Goal: Complete application form: Complete application form

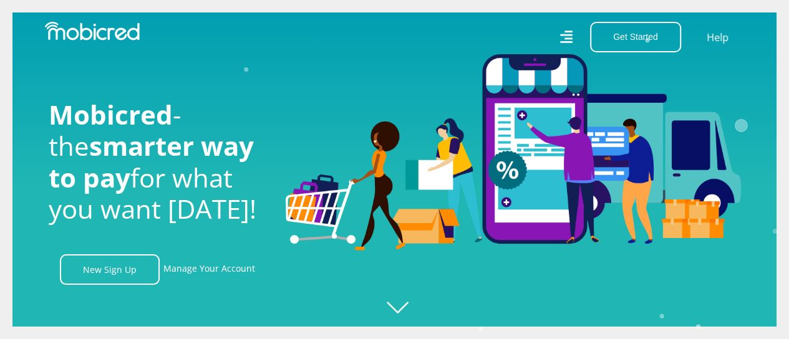
scroll to position [0, 889]
click at [399, 306] on icon "Created with Raphaël 2.3.0" at bounding box center [406, 169] width 789 height 339
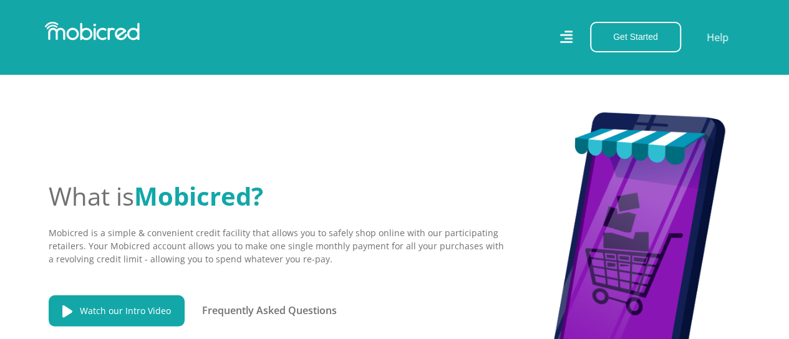
scroll to position [0, 0]
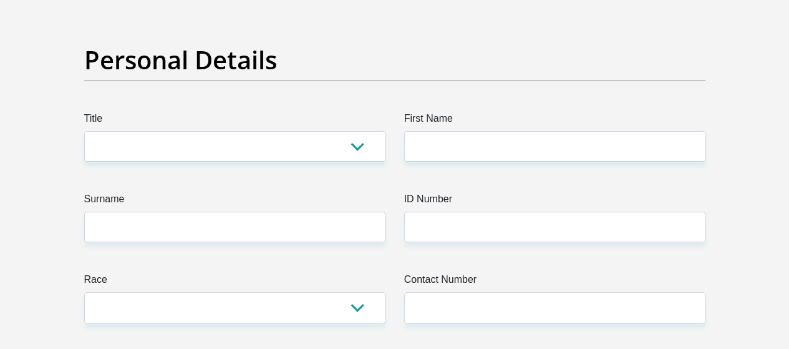
scroll to position [113, 0]
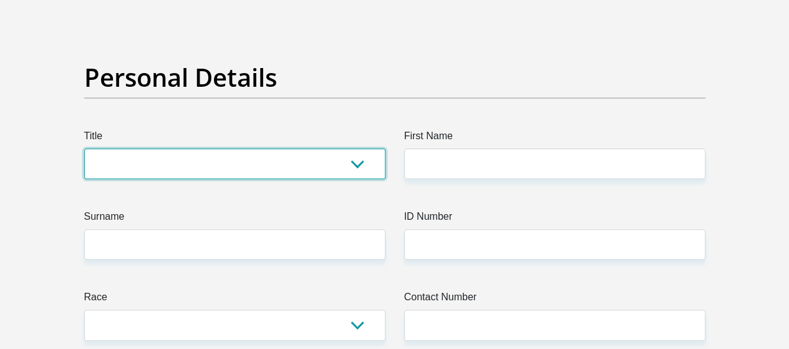
click at [357, 148] on select "Mr Ms Mrs Dr Other" at bounding box center [234, 163] width 301 height 31
select select "Mrs"
click at [84, 148] on select "Mr Ms Mrs Dr Other" at bounding box center [234, 163] width 301 height 31
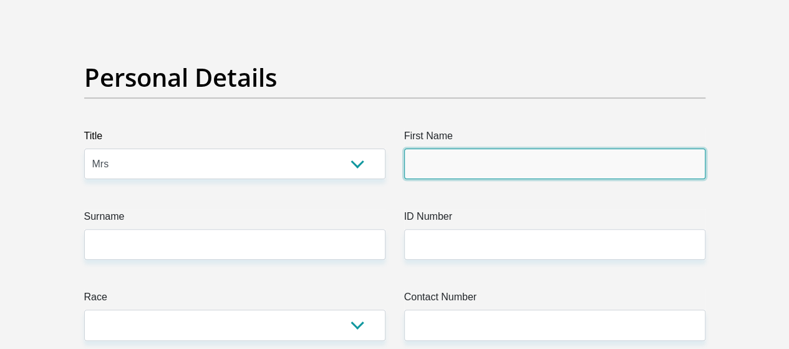
click at [433, 148] on input "First Name" at bounding box center [554, 163] width 301 height 31
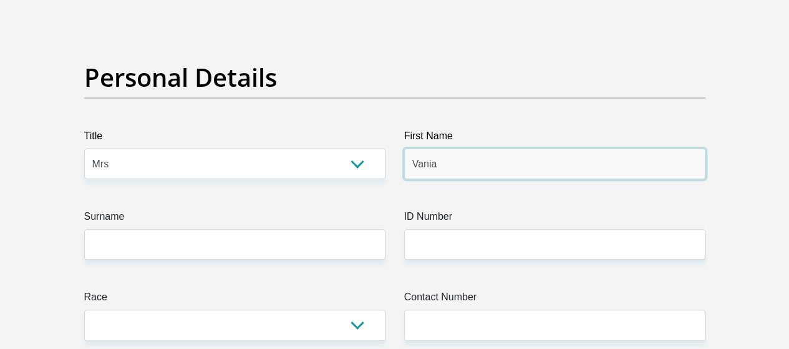
type input "Vania"
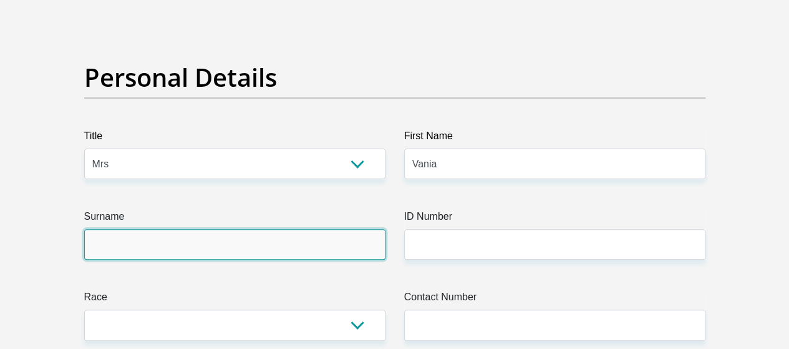
click at [199, 229] on input "Surname" at bounding box center [234, 244] width 301 height 31
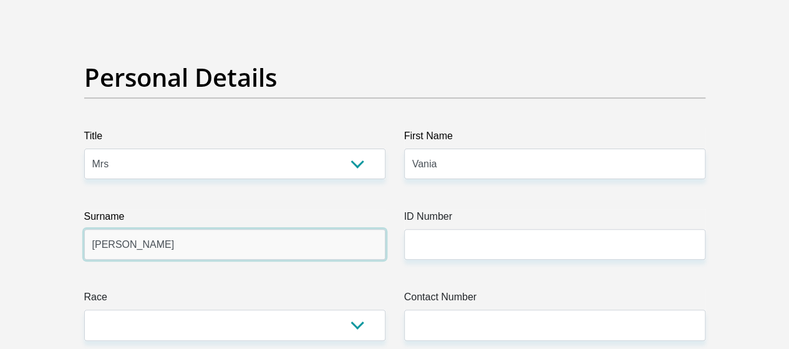
type input "Swartz"
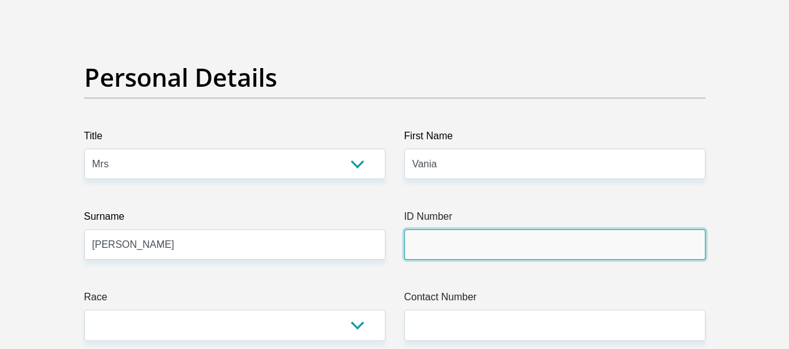
click at [437, 229] on input "ID Number" at bounding box center [554, 244] width 301 height 31
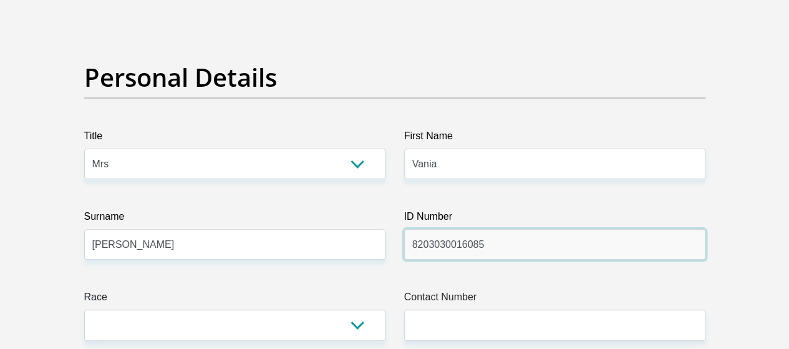
type input "8203030016085"
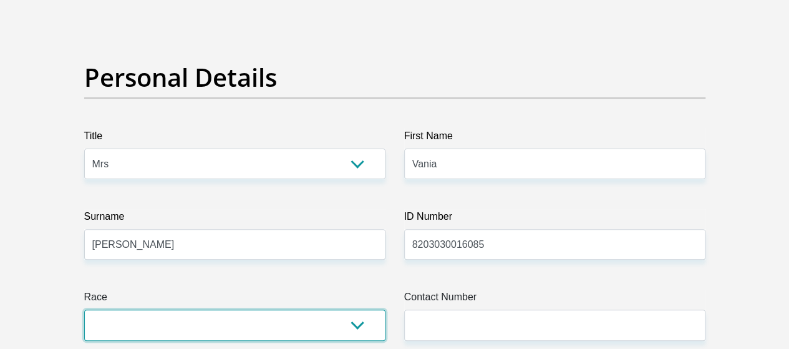
click at [352, 309] on select "Black Coloured Indian White Other" at bounding box center [234, 324] width 301 height 31
select select "2"
click at [84, 309] on select "Black Coloured Indian White Other" at bounding box center [234, 324] width 301 height 31
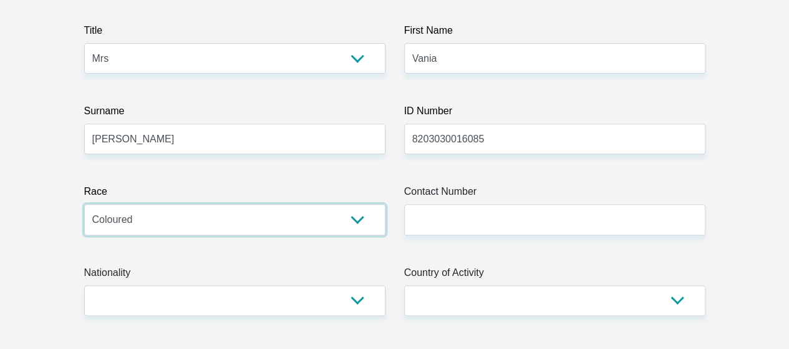
scroll to position [259, 0]
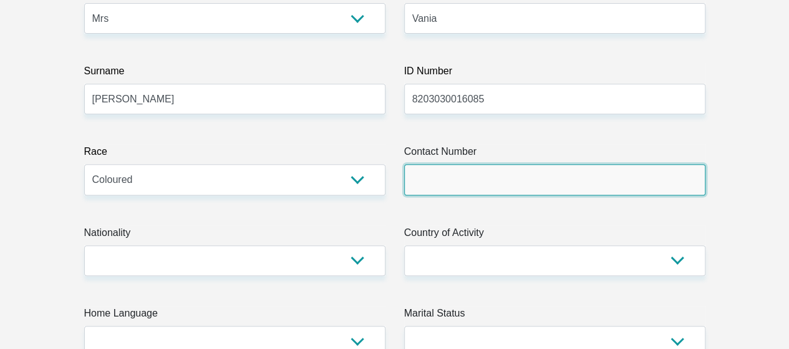
click at [473, 164] on input "Contact Number" at bounding box center [554, 179] width 301 height 31
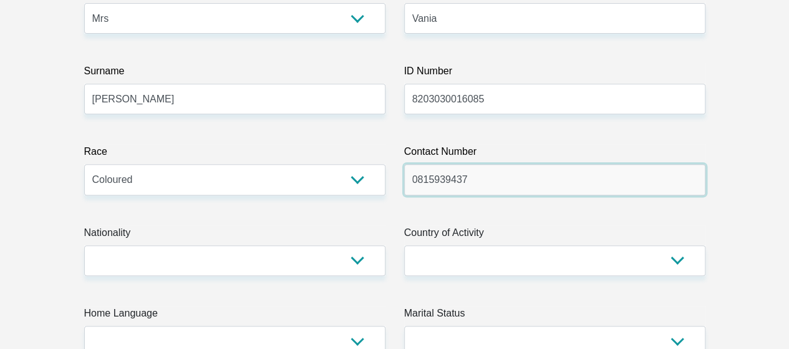
type input "0815939437"
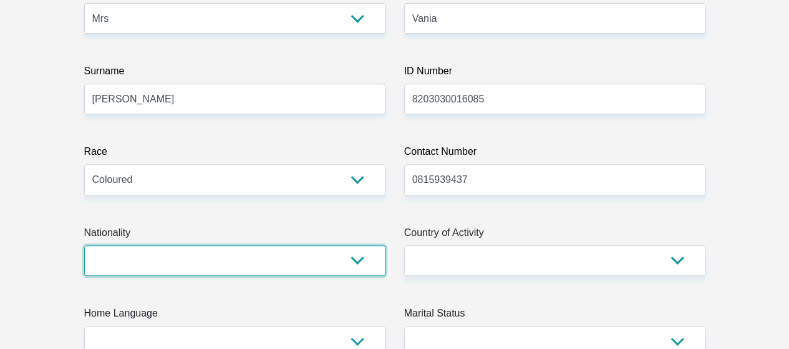
click at [350, 245] on select "South Africa Afghanistan Aland Islands Albania Algeria America Samoa American V…" at bounding box center [234, 260] width 301 height 31
select select "ZAF"
click at [84, 245] on select "South Africa Afghanistan Aland Islands Albania Algeria America Samoa American V…" at bounding box center [234, 260] width 301 height 31
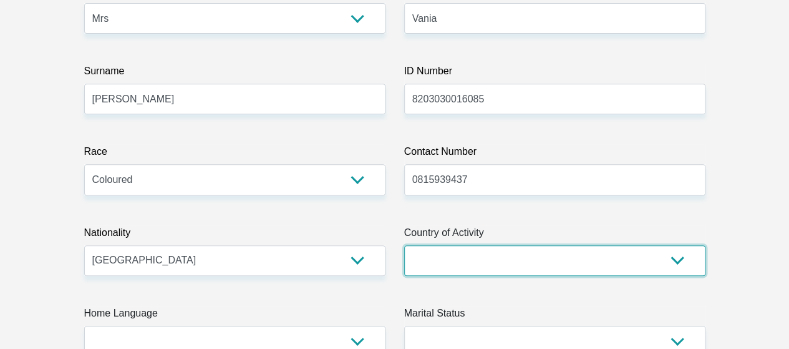
click at [677, 245] on select "South Africa Afghanistan Aland Islands Albania Algeria America Samoa American V…" at bounding box center [554, 260] width 301 height 31
select select "ZAF"
click at [404, 245] on select "South Africa Afghanistan Aland Islands Albania Algeria America Samoa American V…" at bounding box center [554, 260] width 301 height 31
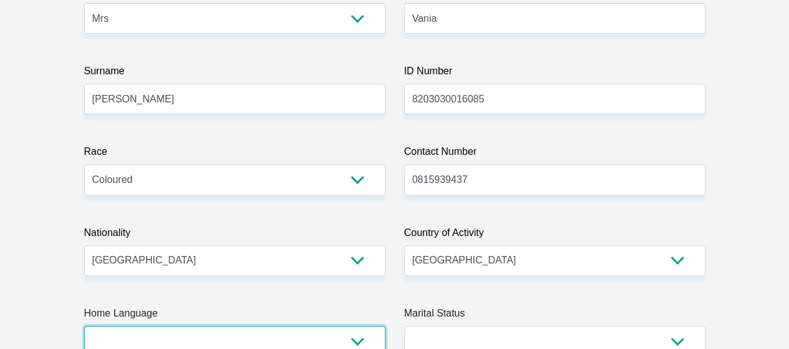
click at [356, 325] on select "Afrikaans English Sepedi South Ndebele Southern Sotho Swati Tsonga Tswana Venda…" at bounding box center [234, 340] width 301 height 31
select select "eng"
click at [84, 325] on select "Afrikaans English Sepedi South Ndebele Southern Sotho Swati Tsonga Tswana Venda…" at bounding box center [234, 340] width 301 height 31
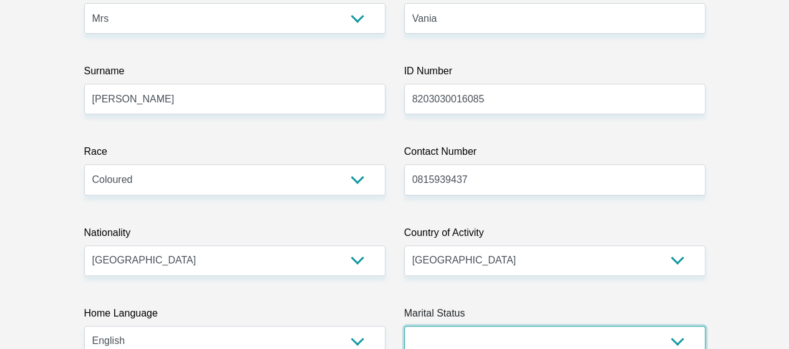
click at [677, 325] on select "Married ANC Single Divorced Widowed Married COP or Customary Law" at bounding box center [554, 340] width 301 height 31
select select "5"
click at [404, 325] on select "Married ANC Single Divorced Widowed Married COP or Customary Law" at bounding box center [554, 340] width 301 height 31
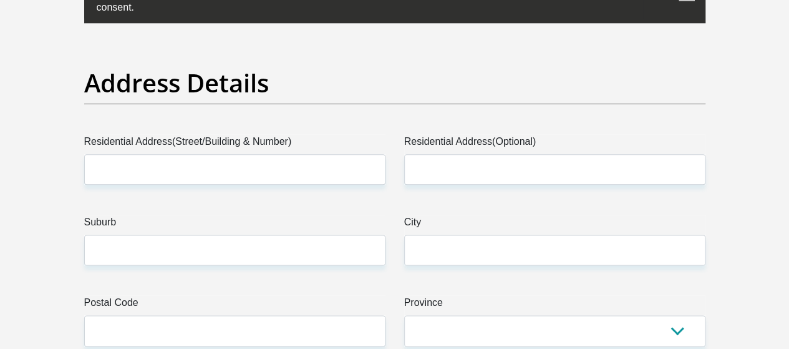
scroll to position [708, 0]
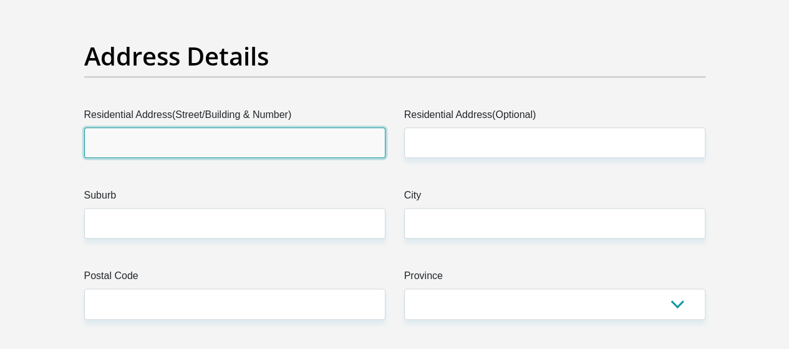
click at [153, 127] on input "Residential Address(Street/Building & Number)" at bounding box center [234, 142] width 301 height 31
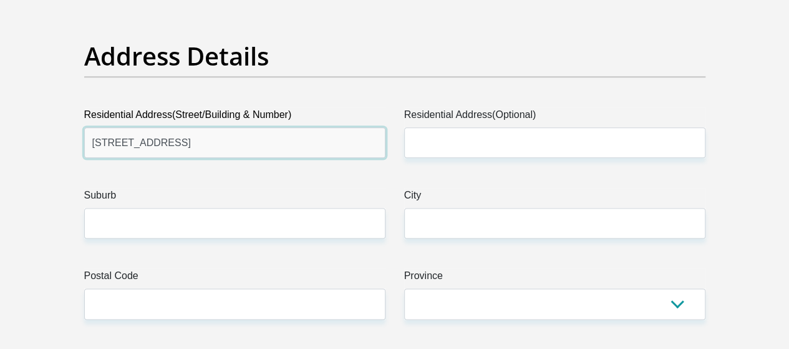
type input "71a Hill Street"
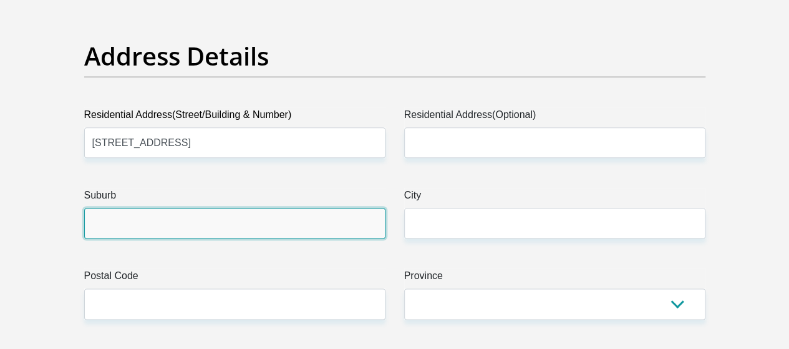
click at [168, 208] on input "Suburb" at bounding box center [234, 223] width 301 height 31
type input "Stutterheim"
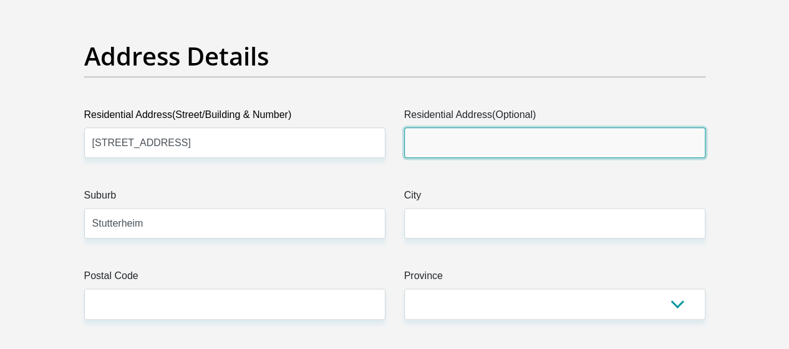
type input "Stutterheim"
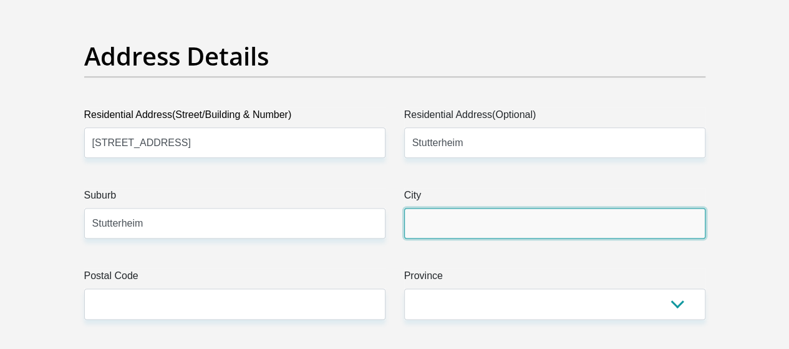
type input "Stutterheim"
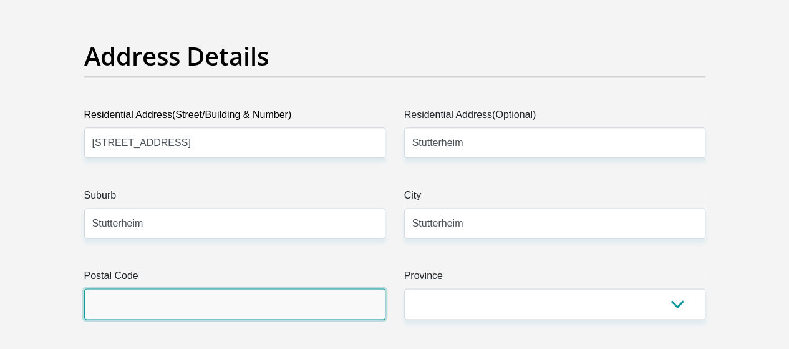
type input "4930"
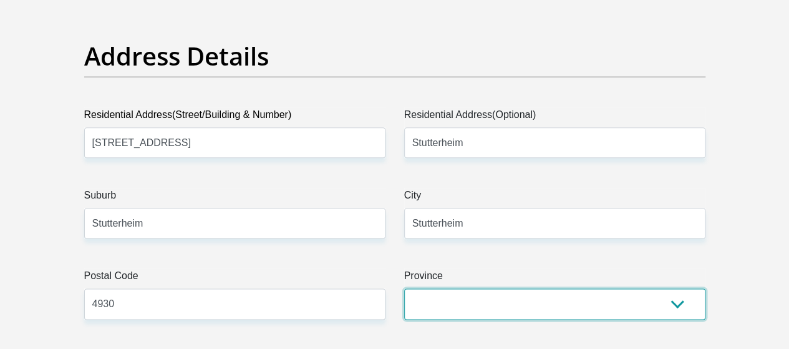
select select "Eastern Cape"
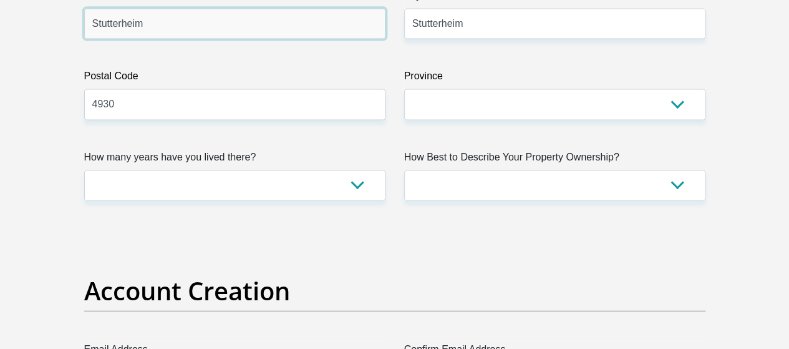
scroll to position [915, 0]
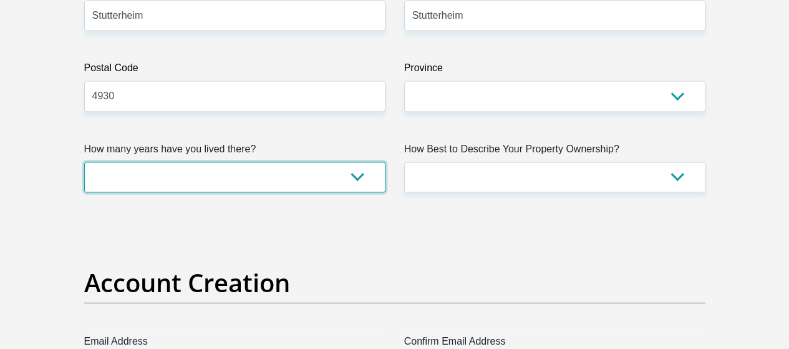
click at [355, 161] on select "less than 1 year 1-3 years 3-5 years 5+ years" at bounding box center [234, 176] width 301 height 31
select select "4"
click at [84, 161] on select "less than 1 year 1-3 years 3-5 years 5+ years" at bounding box center [234, 176] width 301 height 31
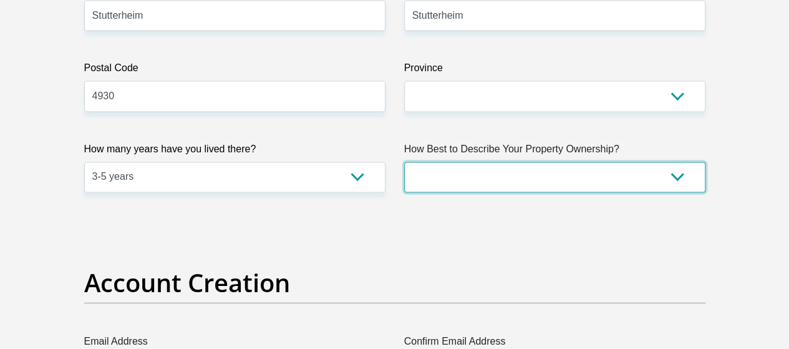
click at [681, 161] on select "Owned Rented Family Owned Company Dwelling" at bounding box center [554, 176] width 301 height 31
select select "Owned"
click at [404, 161] on select "Owned Rented Family Owned Company Dwelling" at bounding box center [554, 176] width 301 height 31
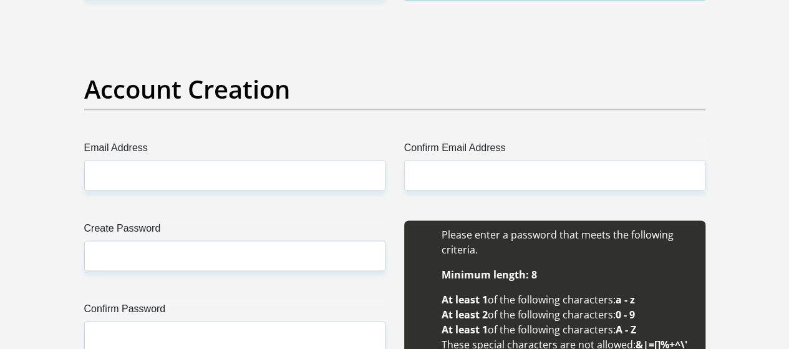
scroll to position [1149, 0]
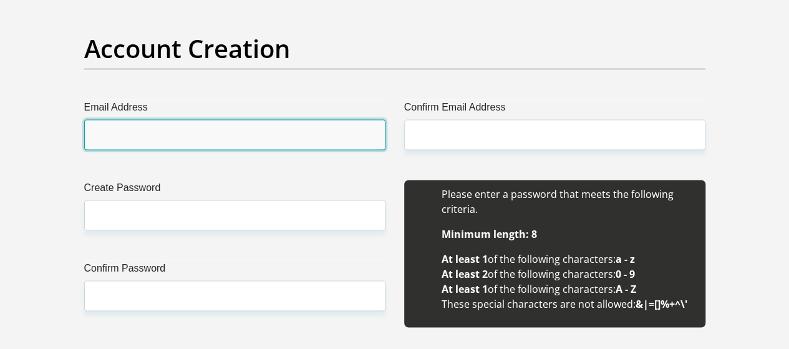
click at [223, 119] on input "Email Address" at bounding box center [234, 134] width 301 height 31
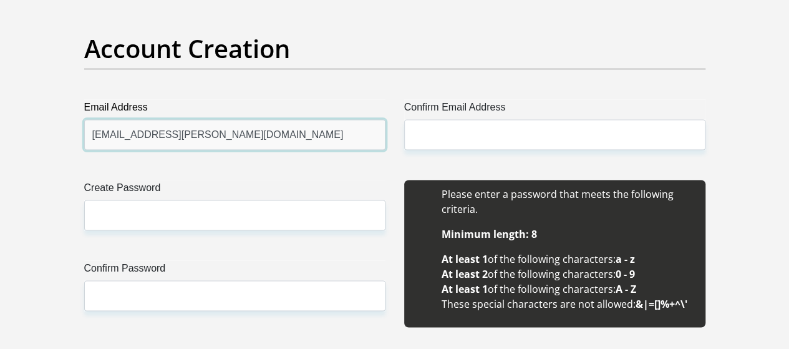
type input "[EMAIL_ADDRESS][PERSON_NAME][DOMAIN_NAME]"
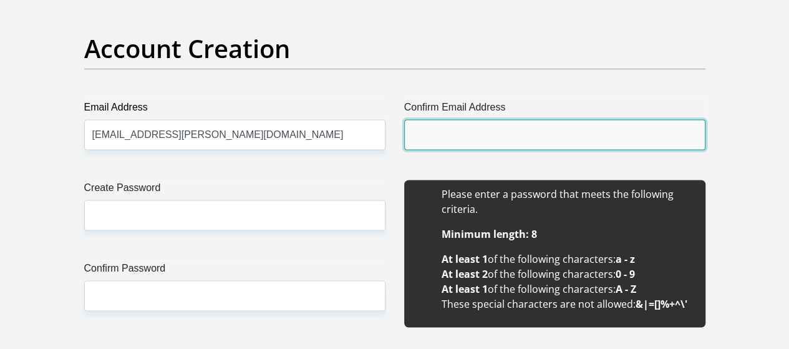
click at [435, 119] on input "Confirm Email Address" at bounding box center [554, 134] width 301 height 31
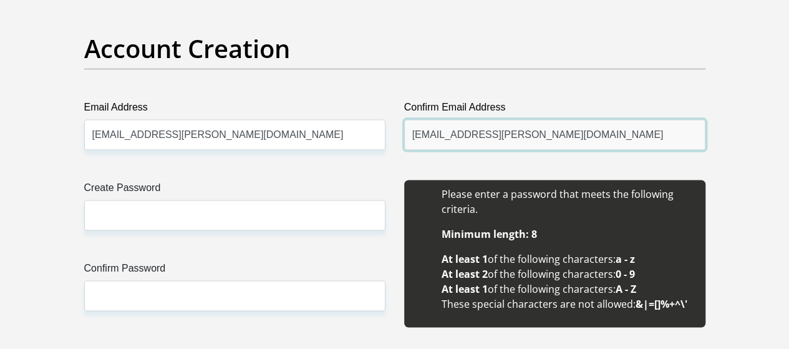
type input "[EMAIL_ADDRESS][PERSON_NAME][DOMAIN_NAME]"
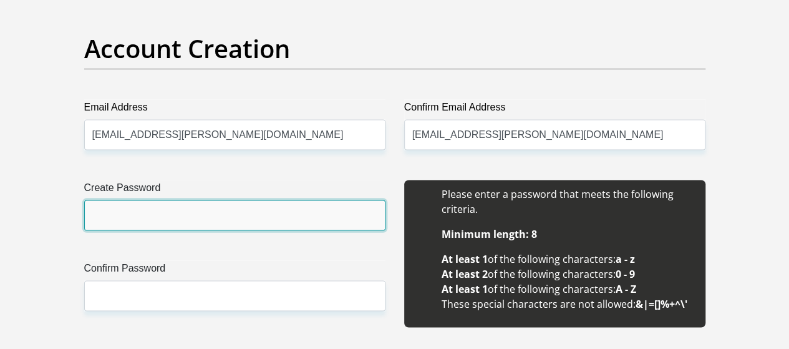
click at [164, 200] on input "Create Password" at bounding box center [234, 215] width 301 height 31
paste input "7#ThunderS@_+"
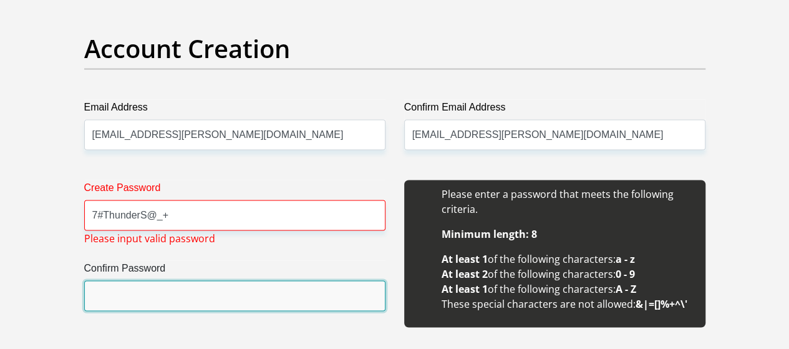
click at [115, 280] on input "Confirm Password" at bounding box center [234, 295] width 301 height 31
drag, startPoint x: 115, startPoint y: 238, endPoint x: 96, endPoint y: 247, distance: 21.5
click at [96, 280] on input "Confirm Password" at bounding box center [234, 295] width 301 height 31
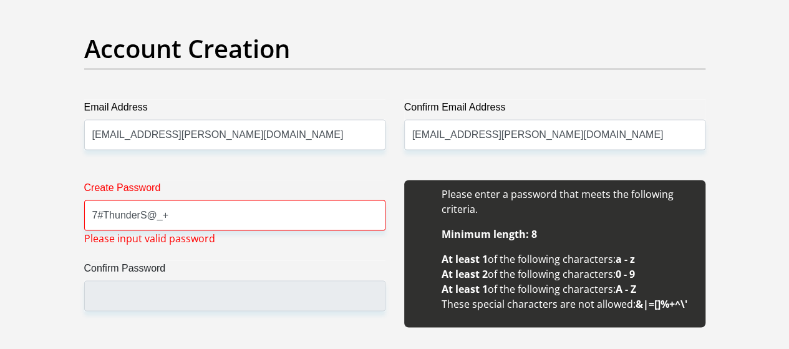
drag, startPoint x: 96, startPoint y: 247, endPoint x: 133, endPoint y: 271, distance: 43.8
click at [133, 271] on div "Create Password 7#ThunderS@_+ Please input valid password Confirm Password" at bounding box center [235, 260] width 320 height 161
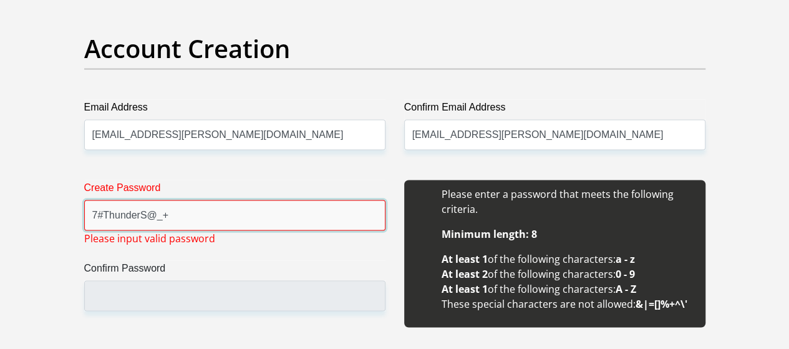
click at [221, 200] on input "7#ThunderS@_+" at bounding box center [234, 215] width 301 height 31
click at [145, 200] on input "7#ThunderS@_+" at bounding box center [234, 215] width 301 height 31
click at [170, 200] on input "7#ThunderS@_+" at bounding box center [234, 215] width 301 height 31
click at [102, 200] on input "7#ThunderS@_+7" at bounding box center [234, 215] width 301 height 31
click at [159, 200] on input "7ThunderS@_+7" at bounding box center [234, 215] width 301 height 31
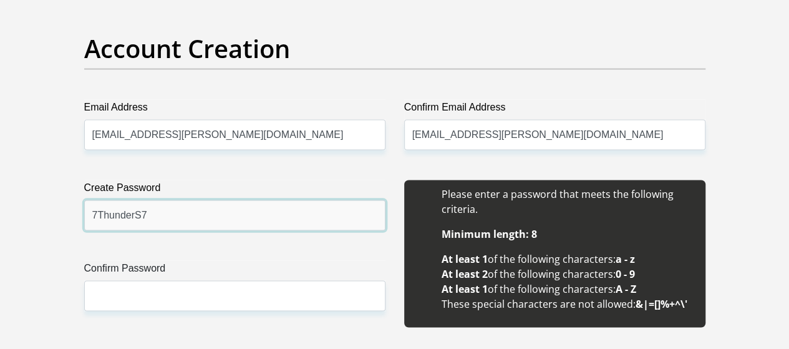
type input "7ThunderS7"
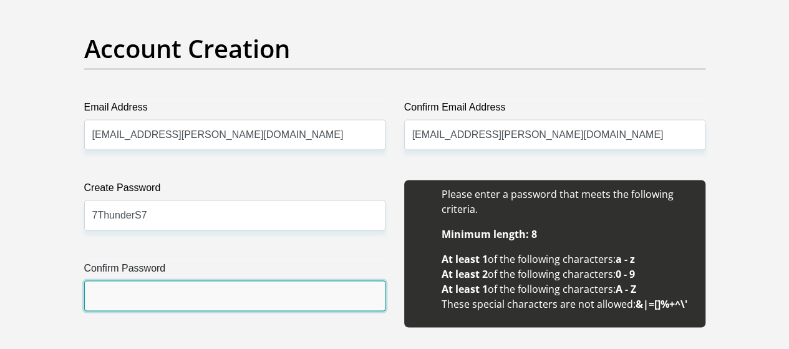
click at [118, 280] on input "Confirm Password" at bounding box center [234, 295] width 301 height 31
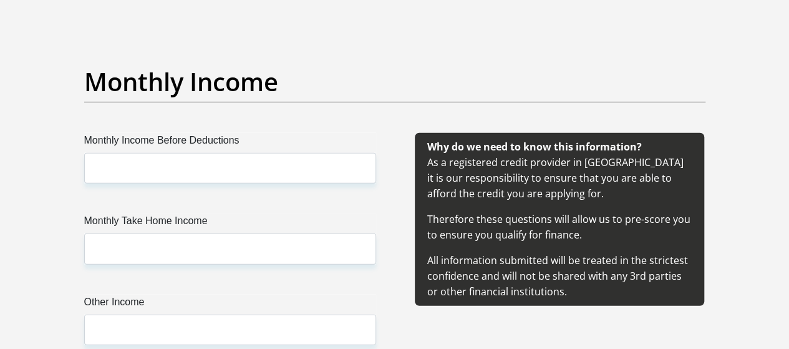
scroll to position [1504, 0]
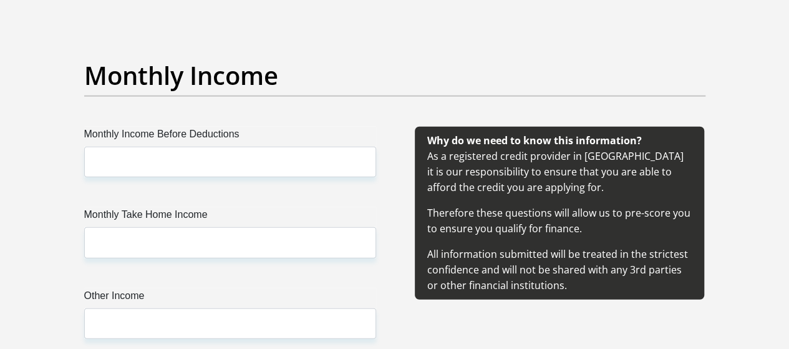
type input "7ThunderS7"
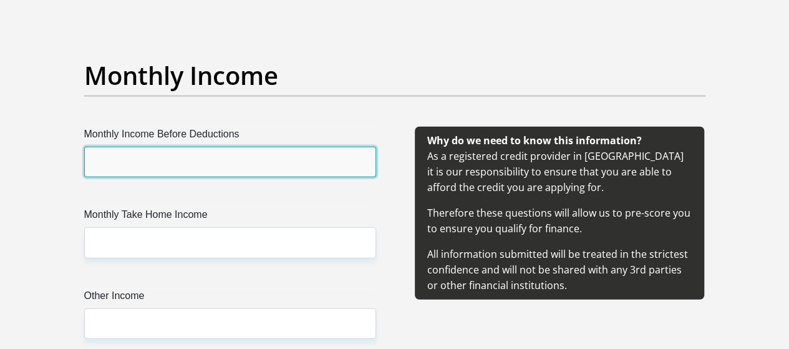
click at [124, 147] on input "Monthly Income Before Deductions" at bounding box center [230, 162] width 292 height 31
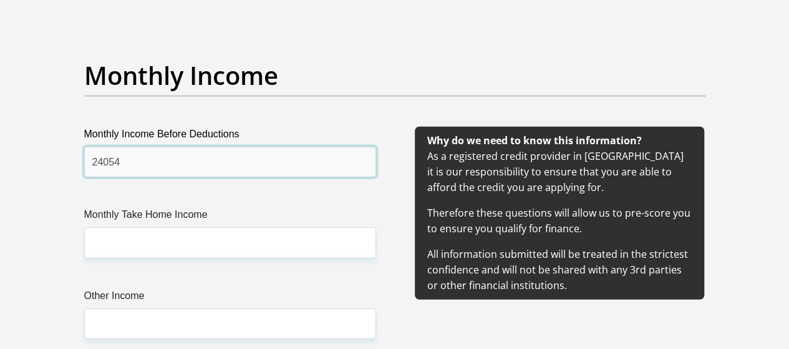
type input "24054"
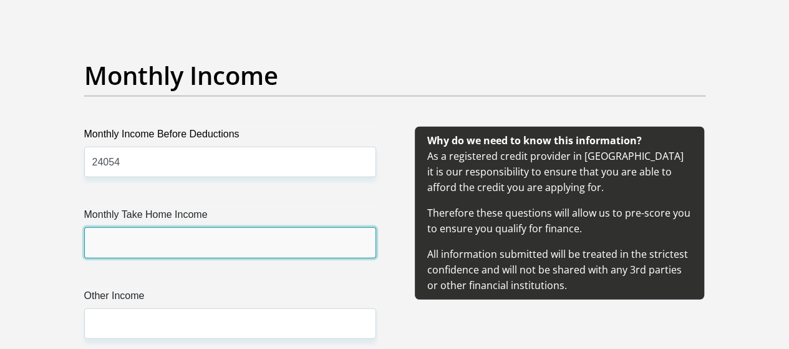
click at [115, 227] on input "Monthly Take Home Income" at bounding box center [230, 242] width 292 height 31
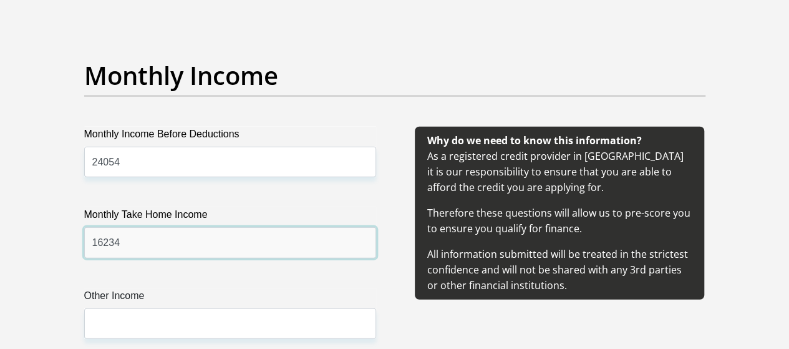
type input "16234"
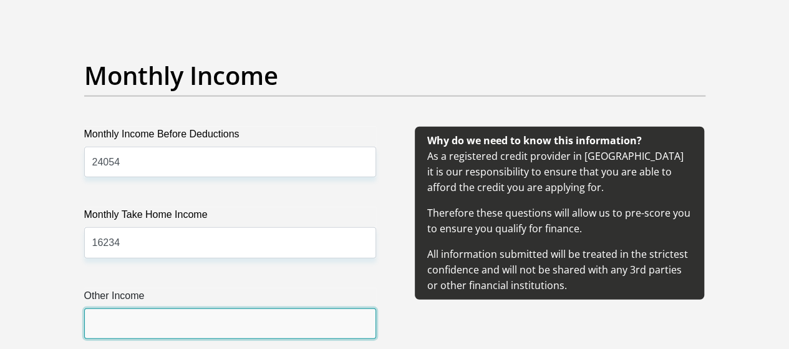
click at [123, 308] on input "Other Income" at bounding box center [230, 323] width 292 height 31
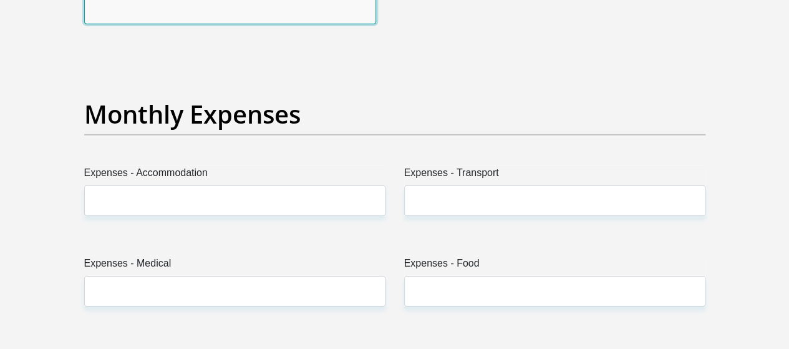
scroll to position [1824, 0]
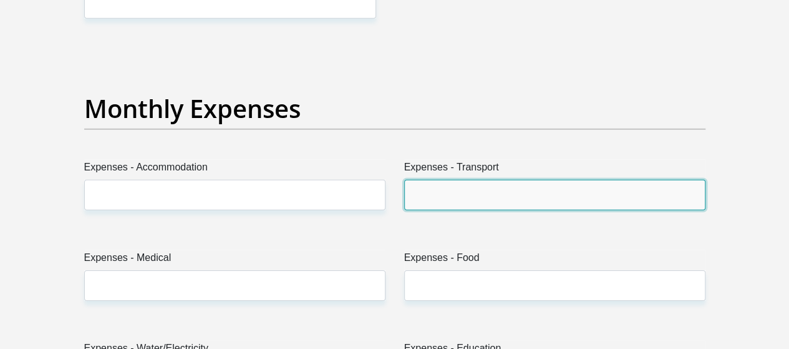
click at [440, 180] on input "Expenses - Transport" at bounding box center [554, 195] width 301 height 31
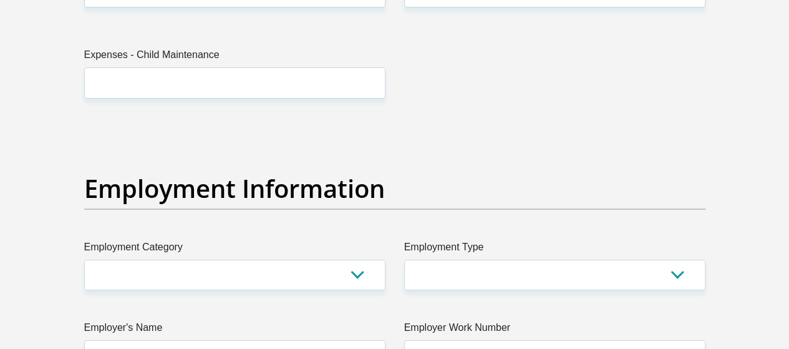
scroll to position [2288, 0]
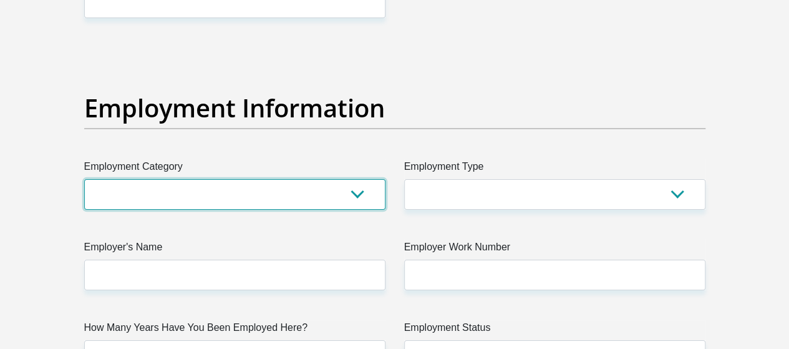
click at [358, 179] on select "AGRICULTURE ALCOHOL & TOBACCO CONSTRUCTION MATERIALS METALLURGY EQUIPMENT FOR R…" at bounding box center [234, 194] width 301 height 31
select select "2"
click at [84, 179] on select "AGRICULTURE ALCOHOL & TOBACCO CONSTRUCTION MATERIALS METALLURGY EQUIPMENT FOR R…" at bounding box center [234, 194] width 301 height 31
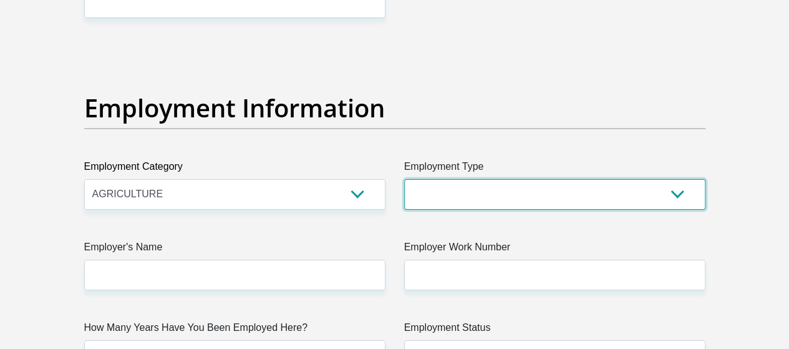
click at [676, 179] on select "College/Lecturer Craft Seller Creative Driver Executive Farmer Forces - Non Com…" at bounding box center [554, 194] width 301 height 31
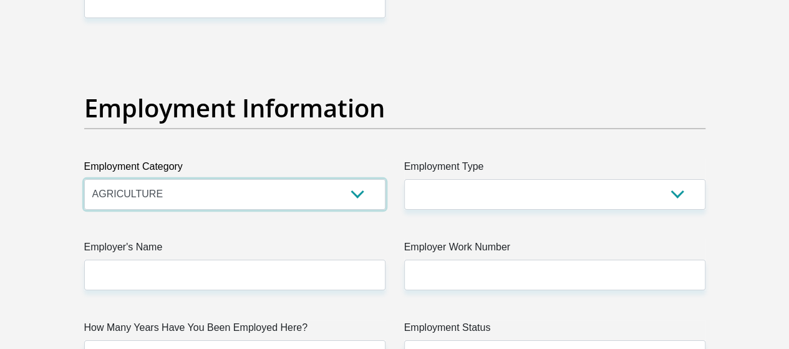
click at [362, 179] on select "AGRICULTURE ALCOHOL & TOBACCO CONSTRUCTION MATERIALS METALLURGY EQUIPMENT FOR R…" at bounding box center [234, 194] width 301 height 31
click at [572, 93] on h2 "Employment Information" at bounding box center [394, 108] width 621 height 30
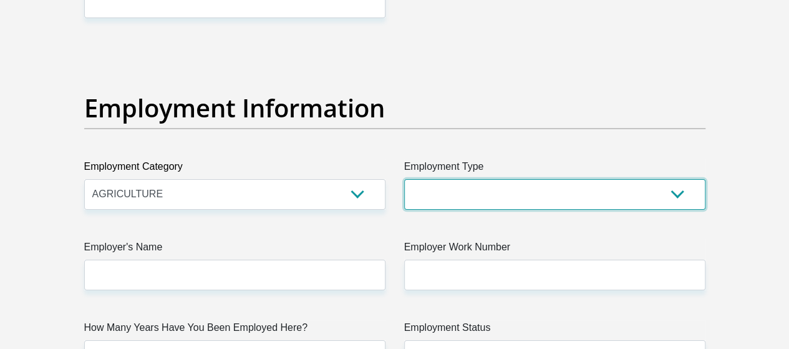
click at [673, 179] on select "College/Lecturer Craft Seller Creative Driver Executive Farmer Forces - Non Com…" at bounding box center [554, 194] width 301 height 31
select select "Office Staff/Clerk"
click at [404, 179] on select "College/Lecturer Craft Seller Creative Driver Executive Farmer Forces - Non Com…" at bounding box center [554, 194] width 301 height 31
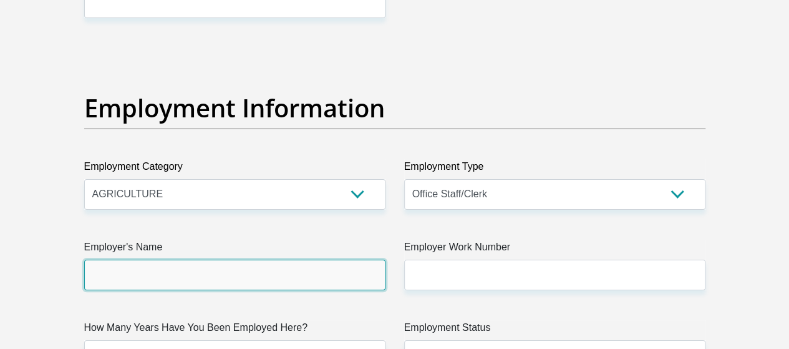
click at [256, 259] on input "Employer's Name" at bounding box center [234, 274] width 301 height 31
type input "d"
type input "D"
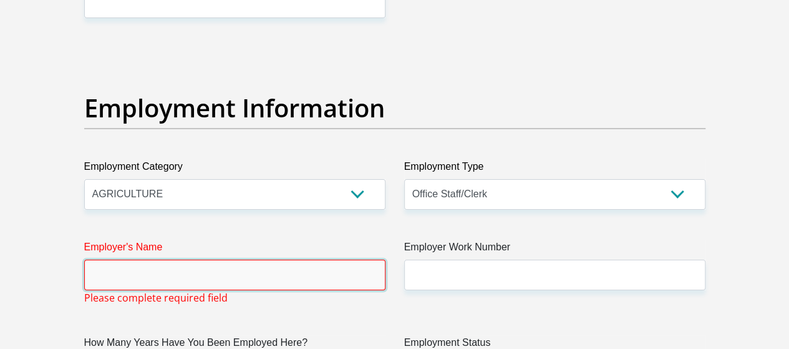
type input "d"
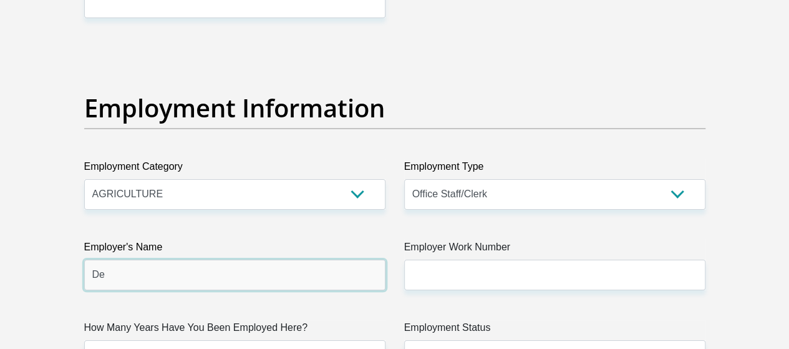
type input "D"
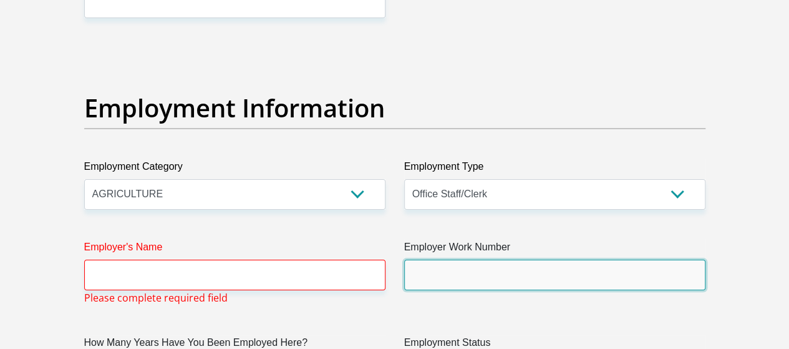
click at [451, 259] on input "Employer Work Number" at bounding box center [554, 274] width 301 height 31
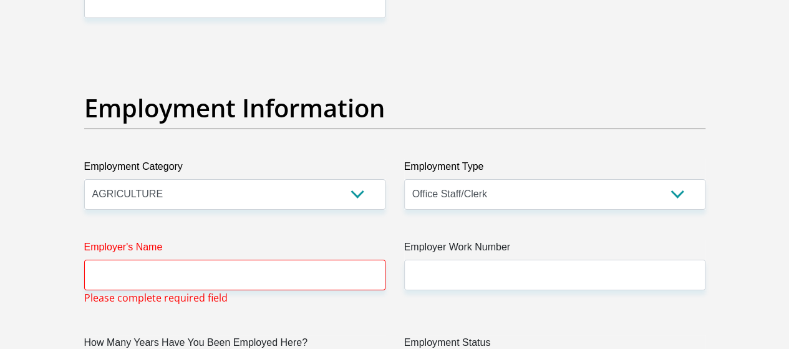
select select "60"
select select "1"
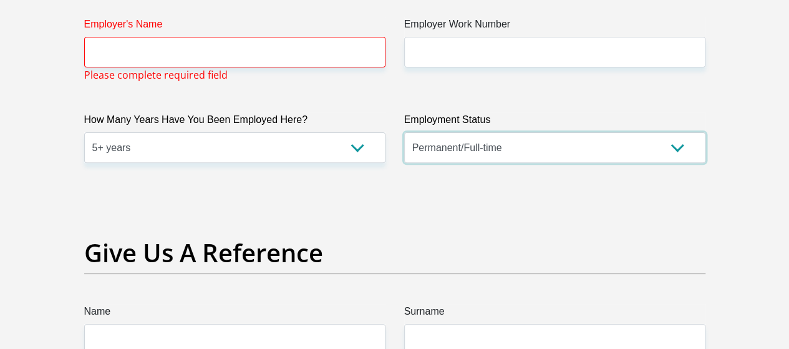
scroll to position [2586, 0]
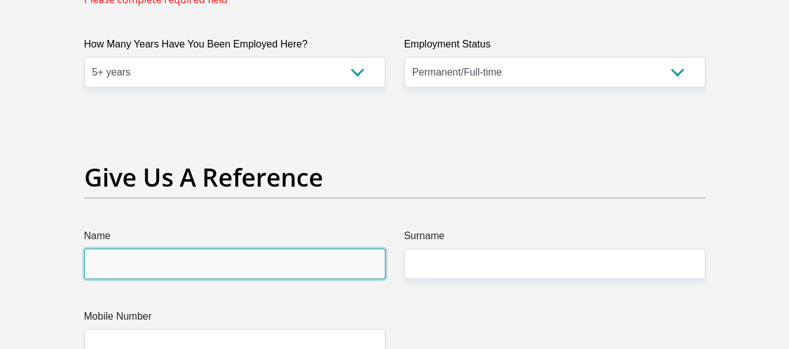
click at [135, 248] on input "Name" at bounding box center [234, 263] width 301 height 31
type input "Ethen"
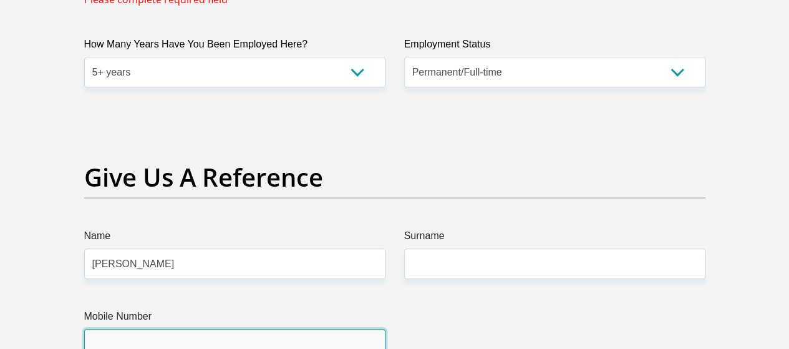
type input "0813047829"
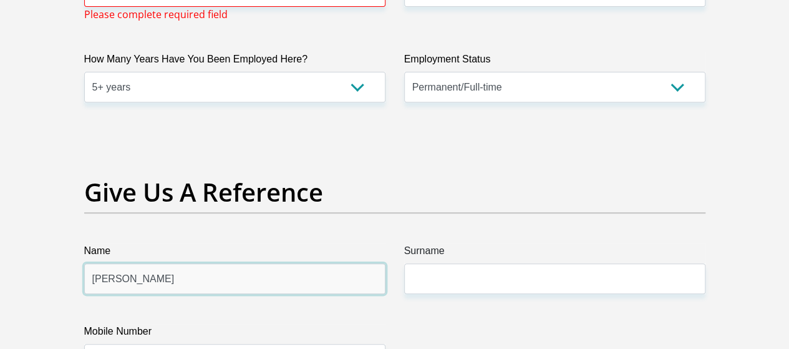
scroll to position [2601, 0]
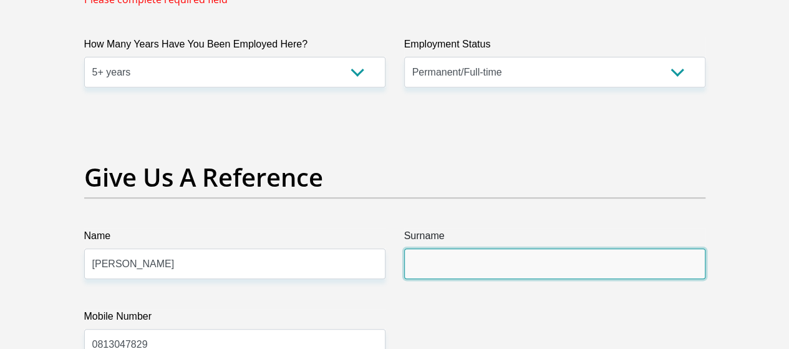
click at [430, 248] on input "Surname" at bounding box center [554, 263] width 301 height 31
type input "Swartz"
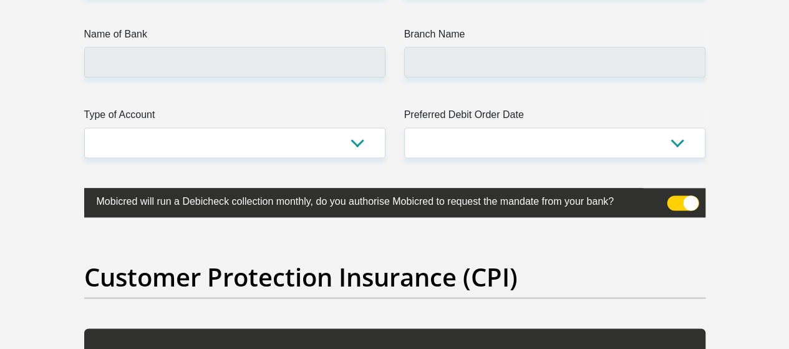
scroll to position [3173, 0]
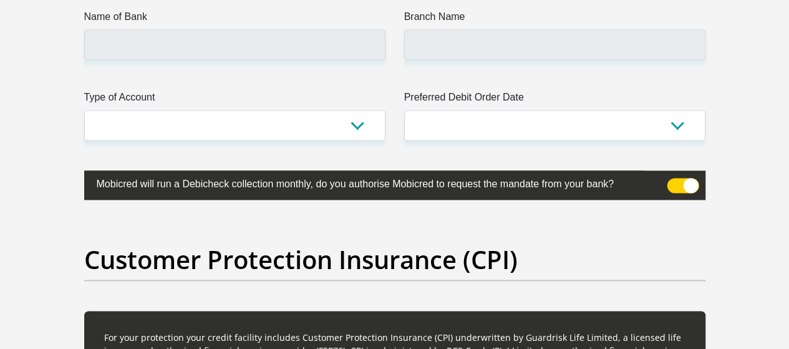
click at [687, 178] on span at bounding box center [683, 185] width 32 height 15
click at [674, 181] on input "checkbox" at bounding box center [674, 181] width 0 height 0
click at [687, 178] on span at bounding box center [683, 185] width 32 height 15
click at [674, 181] on input "checkbox" at bounding box center [674, 181] width 0 height 0
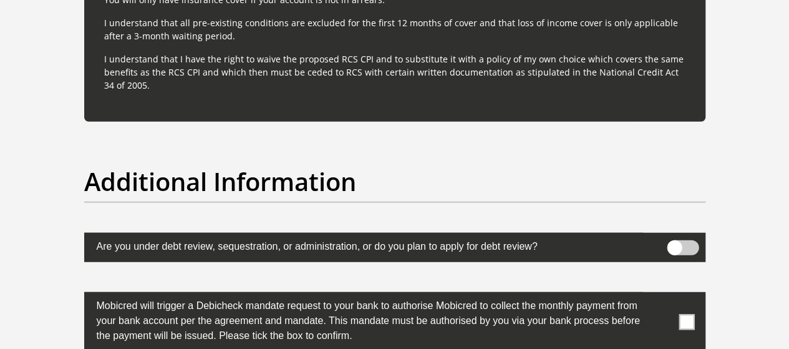
scroll to position [3931, 0]
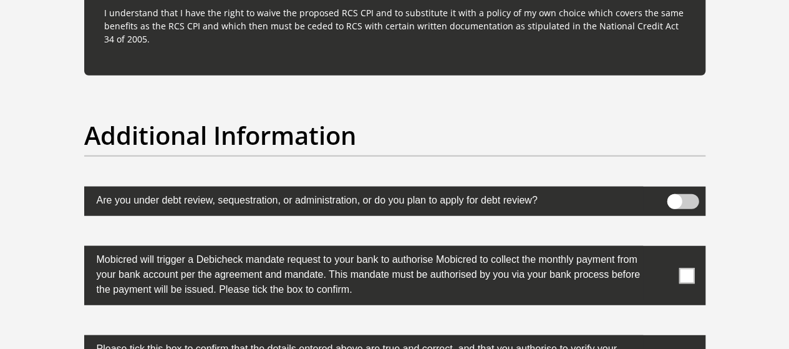
click at [688, 268] on span at bounding box center [686, 276] width 16 height 16
click at [662, 249] on input "checkbox" at bounding box center [662, 249] width 0 height 0
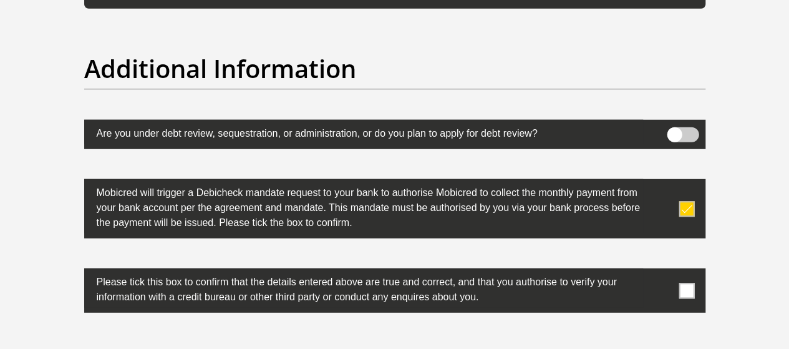
scroll to position [4015, 0]
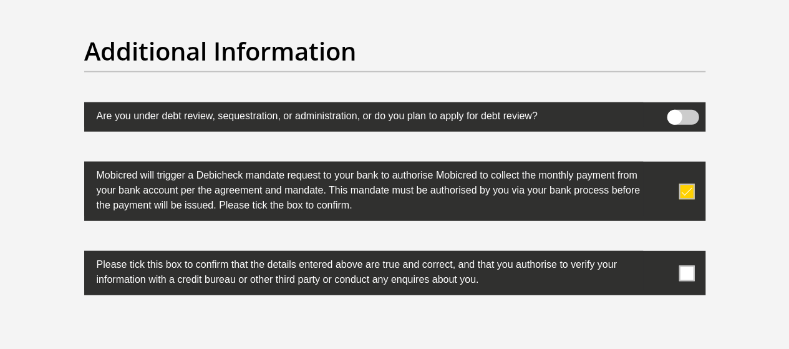
click at [686, 265] on span at bounding box center [686, 273] width 16 height 16
click at [662, 254] on input "checkbox" at bounding box center [662, 254] width 0 height 0
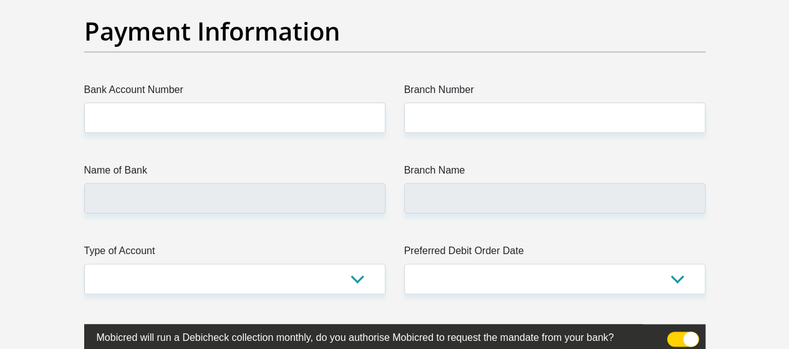
scroll to position [2978, 0]
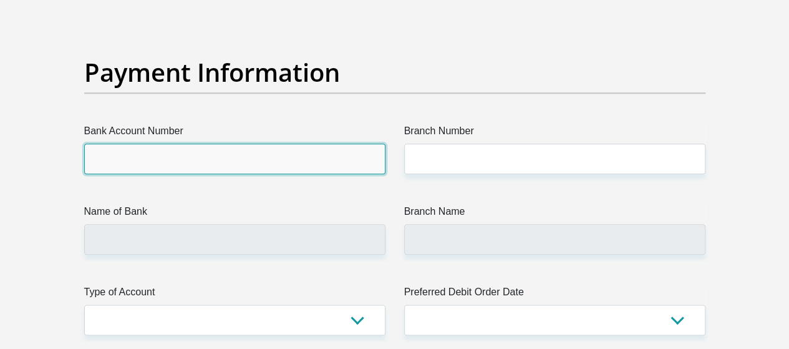
click at [249, 143] on input "Bank Account Number" at bounding box center [234, 158] width 301 height 31
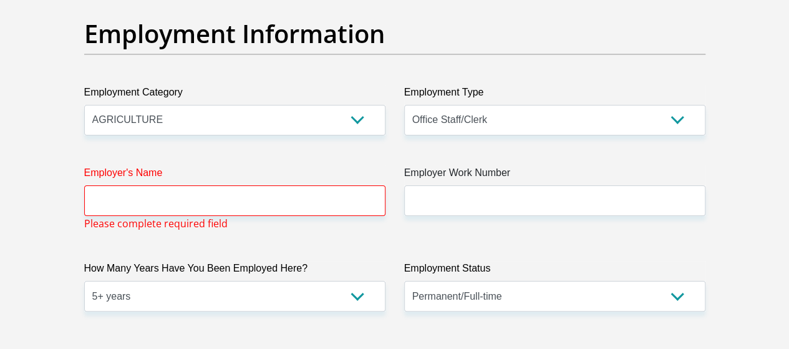
scroll to position [2343, 0]
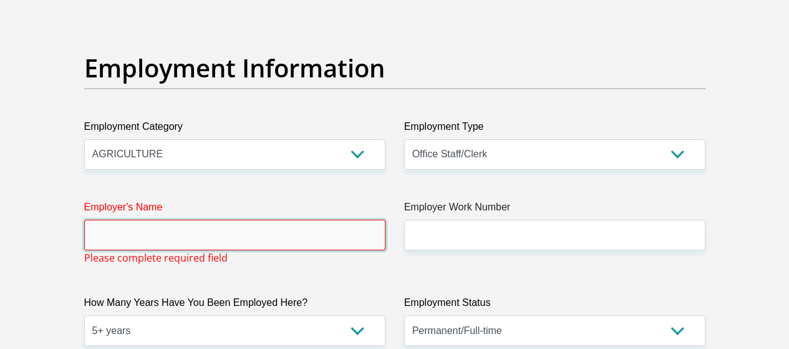
click at [288, 219] on input "Employer's Name" at bounding box center [234, 234] width 301 height 31
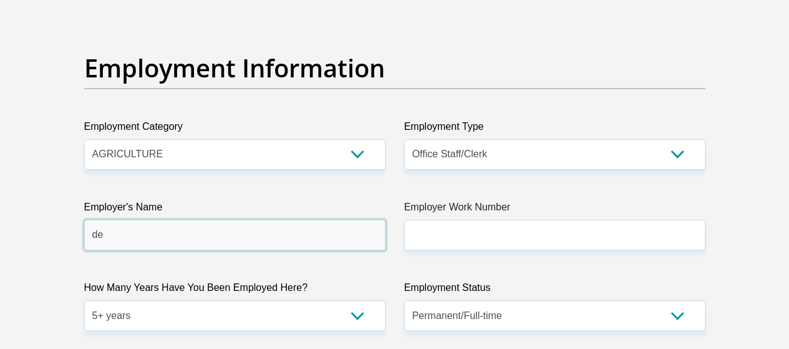
type input "d"
click at [146, 219] on input "DepartmentofAgriculture" at bounding box center [234, 234] width 301 height 31
type input "DepartmentofAgriculture"
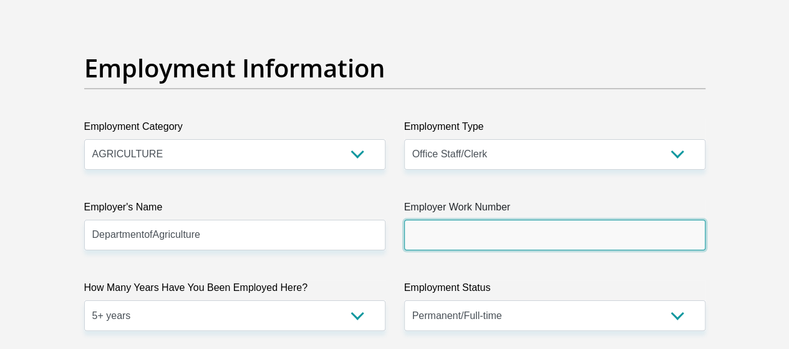
click at [434, 219] on input "Employer Work Number" at bounding box center [554, 234] width 301 height 31
type input "0436834007"
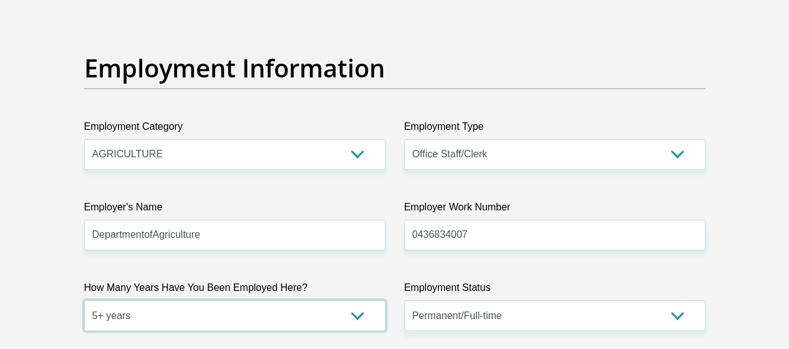
click at [359, 300] on select "less than 1 year 1-3 years 3-5 years 5+ years" at bounding box center [234, 315] width 301 height 31
click at [276, 300] on select "less than 1 year 1-3 years 3-5 years 5+ years" at bounding box center [234, 315] width 301 height 31
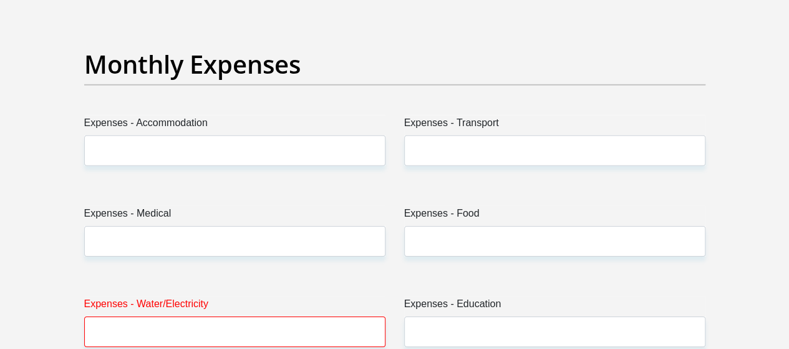
scroll to position [1879, 0]
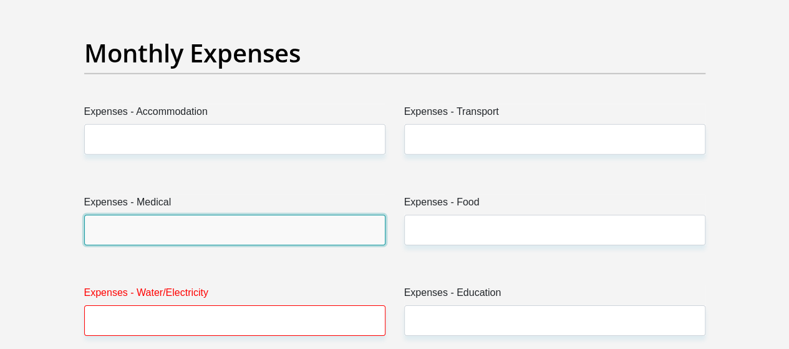
click at [128, 215] on input "Expenses - Medical" at bounding box center [234, 230] width 301 height 31
type input "300"
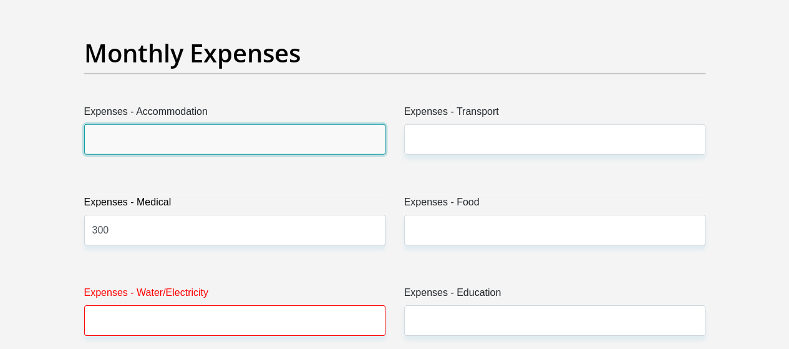
click at [133, 124] on input "Expenses - Accommodation" at bounding box center [234, 139] width 301 height 31
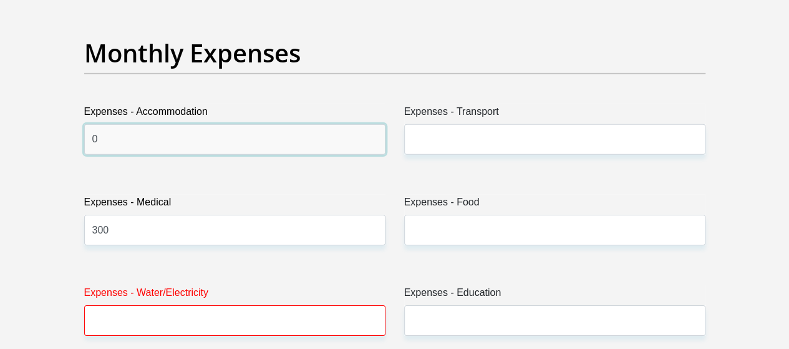
type input "0"
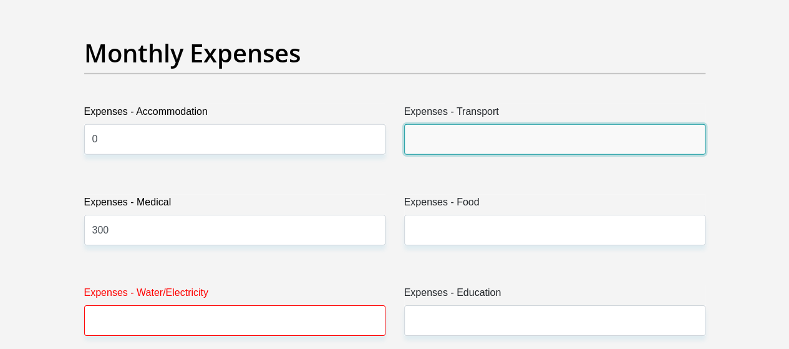
click at [420, 124] on input "Expenses - Transport" at bounding box center [554, 139] width 301 height 31
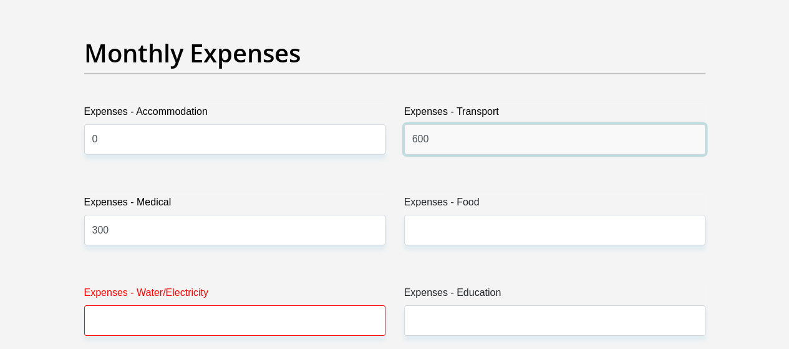
type input "600"
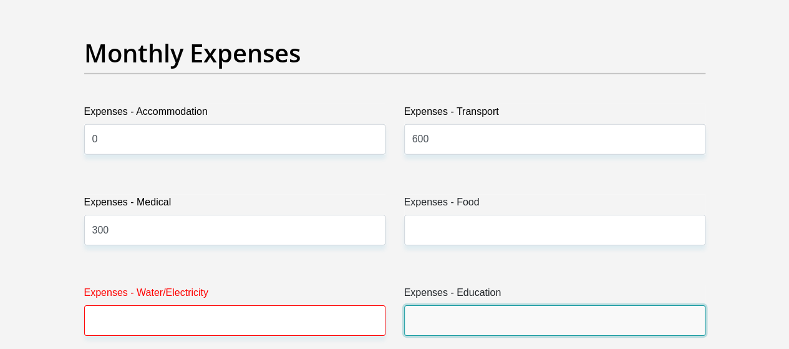
click at [425, 305] on input "Expenses - Education" at bounding box center [554, 320] width 301 height 31
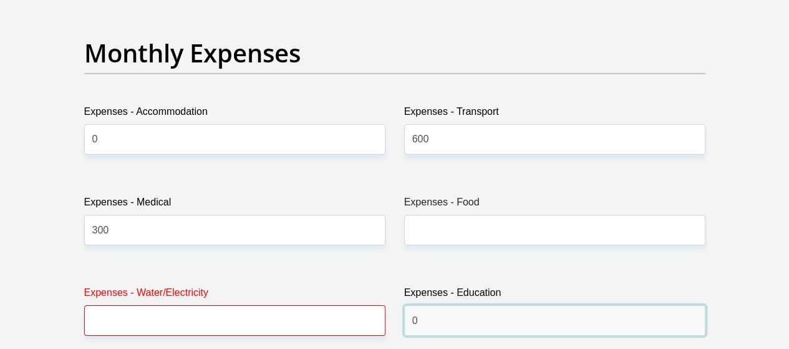
type input "0"
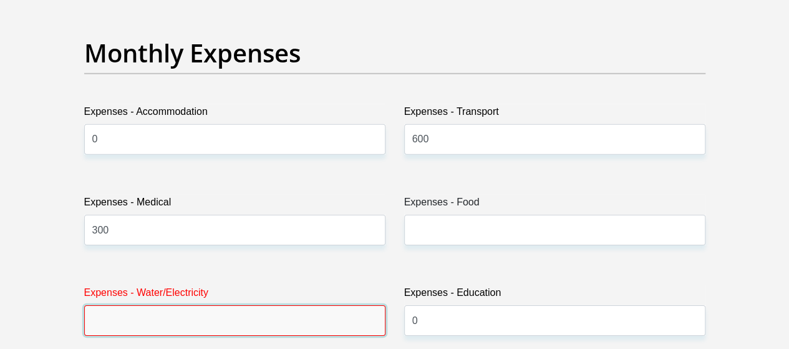
click at [150, 305] on input "Expenses - Water/Electricity" at bounding box center [234, 320] width 301 height 31
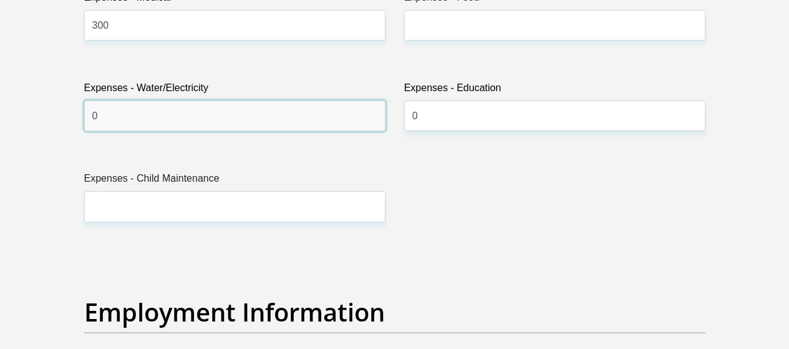
scroll to position [2101, 0]
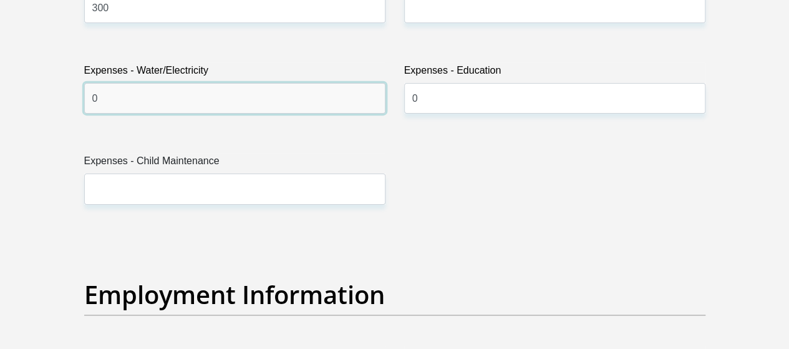
type input "0"
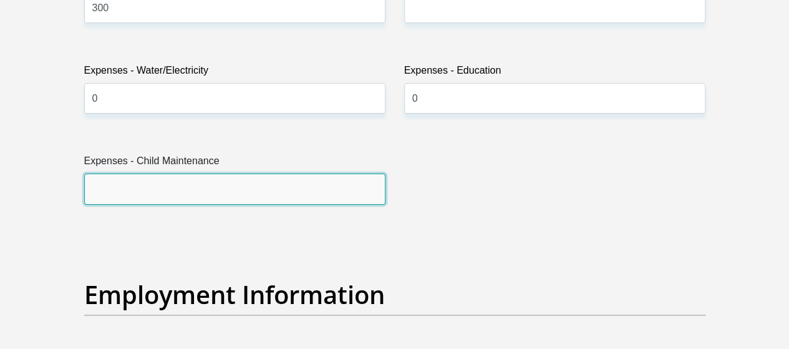
click at [347, 173] on input "Expenses - Child Maintenance" at bounding box center [234, 188] width 301 height 31
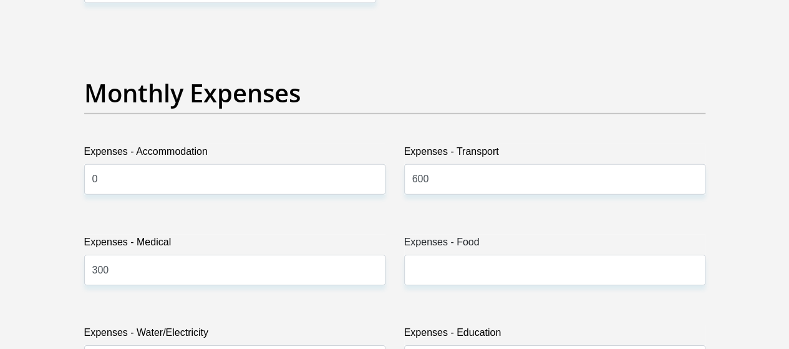
scroll to position [1793, 0]
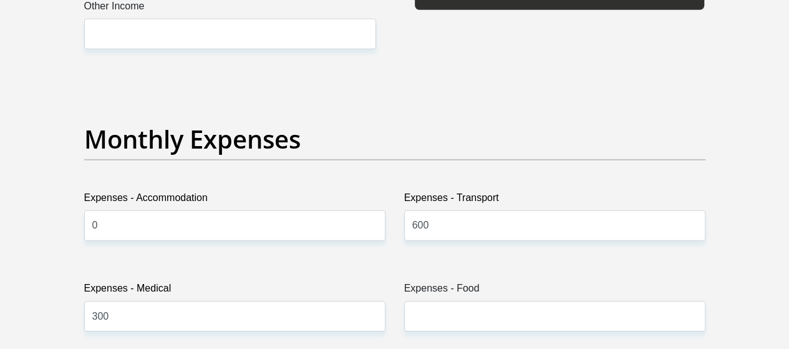
type input "0"
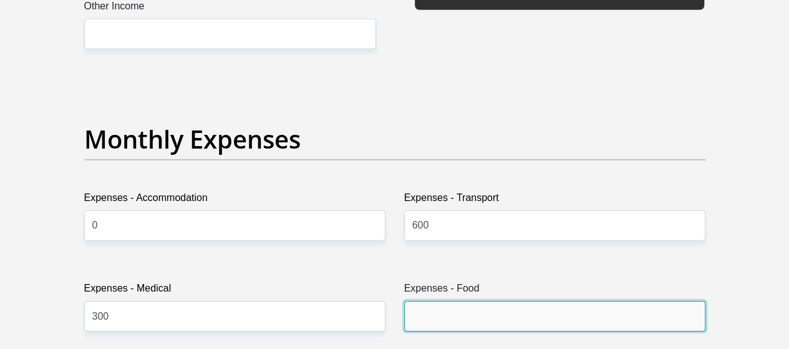
click at [478, 301] on input "Expenses - Food" at bounding box center [554, 316] width 301 height 31
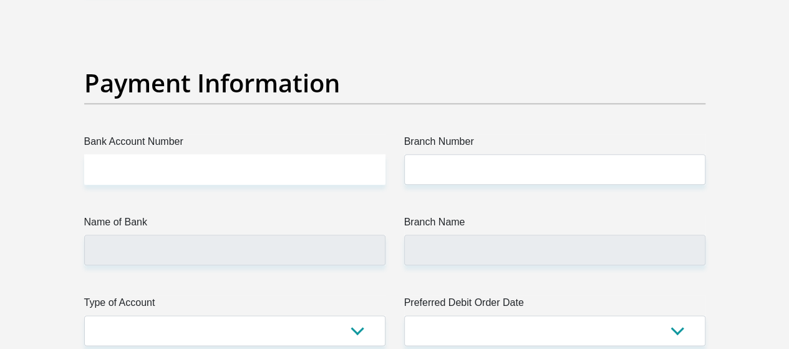
scroll to position [2943, 0]
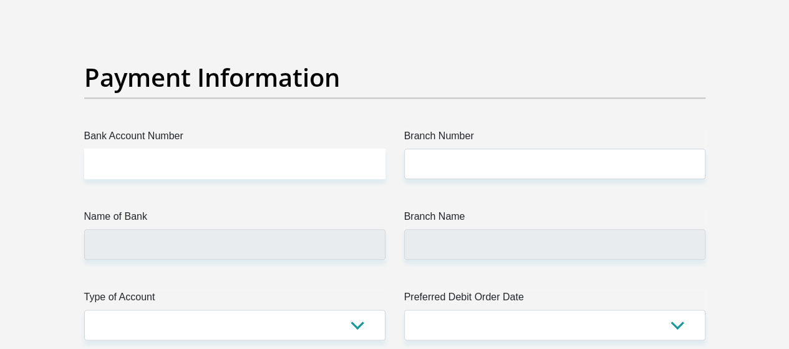
type input "3500"
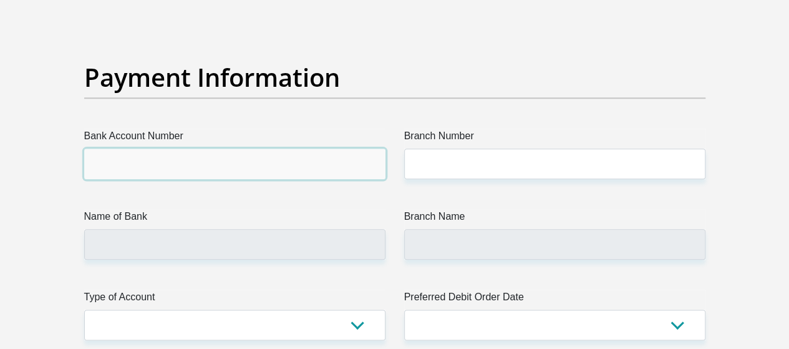
click at [301, 148] on input "Bank Account Number" at bounding box center [234, 163] width 301 height 31
type input "372090214"
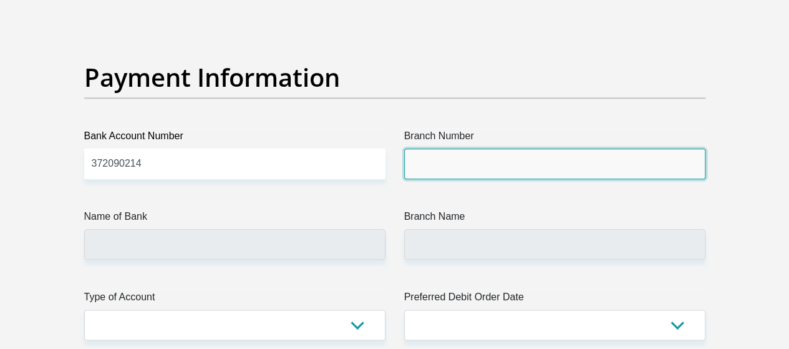
click at [453, 148] on input "Branch Number" at bounding box center [554, 163] width 301 height 31
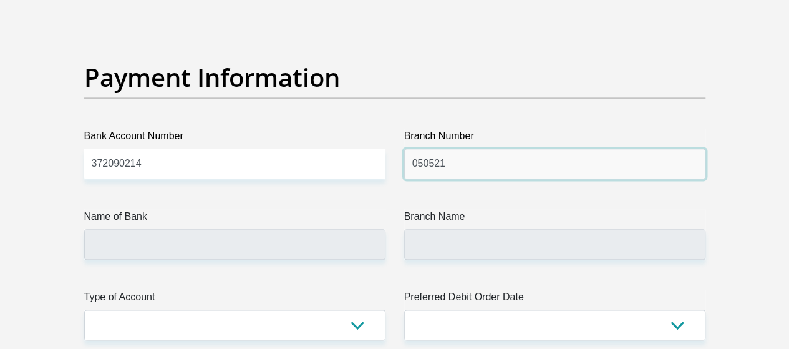
type input "050521"
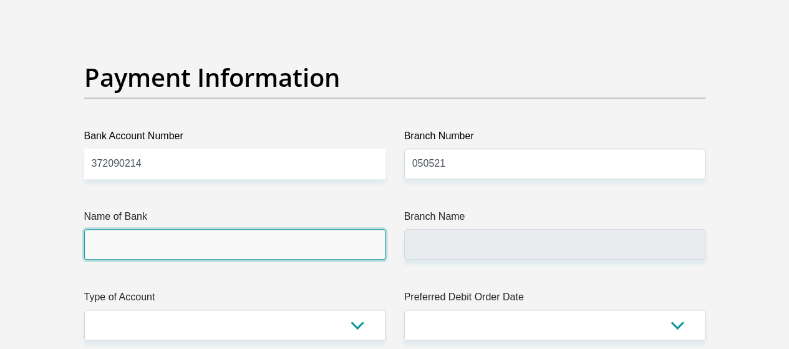
click at [357, 229] on input "Name of Bank" at bounding box center [234, 244] width 301 height 31
type input "STANDARD BANK"
type input "STUTTERHEIM"
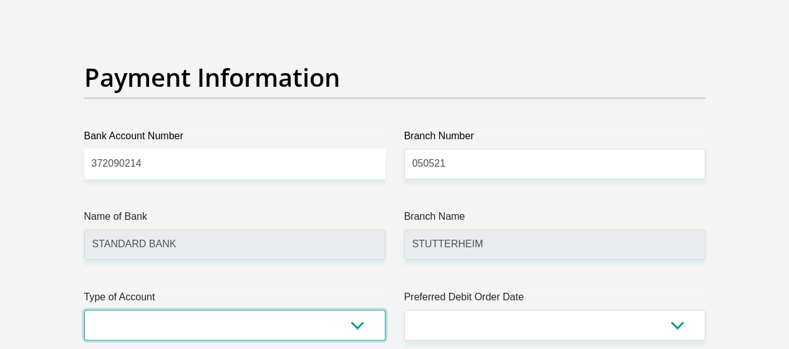
click at [348, 309] on select "Cheque Savings" at bounding box center [234, 324] width 301 height 31
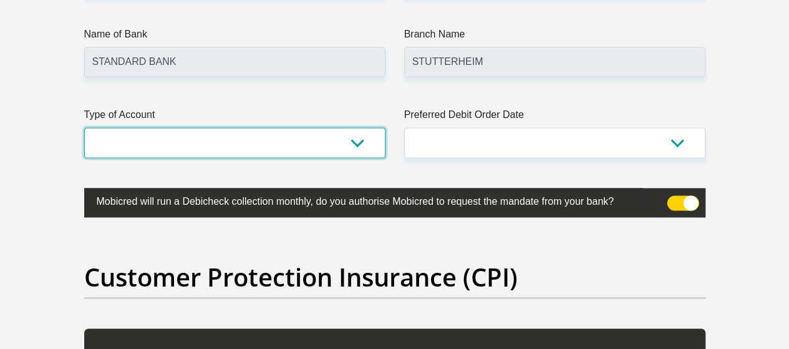
scroll to position [3136, 0]
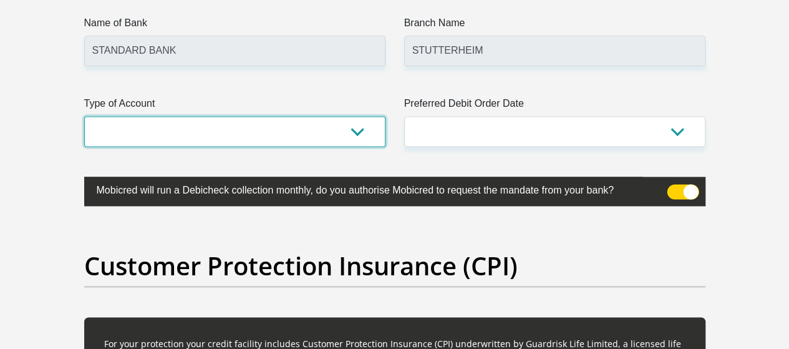
click at [357, 116] on select "Cheque Savings" at bounding box center [234, 131] width 301 height 31
select select "CUR"
click at [84, 116] on select "Cheque Savings" at bounding box center [234, 131] width 301 height 31
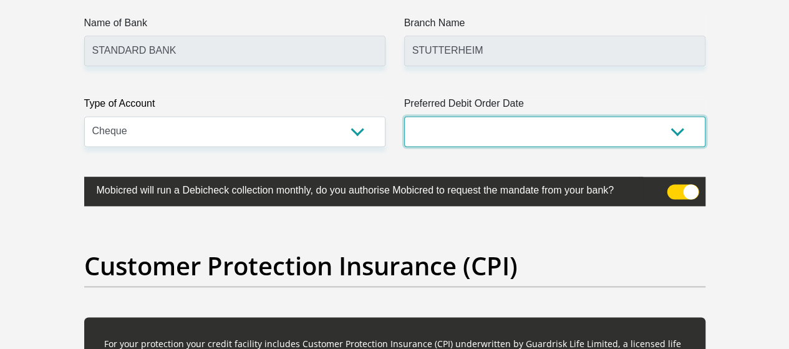
click at [486, 116] on select "1st 2nd 3rd 4th 5th 7th 18th 19th 20th 21st 22nd 23rd 24th 25th 26th 27th 28th …" at bounding box center [554, 131] width 301 height 31
select select "21"
click at [404, 116] on select "1st 2nd 3rd 4th 5th 7th 18th 19th 20th 21st 22nd 23rd 24th 25th 26th 27th 28th …" at bounding box center [554, 131] width 301 height 31
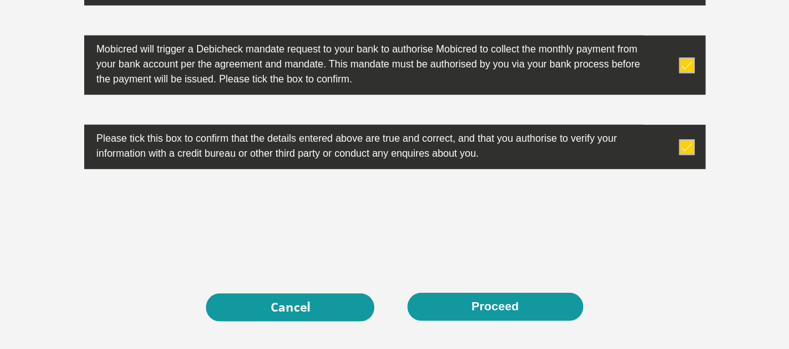
scroll to position [4180, 0]
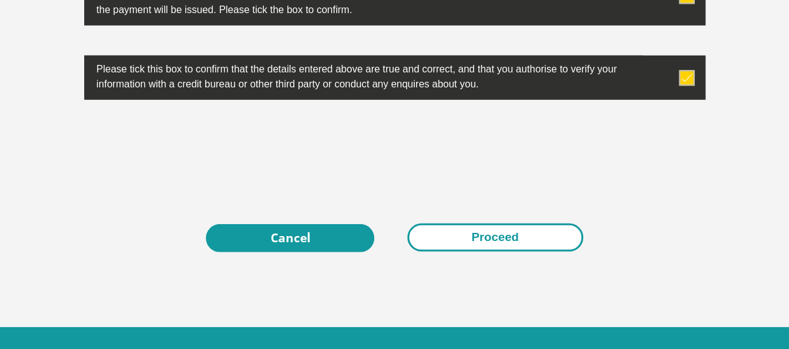
click at [491, 223] on button "Proceed" at bounding box center [495, 237] width 176 height 28
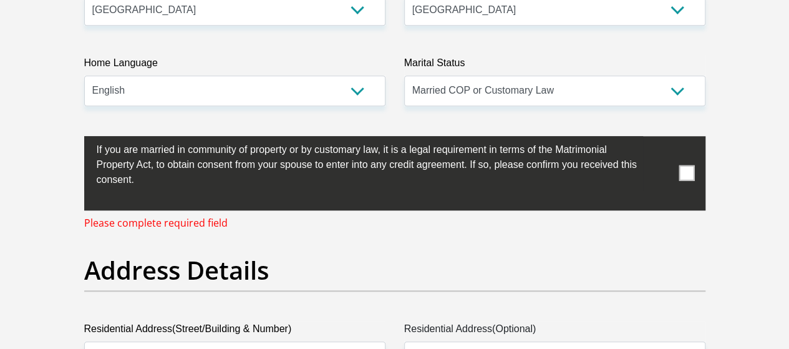
scroll to position [490, 0]
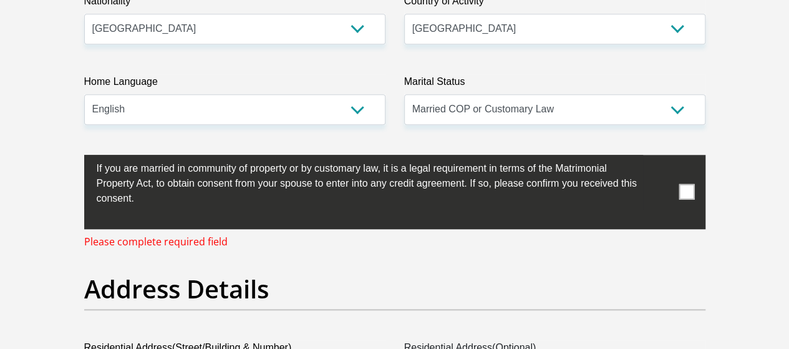
click at [689, 184] on span at bounding box center [686, 192] width 16 height 16
click at [72, 158] on input "checkbox" at bounding box center [72, 158] width 0 height 0
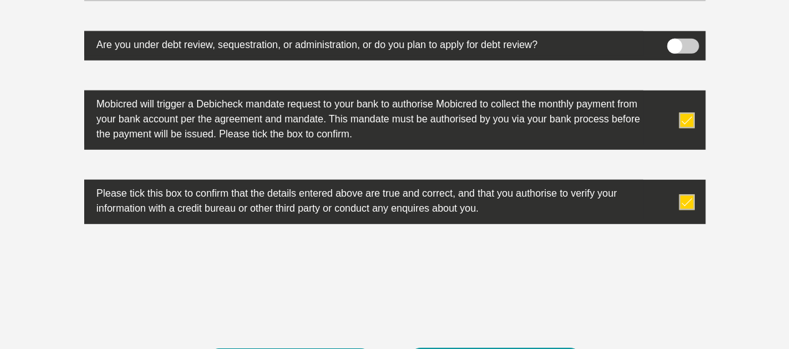
scroll to position [4180, 0]
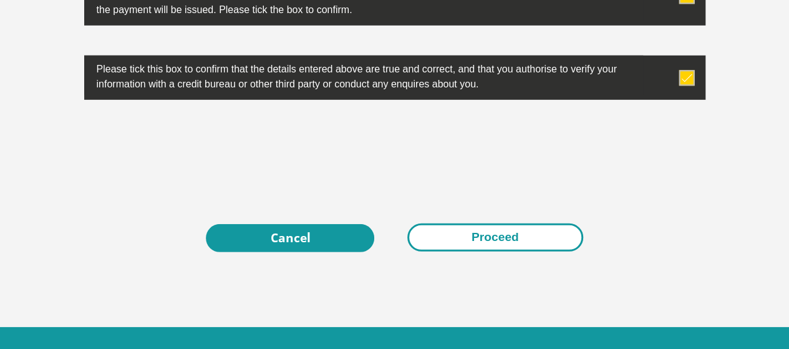
click at [513, 223] on button "Proceed" at bounding box center [495, 237] width 176 height 28
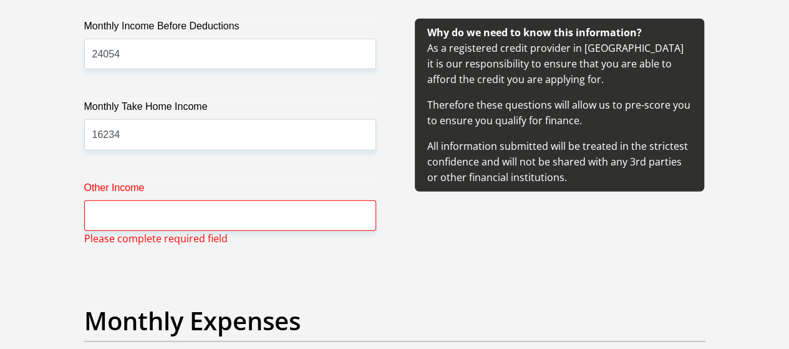
scroll to position [1608, 0]
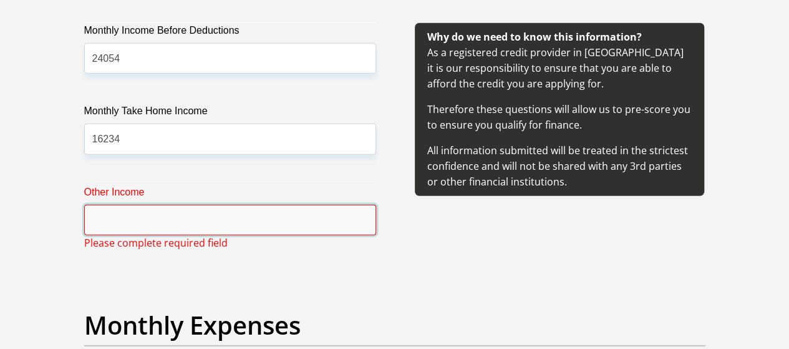
click at [201, 205] on input "Other Income" at bounding box center [230, 220] width 292 height 31
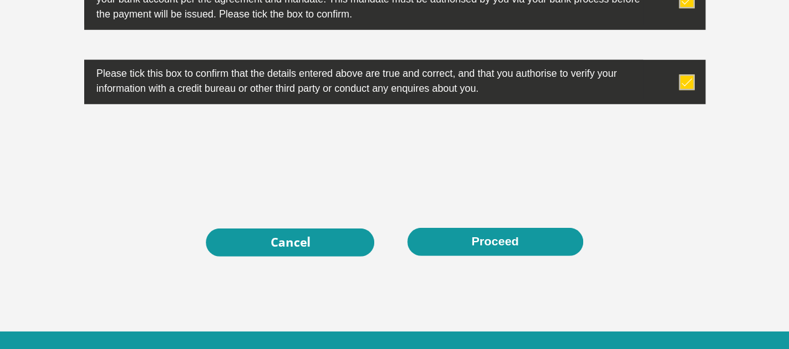
scroll to position [4180, 0]
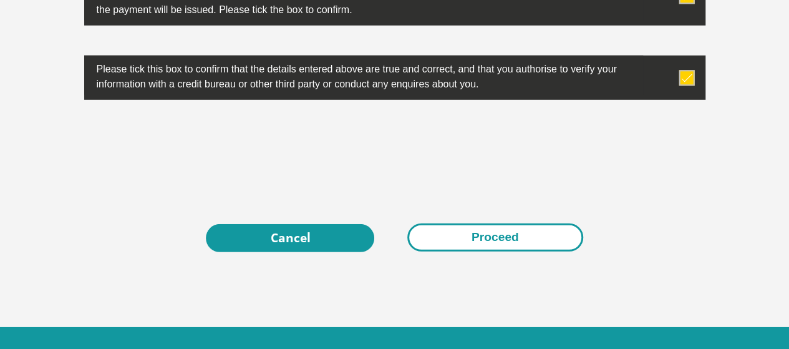
type input "0"
click at [495, 223] on button "Proceed" at bounding box center [495, 237] width 176 height 28
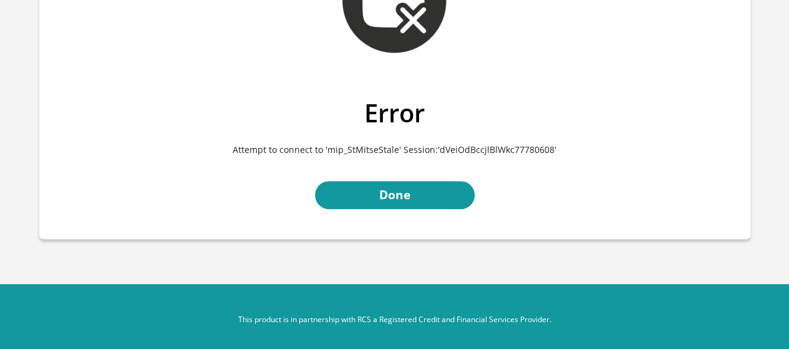
scroll to position [131, 0]
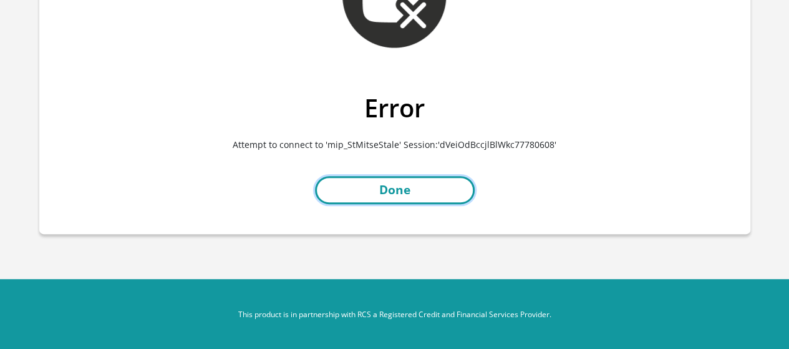
click at [400, 201] on link "Done" at bounding box center [395, 190] width 160 height 28
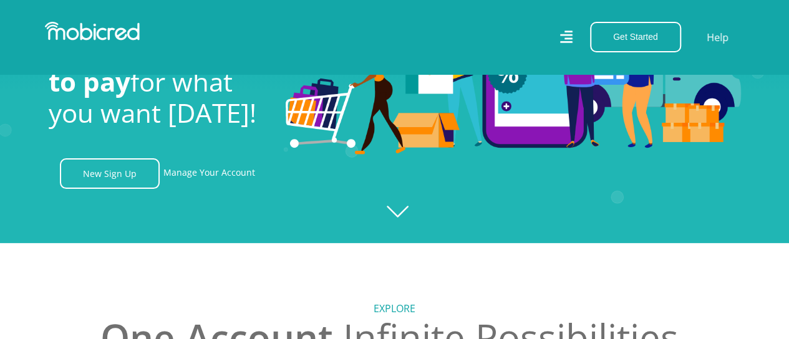
scroll to position [63, 0]
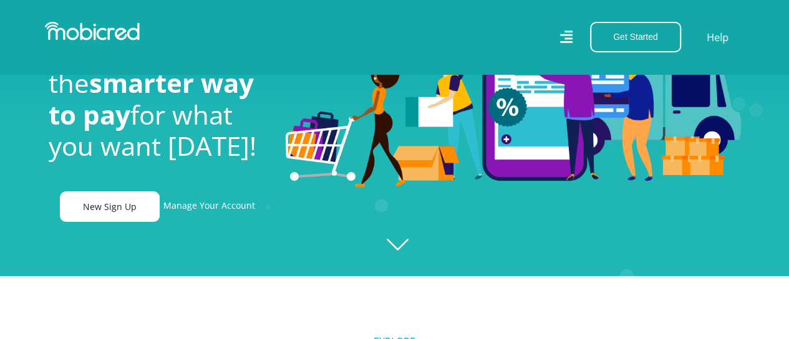
click at [89, 211] on link "New Sign Up" at bounding box center [110, 206] width 100 height 31
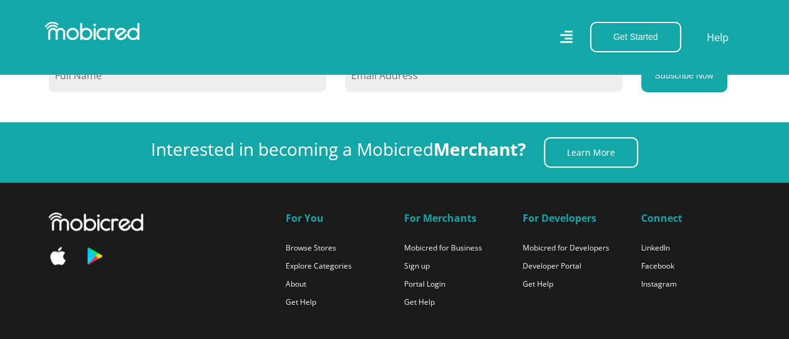
scroll to position [0, 1422]
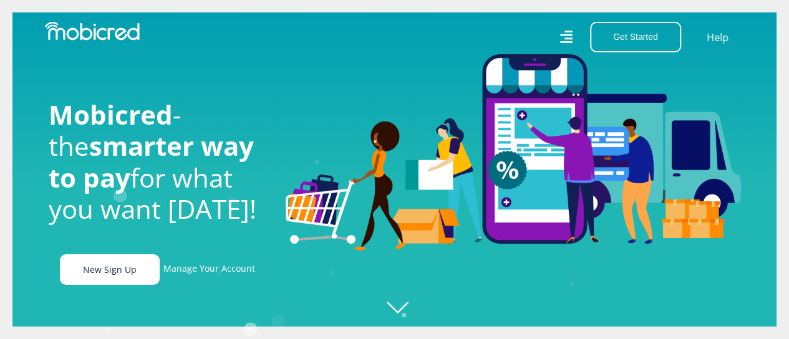
click at [106, 272] on link "New Sign Up" at bounding box center [110, 269] width 100 height 31
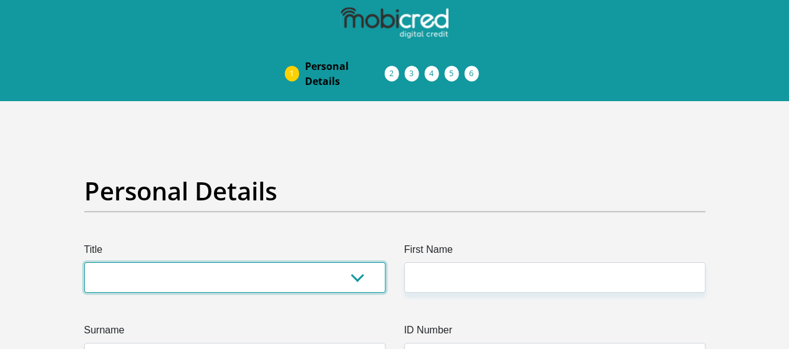
click at [171, 262] on select "Mr Ms Mrs Dr [PERSON_NAME]" at bounding box center [234, 277] width 301 height 31
select select "Mrs"
click at [84, 262] on select "Mr Ms Mrs Dr [PERSON_NAME]" at bounding box center [234, 277] width 301 height 31
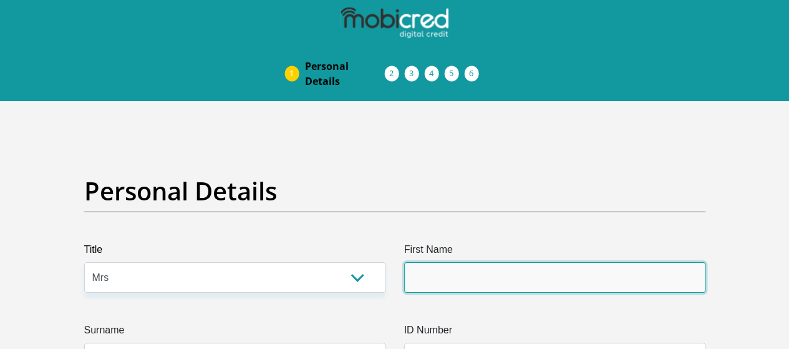
click at [429, 262] on input "First Name" at bounding box center [554, 277] width 301 height 31
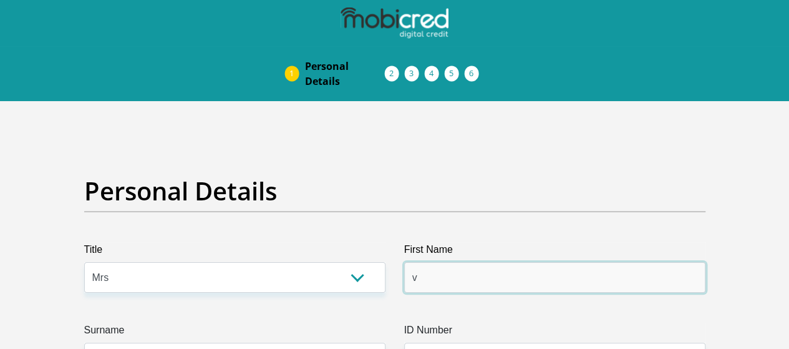
type input "Vania"
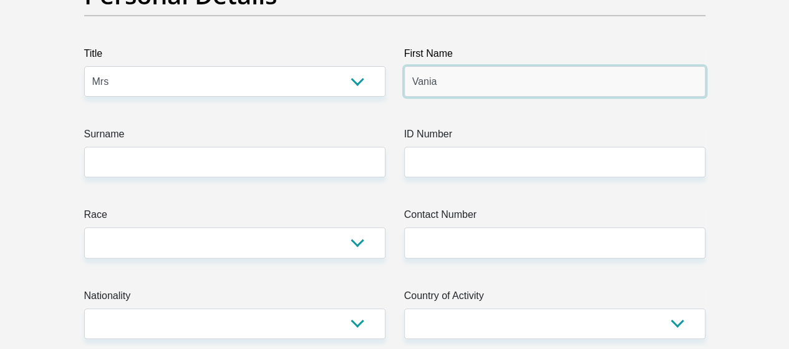
scroll to position [248, 0]
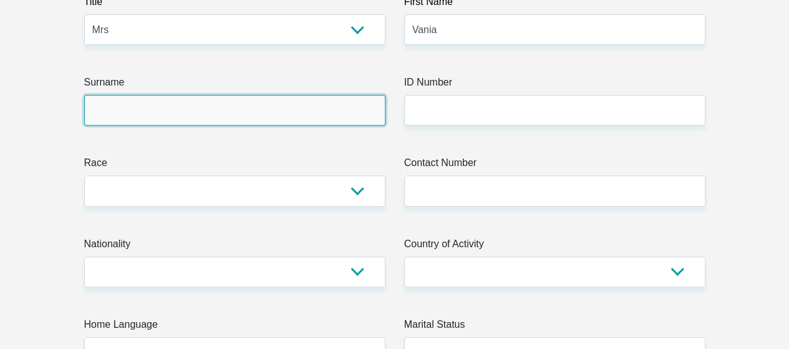
click at [241, 95] on input "Surname" at bounding box center [234, 110] width 301 height 31
type input "Swartz"
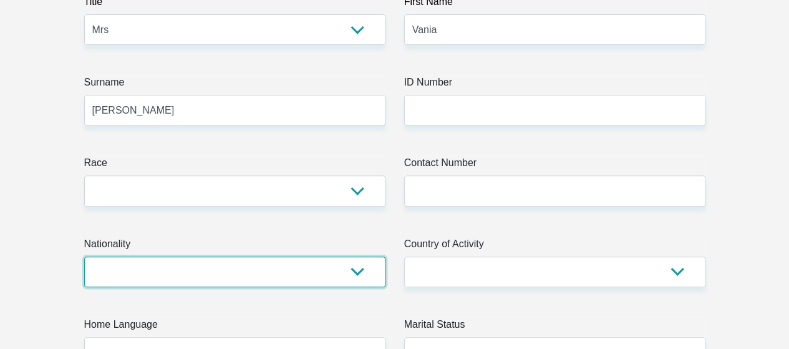
select select "ZAF"
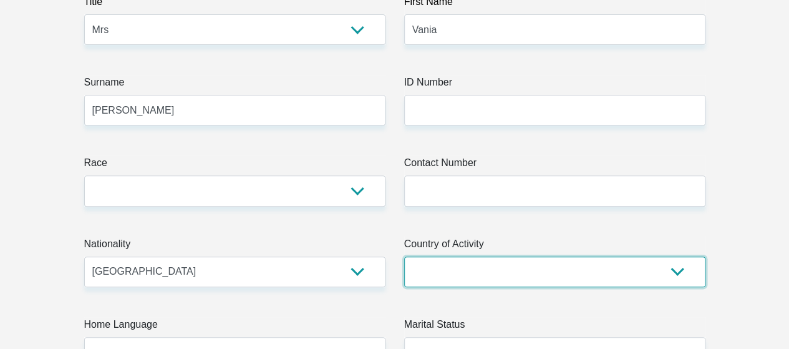
select select "ZAF"
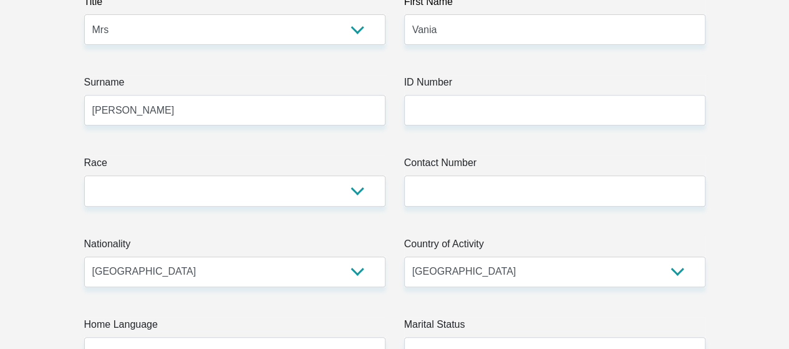
type input "20 Augustine Street, Stutterheim"
type input "Stutterheim"
type input "4930"
select select "Eastern Cape"
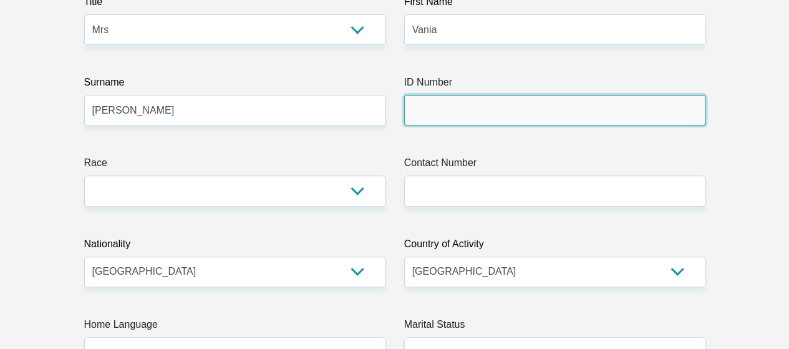
click at [458, 95] on input "ID Number" at bounding box center [554, 110] width 301 height 31
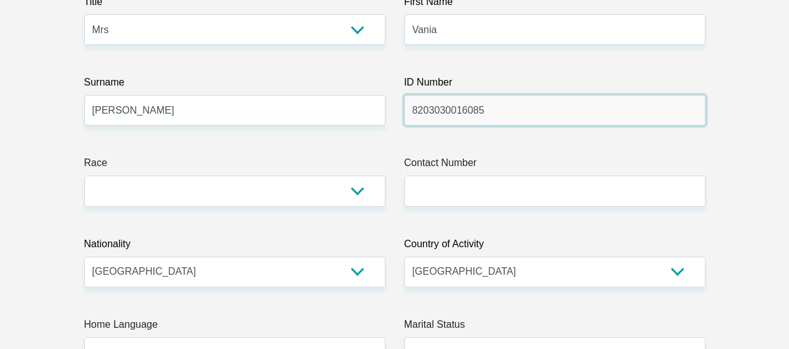
type input "8203030016085"
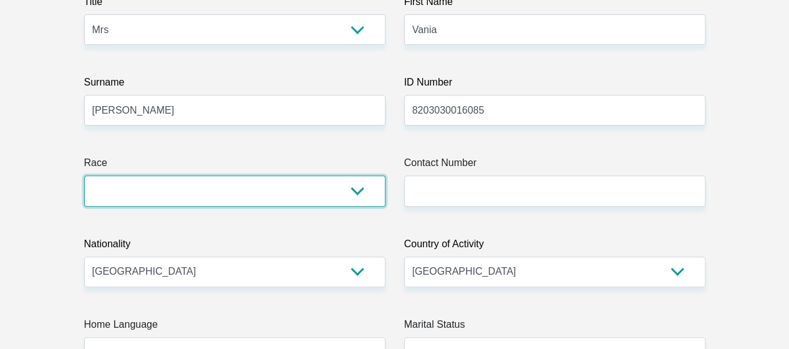
click at [357, 175] on select "Black Coloured Indian White Other" at bounding box center [234, 190] width 301 height 31
select select "2"
click at [84, 175] on select "Black Coloured Indian White Other" at bounding box center [234, 190] width 301 height 31
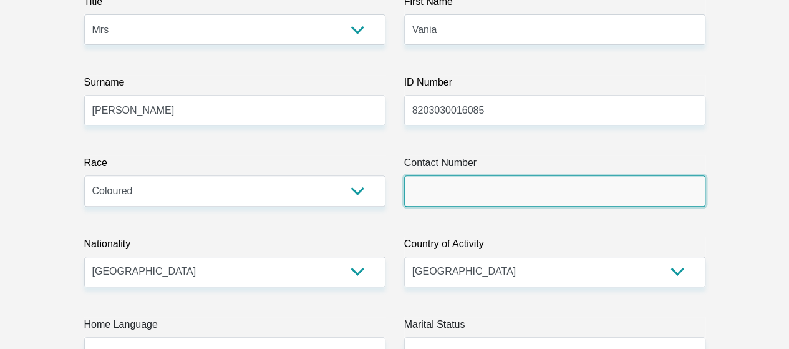
click at [475, 175] on input "Contact Number" at bounding box center [554, 190] width 301 height 31
type input "0815939437"
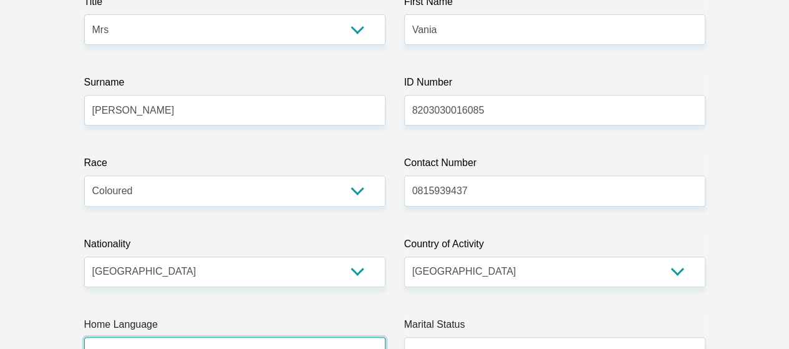
click at [355, 337] on select "Afrikaans English Sepedi South Ndebele Southern Sotho Swati Tsonga Tswana Venda…" at bounding box center [234, 352] width 301 height 31
select select "eng"
click at [84, 337] on select "Afrikaans English Sepedi South Ndebele Southern Sotho Swati Tsonga Tswana Venda…" at bounding box center [234, 352] width 301 height 31
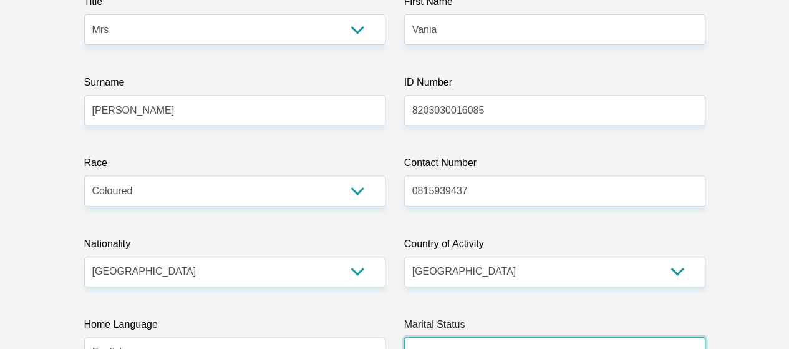
click at [604, 337] on select "Married ANC Single Divorced Widowed Married COP or Customary Law" at bounding box center [554, 352] width 301 height 31
select select "5"
click at [404, 337] on select "Married ANC Single Divorced Widowed Married COP or Customary Law" at bounding box center [554, 352] width 301 height 31
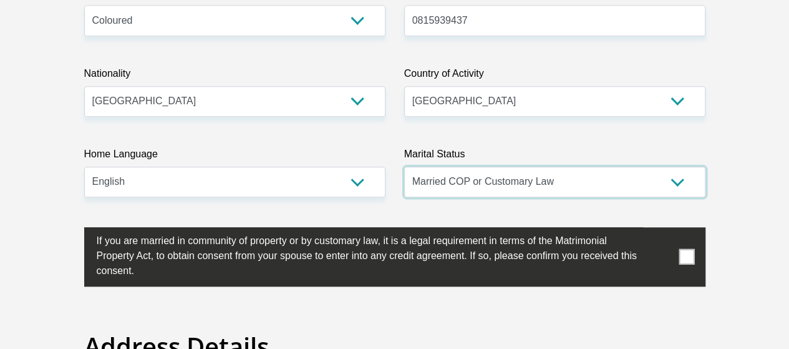
scroll to position [486, 0]
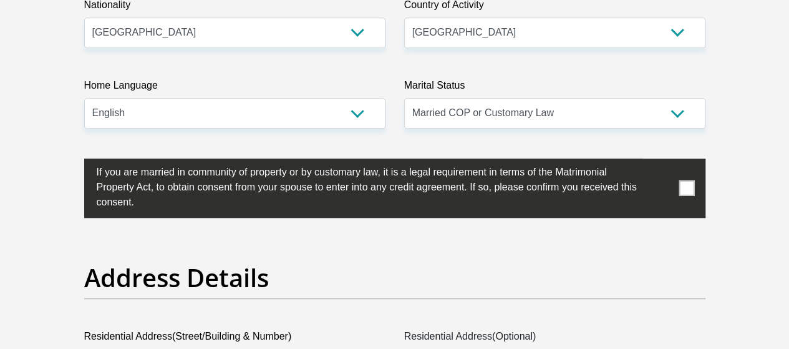
click at [680, 180] on span at bounding box center [686, 188] width 16 height 16
click at [72, 161] on input "checkbox" at bounding box center [72, 161] width 0 height 0
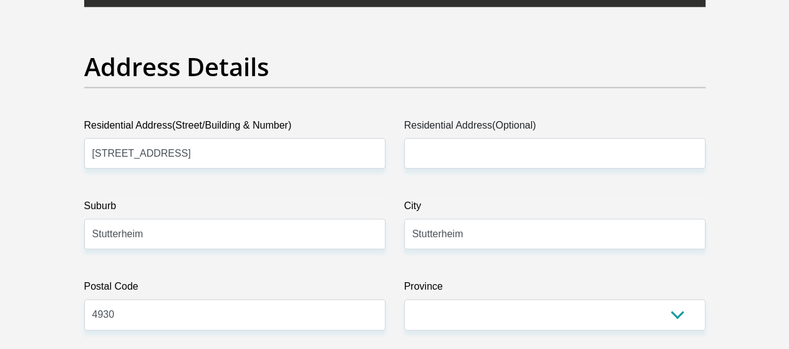
scroll to position [726, 0]
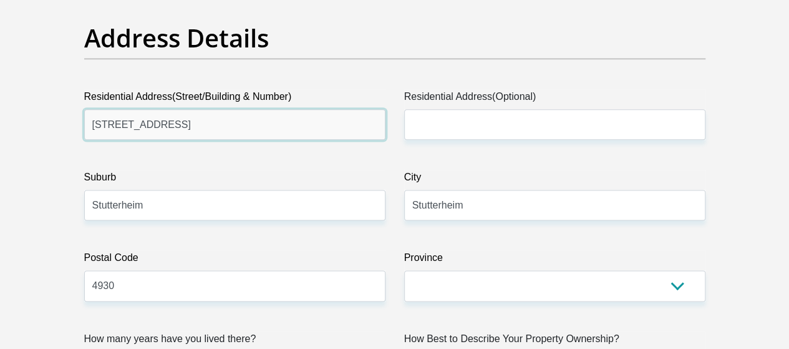
drag, startPoint x: 148, startPoint y: 79, endPoint x: 52, endPoint y: 79, distance: 96.0
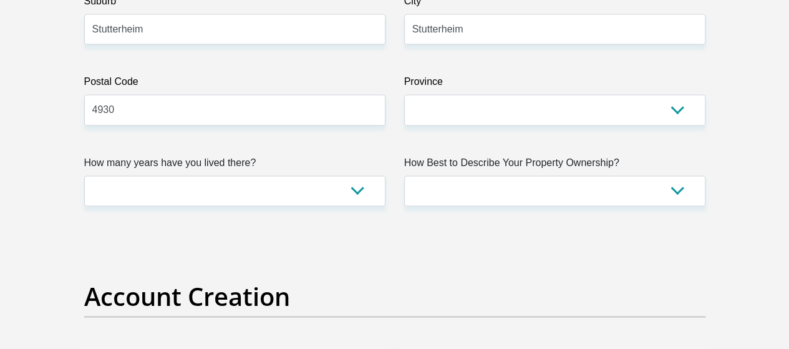
scroll to position [942, 0]
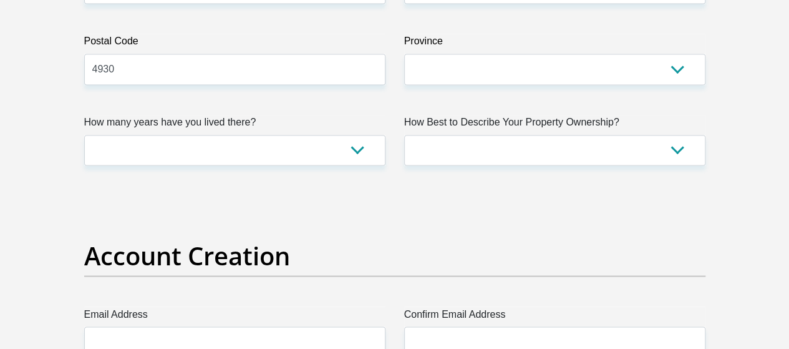
type input "71a Hill Street, Stutterheim"
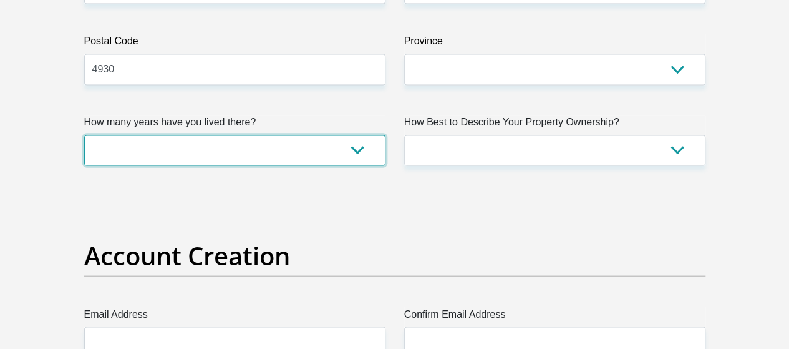
click at [356, 135] on select "less than 1 year 1-3 years 3-5 years 5+ years" at bounding box center [234, 150] width 301 height 31
select select "4"
click at [84, 135] on select "less than 1 year 1-3 years 3-5 years 5+ years" at bounding box center [234, 150] width 301 height 31
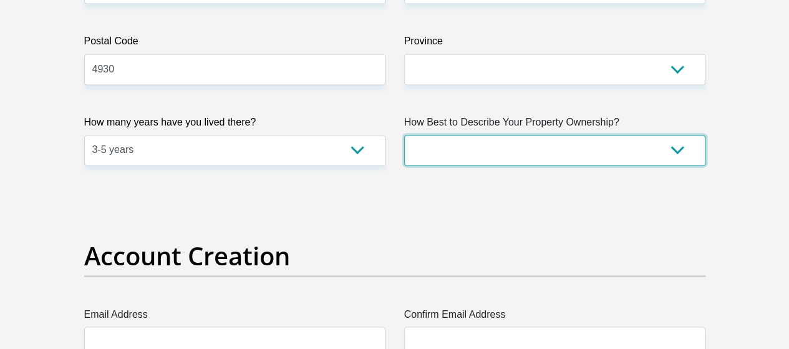
click at [589, 135] on select "Owned Rented Family Owned Company Dwelling" at bounding box center [554, 150] width 301 height 31
select select "Owned"
click at [404, 135] on select "Owned Rented Family Owned Company Dwelling" at bounding box center [554, 150] width 301 height 31
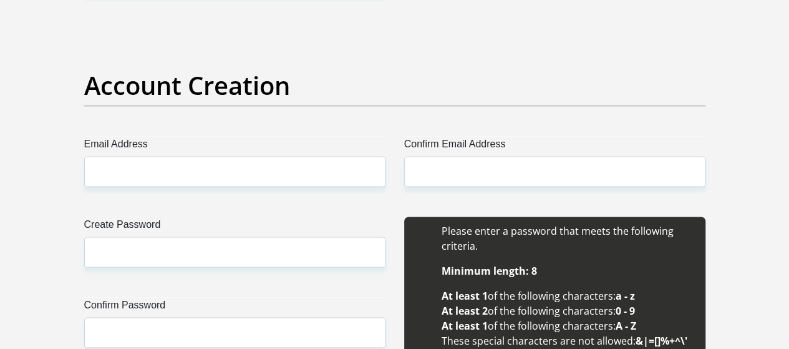
scroll to position [1118, 0]
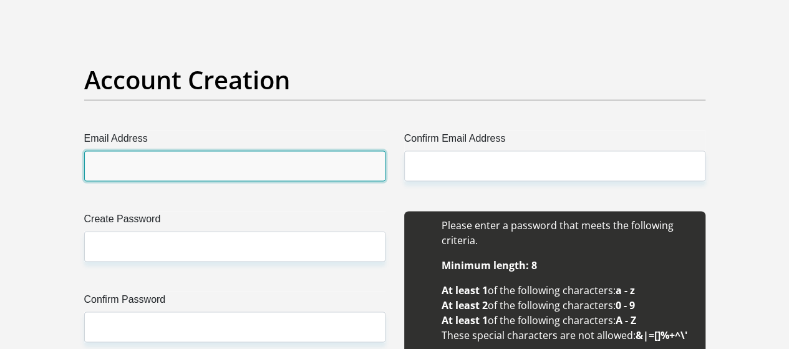
click at [257, 150] on input "Email Address" at bounding box center [234, 165] width 301 height 31
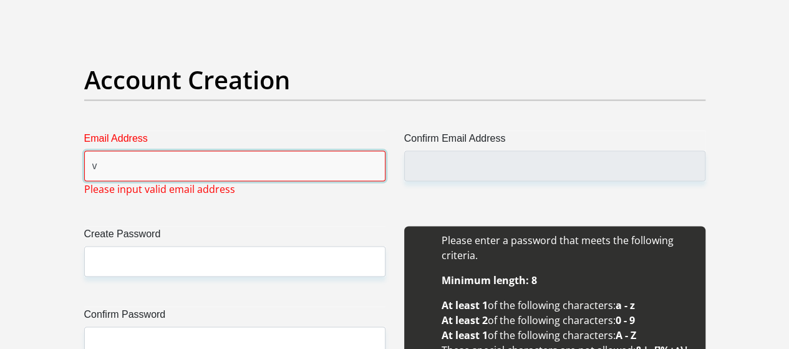
type input "[EMAIL_ADDRESS][PERSON_NAME][DOMAIN_NAME]"
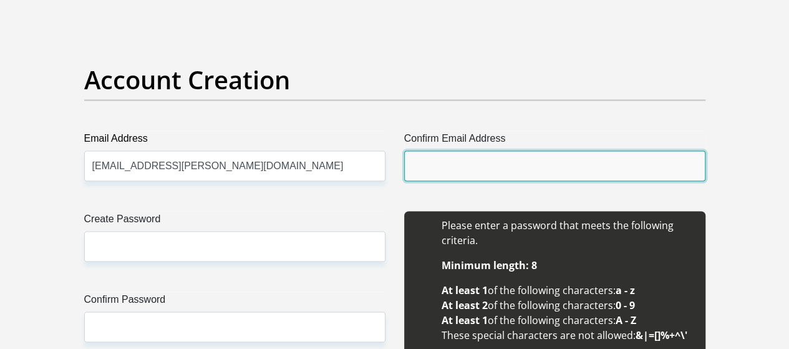
click at [429, 150] on input "Confirm Email Address" at bounding box center [554, 165] width 301 height 31
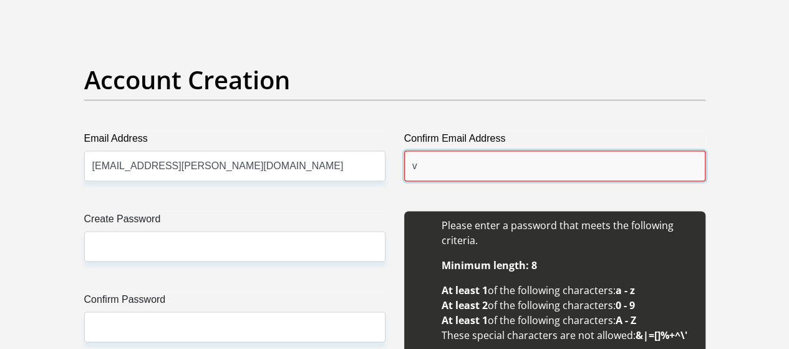
type input "[EMAIL_ADDRESS][PERSON_NAME][DOMAIN_NAME]"
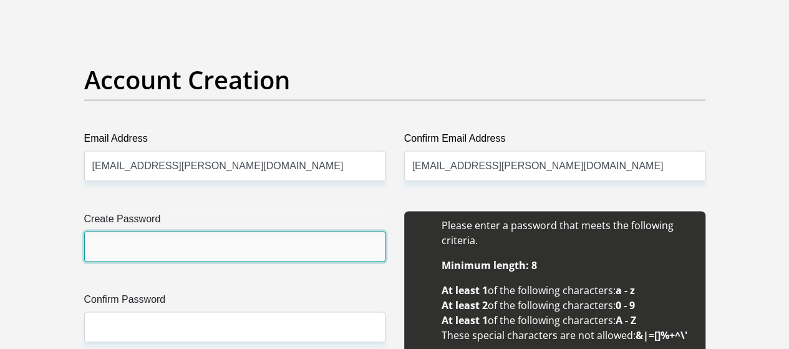
click at [219, 231] on input "Create Password" at bounding box center [234, 246] width 301 height 31
type input "7ThunderS7"
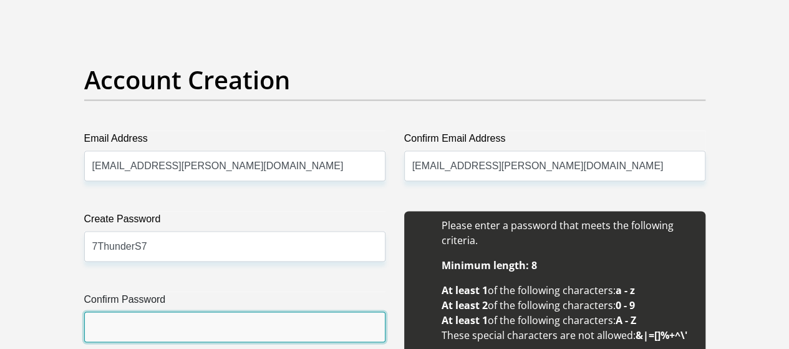
click at [171, 311] on input "Confirm Password" at bounding box center [234, 326] width 301 height 31
type input "7ThunderS7"
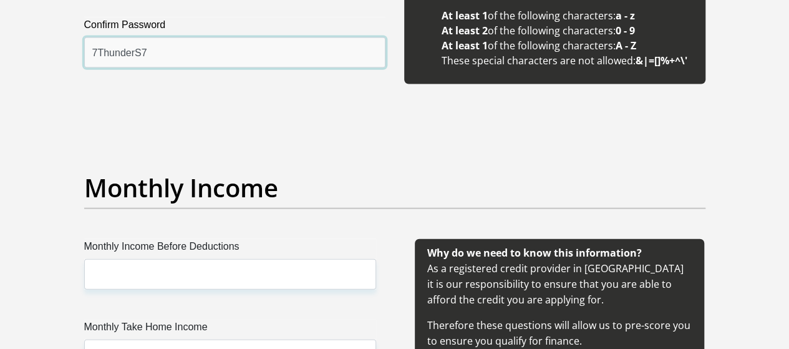
scroll to position [1484, 0]
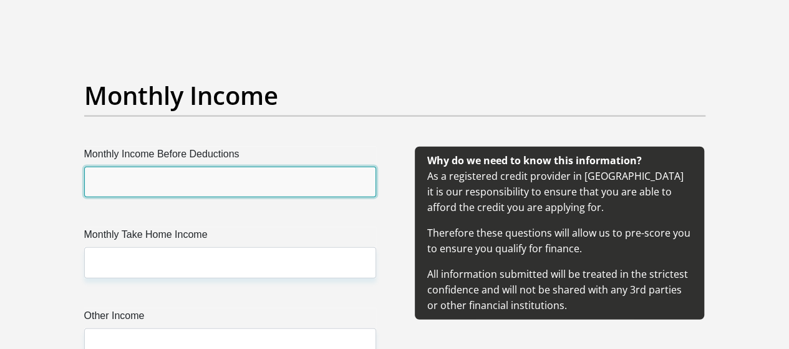
click at [198, 166] on input "Monthly Income Before Deductions" at bounding box center [230, 181] width 292 height 31
type input "24054"
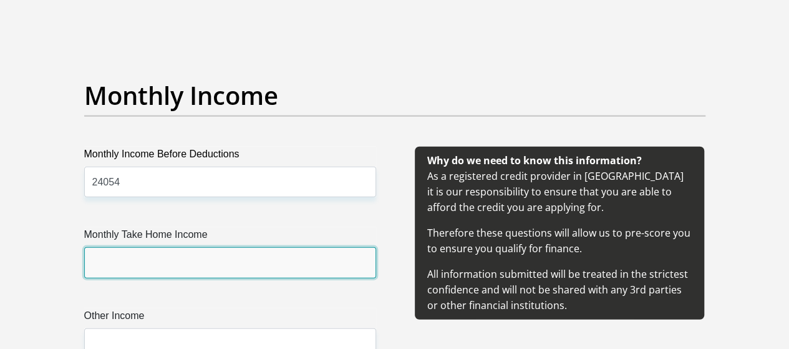
click at [160, 247] on input "Monthly Take Home Income" at bounding box center [230, 262] width 292 height 31
type input "16234"
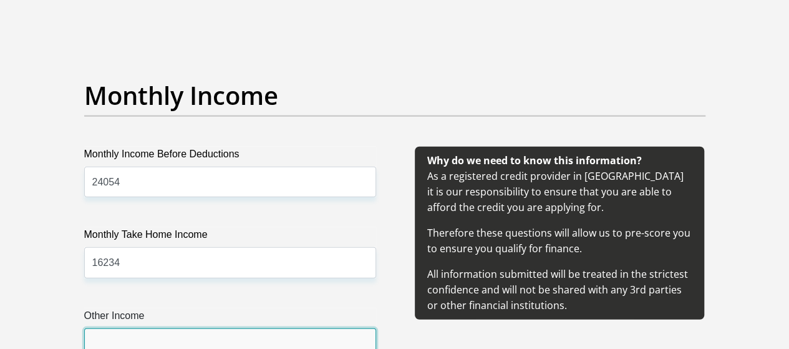
click at [152, 328] on input "Other Income" at bounding box center [230, 343] width 292 height 31
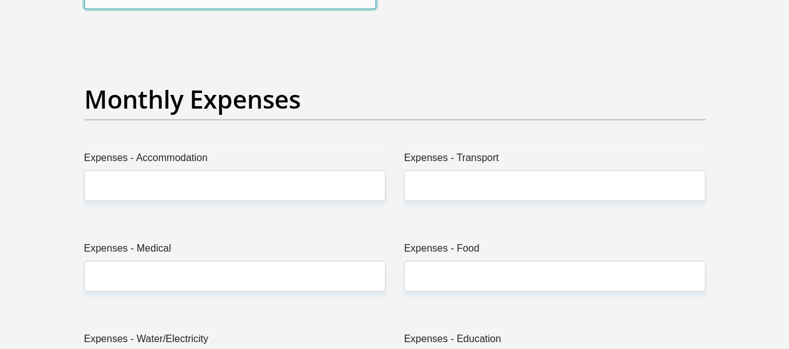
scroll to position [1856, 0]
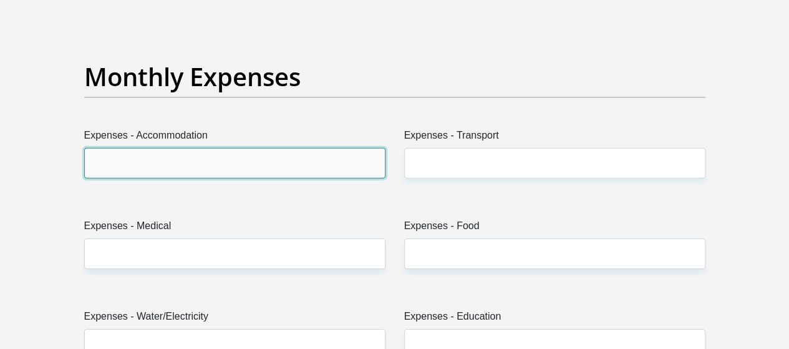
click at [312, 148] on input "Expenses - Accommodation" at bounding box center [234, 163] width 301 height 31
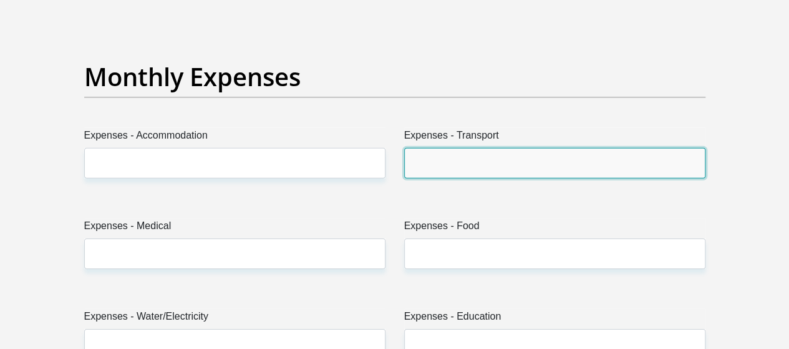
click at [451, 148] on input "Expenses - Transport" at bounding box center [554, 163] width 301 height 31
type input "600"
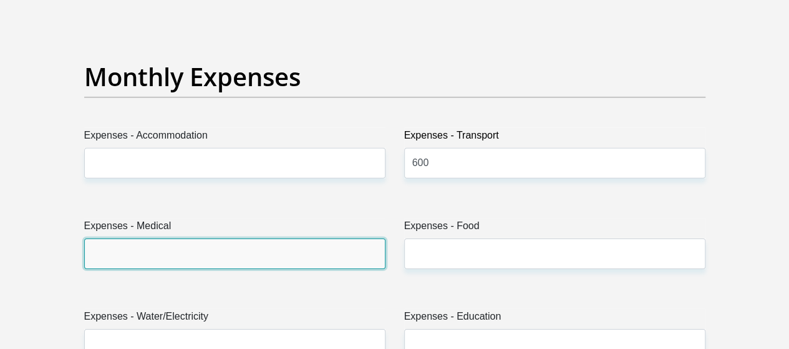
click at [230, 238] on input "Expenses - Medical" at bounding box center [234, 253] width 301 height 31
type input "300"
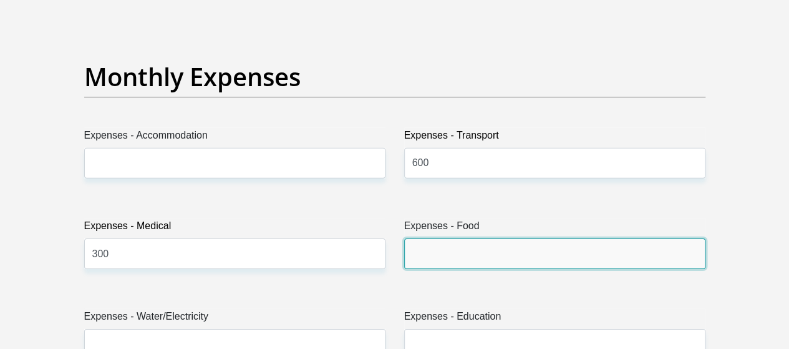
click at [461, 238] on input "Expenses - Food" at bounding box center [554, 253] width 301 height 31
type input "3500"
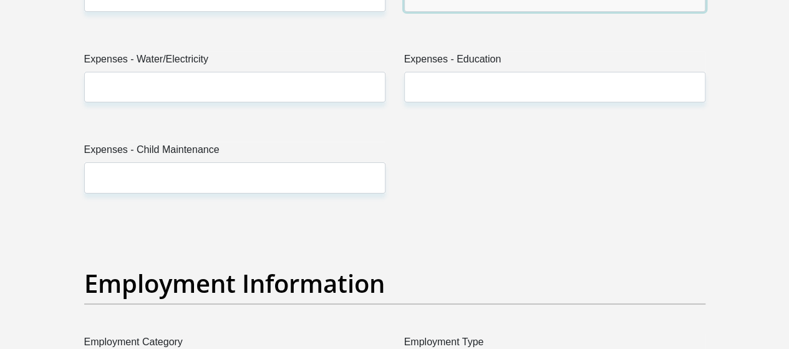
scroll to position [2119, 0]
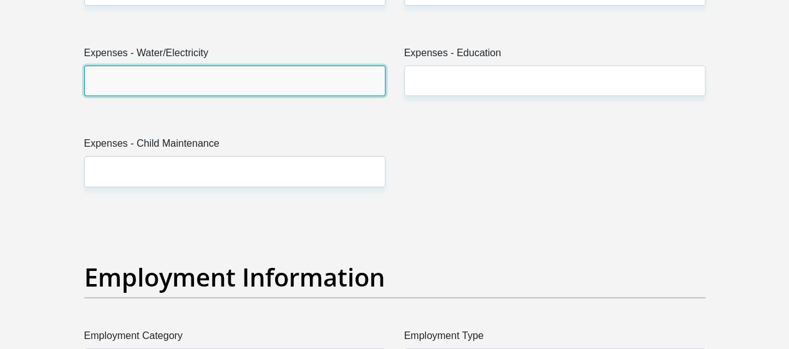
click at [243, 65] on input "Expenses - Water/Electricity" at bounding box center [234, 80] width 301 height 31
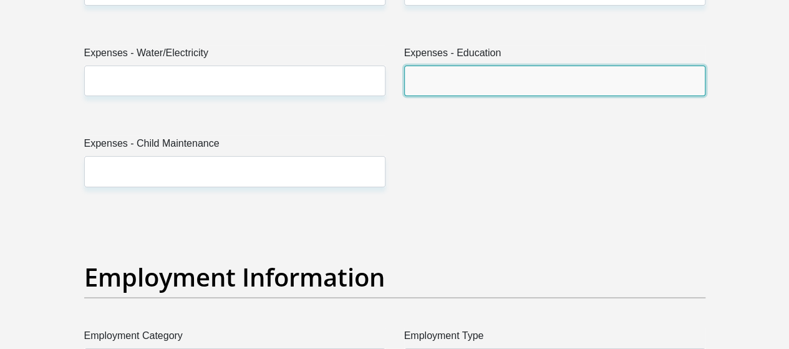
click at [440, 65] on input "Expenses - Education" at bounding box center [554, 80] width 301 height 31
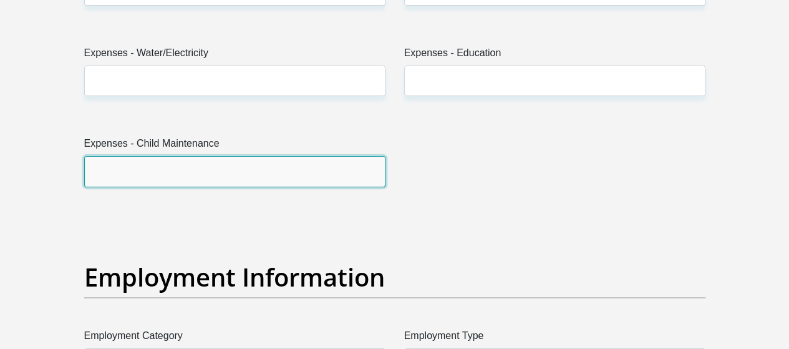
click at [239, 156] on input "Expenses - Child Maintenance" at bounding box center [234, 171] width 301 height 31
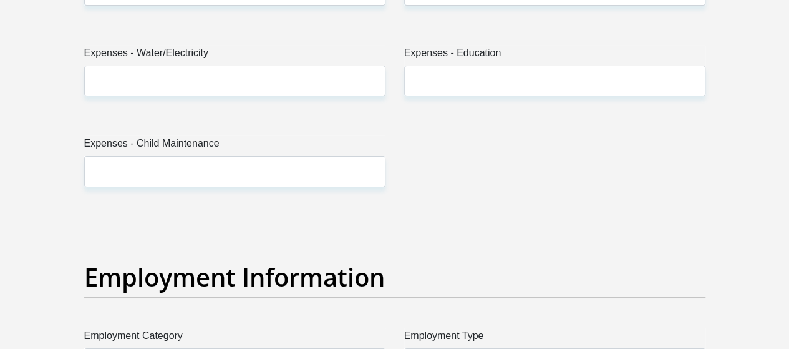
click at [503, 127] on div "Title Mr Ms Mrs Dr Other First Name Vania Surname Swartz ID Number 820303001608…" at bounding box center [395, 181] width 640 height 4117
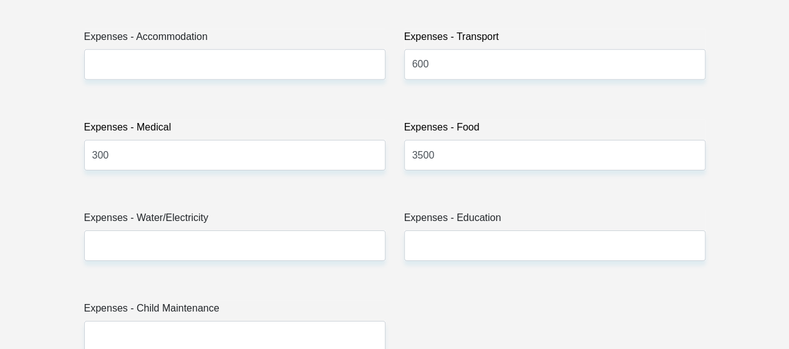
scroll to position [1926, 0]
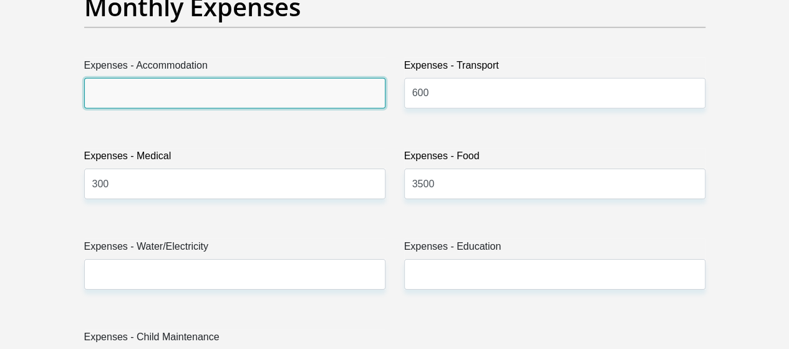
click at [200, 78] on input "Expenses - Accommodation" at bounding box center [234, 93] width 301 height 31
type input "0"
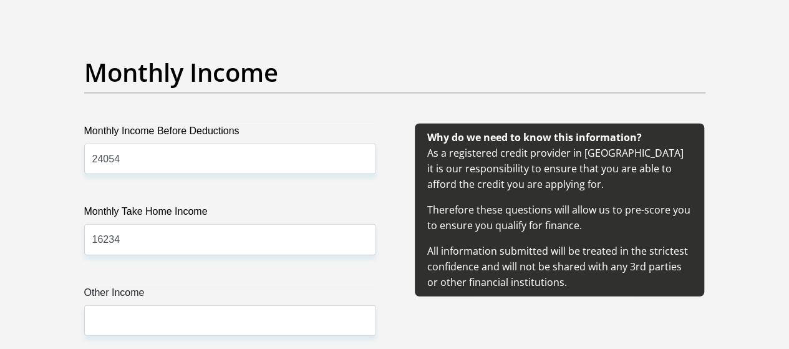
scroll to position [1496, 0]
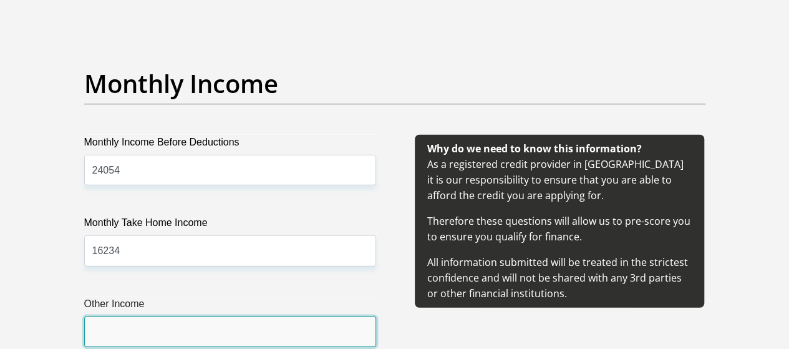
click at [245, 316] on input "Other Income" at bounding box center [230, 331] width 292 height 31
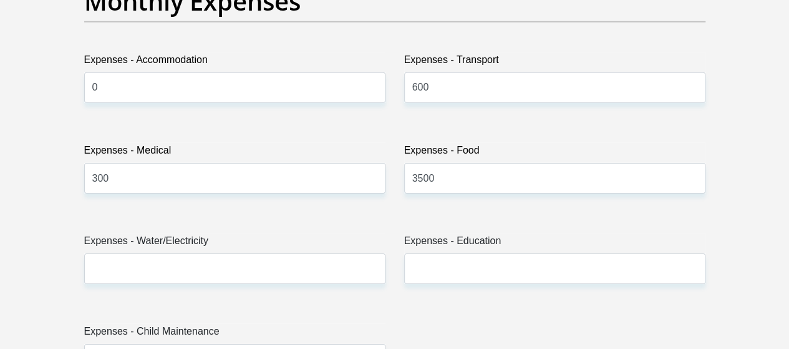
scroll to position [1960, 0]
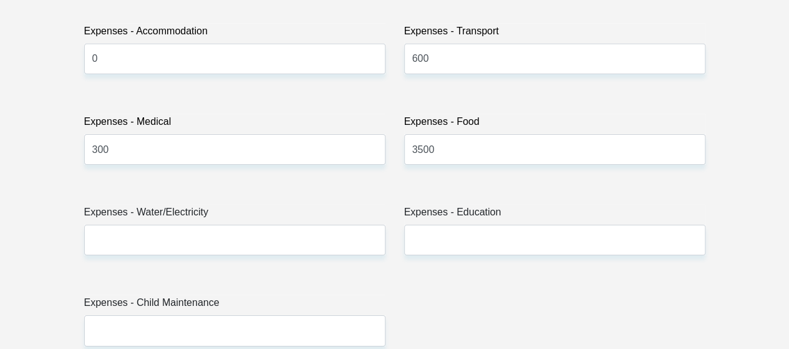
type input "0"
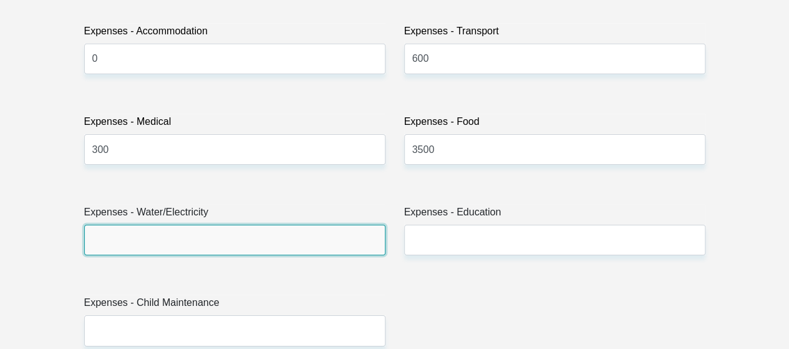
click at [263, 224] on input "Expenses - Water/Electricity" at bounding box center [234, 239] width 301 height 31
click at [116, 224] on input "Expenses - Water/Electricity" at bounding box center [234, 239] width 301 height 31
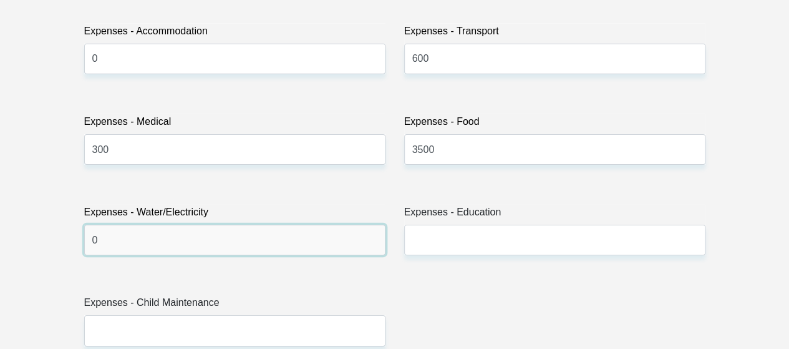
type input "0"
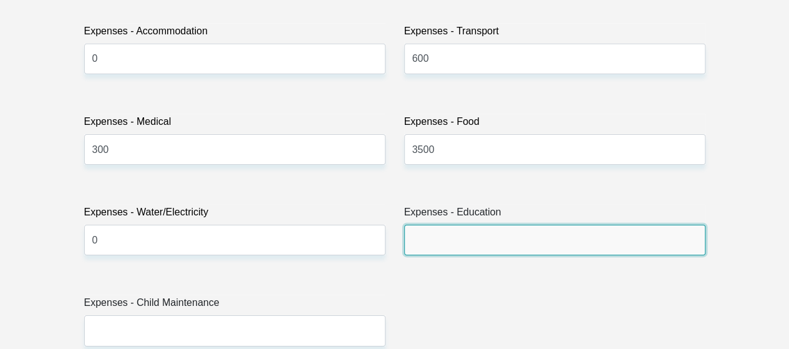
click at [423, 224] on input "Expenses - Education" at bounding box center [554, 239] width 301 height 31
type input "0"
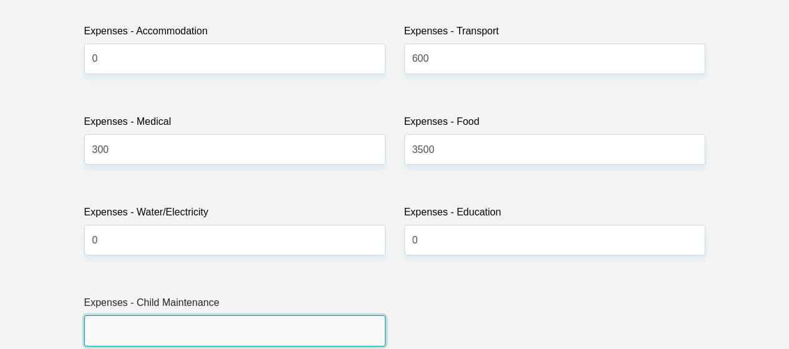
click at [222, 315] on input "Expenses - Child Maintenance" at bounding box center [234, 330] width 301 height 31
type input "0"
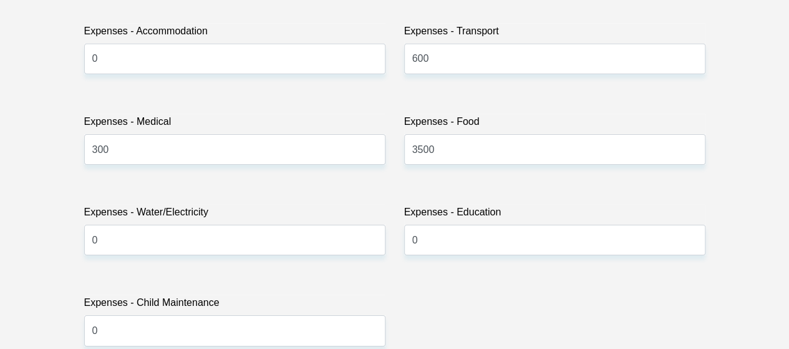
click at [583, 232] on div "Title Mr Ms Mrs Dr Other First Name Vania Surname Swartz ID Number 820303001608…" at bounding box center [395, 340] width 640 height 4117
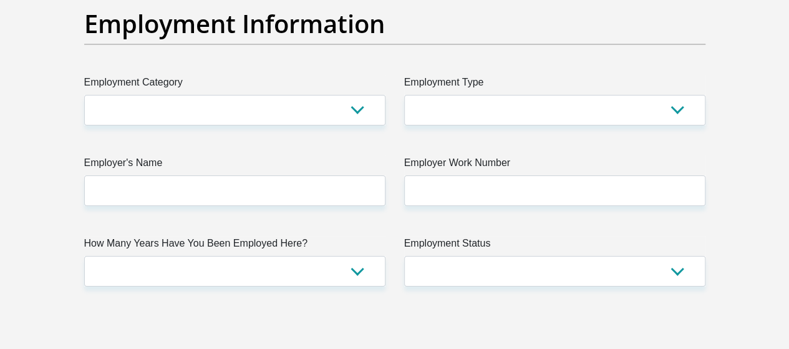
scroll to position [2395, 0]
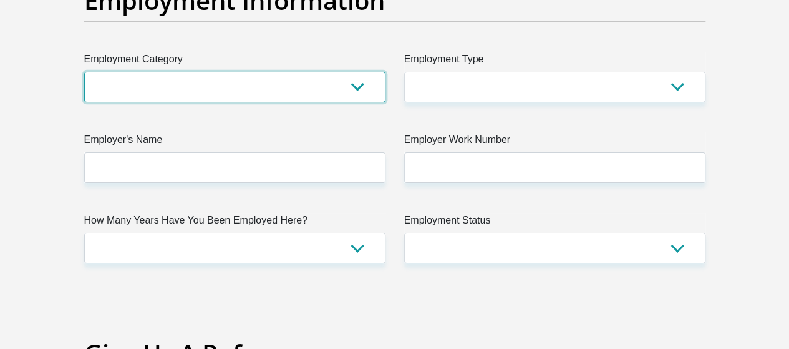
click at [359, 72] on select "AGRICULTURE ALCOHOL & TOBACCO CONSTRUCTION MATERIALS METALLURGY EQUIPMENT FOR R…" at bounding box center [234, 87] width 301 height 31
select select "2"
click at [84, 72] on select "AGRICULTURE ALCOHOL & TOBACCO CONSTRUCTION MATERIALS METALLURGY EQUIPMENT FOR R…" at bounding box center [234, 87] width 301 height 31
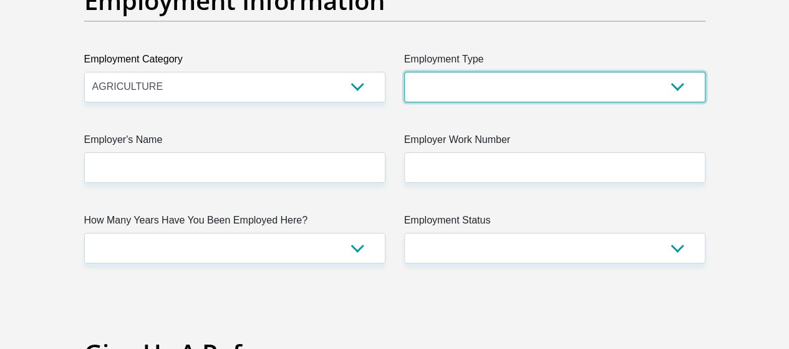
click at [476, 72] on select "College/Lecturer Craft Seller Creative Driver Executive Farmer Forces - Non Com…" at bounding box center [554, 87] width 301 height 31
select select "Office Staff/Clerk"
click at [404, 72] on select "College/Lecturer Craft Seller Creative Driver Executive Farmer Forces - Non Com…" at bounding box center [554, 87] width 301 height 31
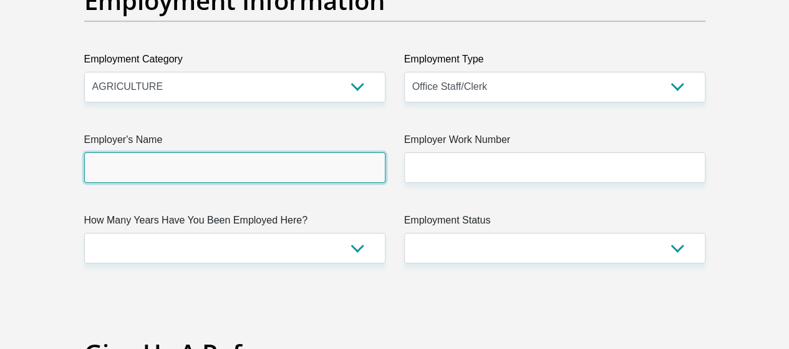
click at [251, 152] on input "Employer's Name" at bounding box center [234, 167] width 301 height 31
type input "DepartmentofAgriculture"
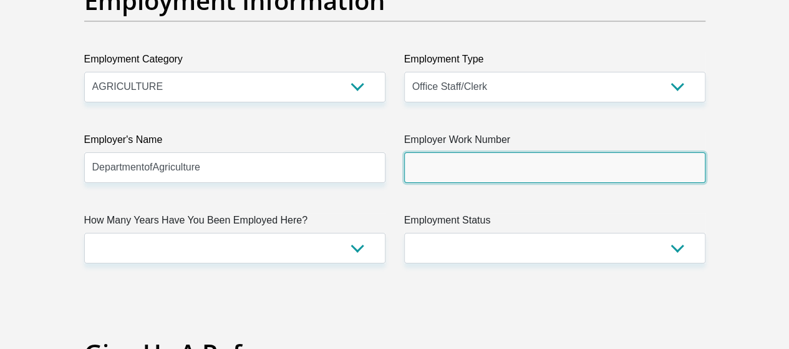
click at [455, 152] on input "Employer Work Number" at bounding box center [554, 167] width 301 height 31
type input "0436834007"
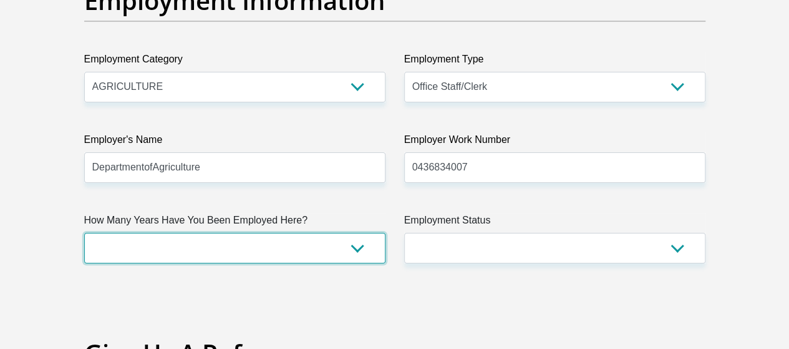
click at [243, 233] on select "less than 1 year 1-3 years 3-5 years 5+ years" at bounding box center [234, 248] width 301 height 31
select select "60"
click at [84, 233] on select "less than 1 year 1-3 years 3-5 years 5+ years" at bounding box center [234, 248] width 301 height 31
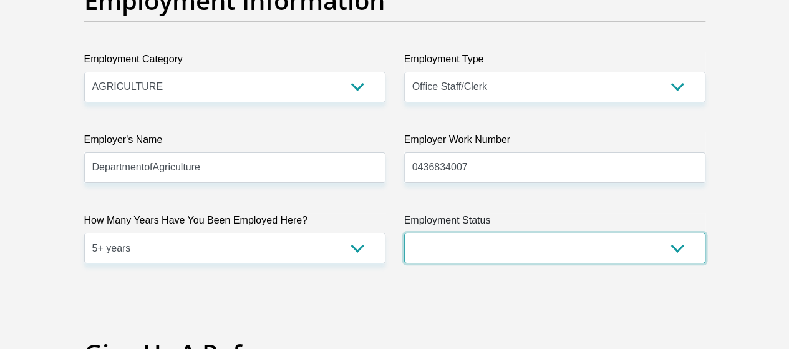
click at [480, 233] on select "Permanent/Full-time Part-time/Casual [DEMOGRAPHIC_DATA] Worker Self-Employed Ho…" at bounding box center [554, 248] width 301 height 31
select select "1"
click at [404, 233] on select "Permanent/Full-time Part-time/Casual [DEMOGRAPHIC_DATA] Worker Self-Employed Ho…" at bounding box center [554, 248] width 301 height 31
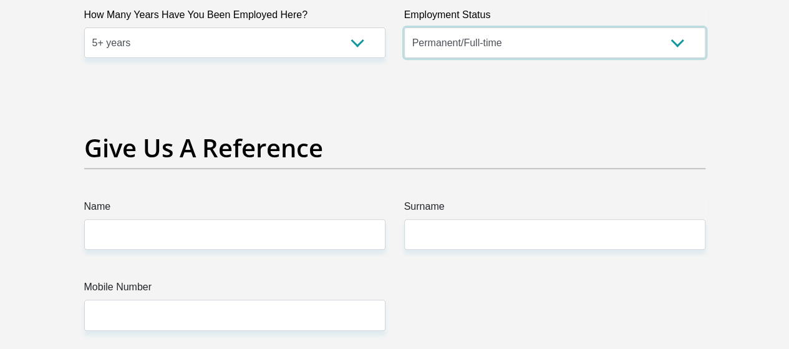
scroll to position [2744, 0]
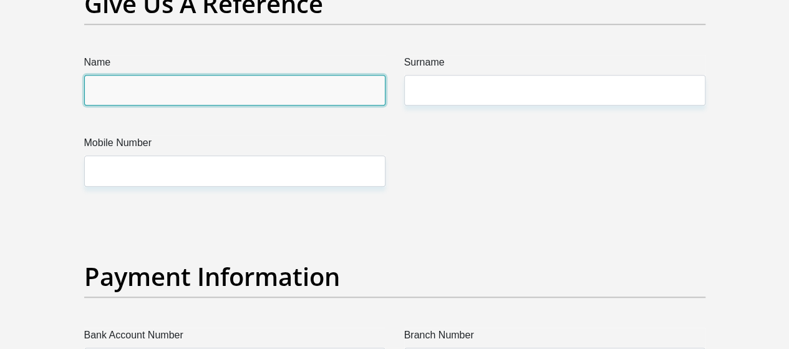
click at [300, 75] on input "Name" at bounding box center [234, 90] width 301 height 31
type input "[PERSON_NAME]"
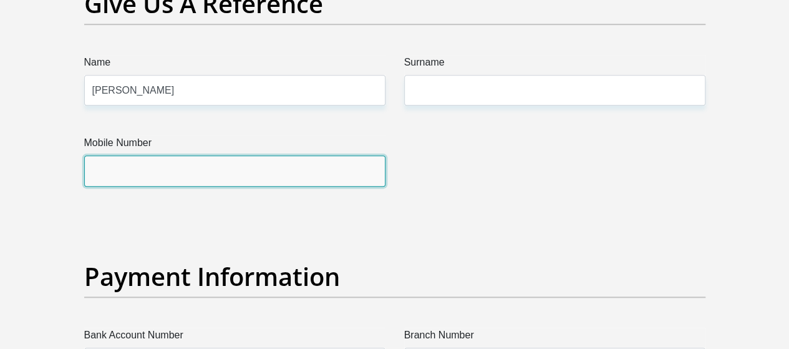
type input "0813047829"
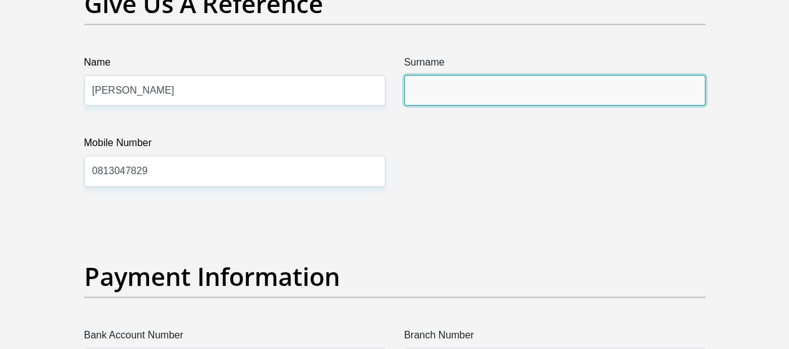
click at [505, 75] on input "Surname" at bounding box center [554, 90] width 301 height 31
type input "[PERSON_NAME]"
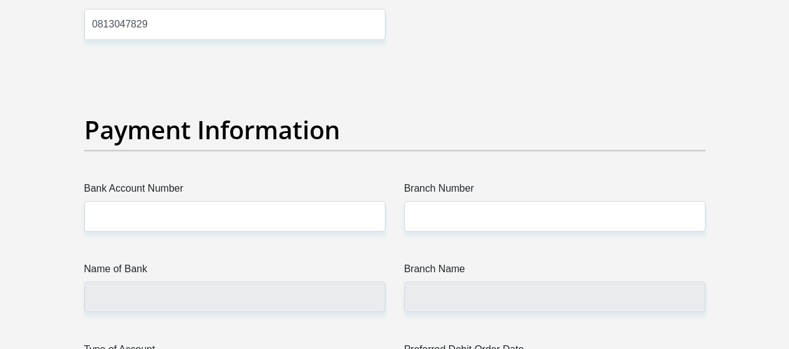
scroll to position [2931, 0]
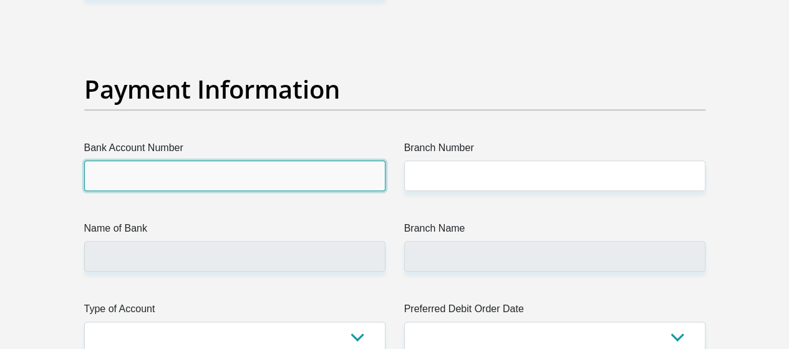
click at [283, 160] on input "Bank Account Number" at bounding box center [234, 175] width 301 height 31
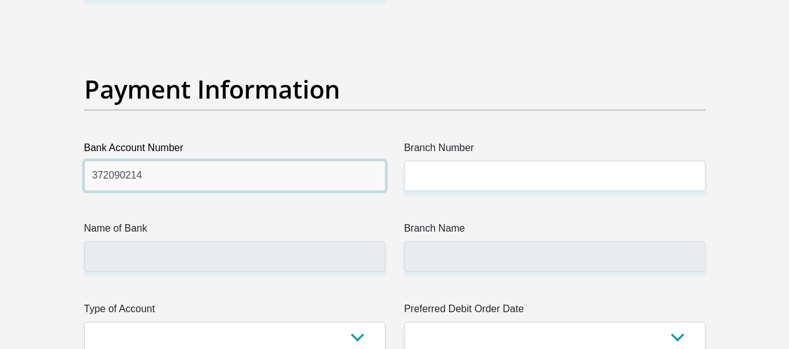
type input "372090214"
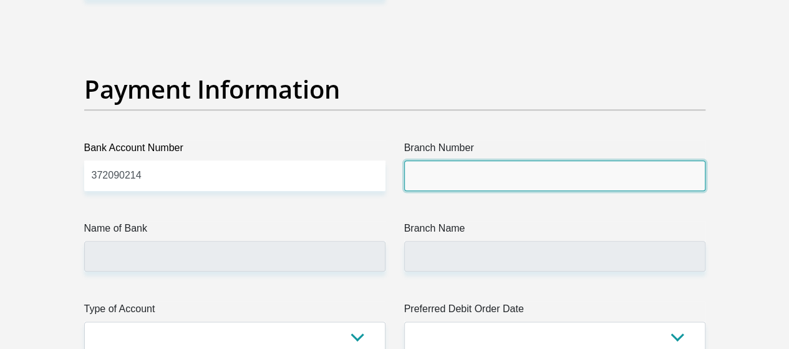
click at [466, 160] on input "Branch Number" at bounding box center [554, 175] width 301 height 31
type input "050521"
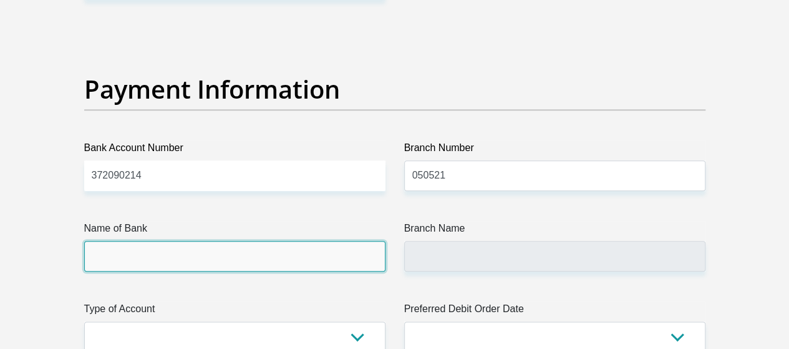
click at [294, 241] on input "Name of Bank" at bounding box center [234, 256] width 301 height 31
type input "STANDARD BANK"
type input "STUTTERHEIM"
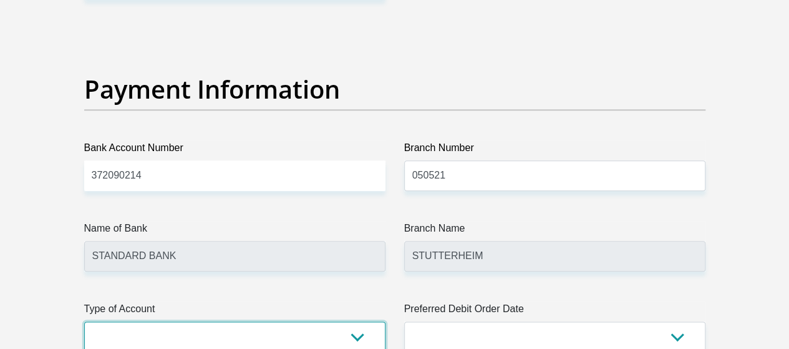
click at [362, 321] on select "Cheque Savings" at bounding box center [234, 336] width 301 height 31
select select "CUR"
click at [84, 321] on select "Cheque Savings" at bounding box center [234, 336] width 301 height 31
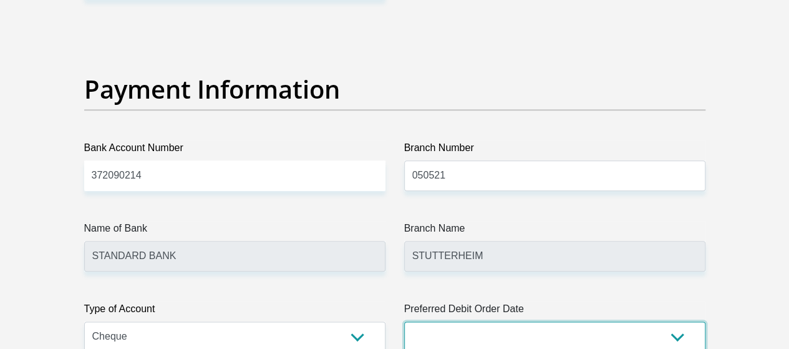
click at [677, 321] on select "1st 2nd 3rd 4th 5th 7th 18th 19th 20th 21st 22nd 23rd 24th 25th 26th 27th 28th …" at bounding box center [554, 336] width 301 height 31
select select "21"
click at [404, 321] on select "1st 2nd 3rd 4th 5th 7th 18th 19th 20th 21st 22nd 23rd 24th 25th 26th 27th 28th …" at bounding box center [554, 336] width 301 height 31
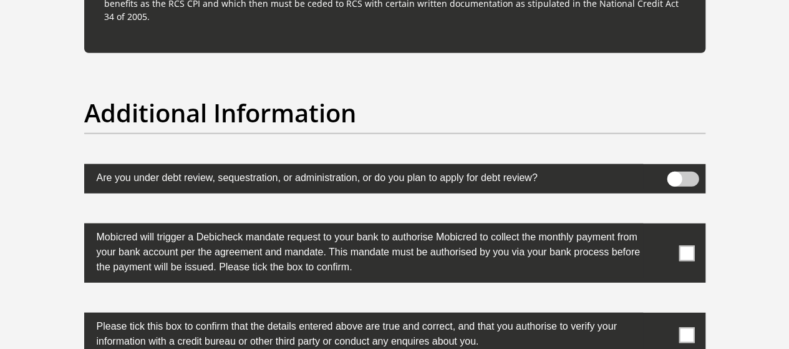
scroll to position [3946, 0]
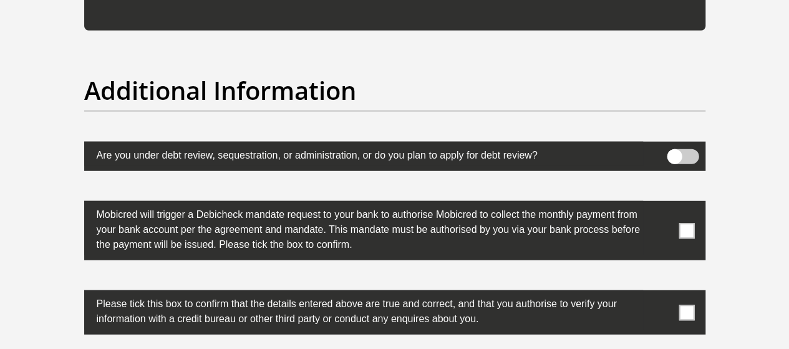
click at [690, 223] on span at bounding box center [686, 231] width 16 height 16
click at [662, 204] on input "checkbox" at bounding box center [662, 204] width 0 height 0
click at [693, 304] on span at bounding box center [686, 312] width 16 height 16
click at [662, 293] on input "checkbox" at bounding box center [662, 293] width 0 height 0
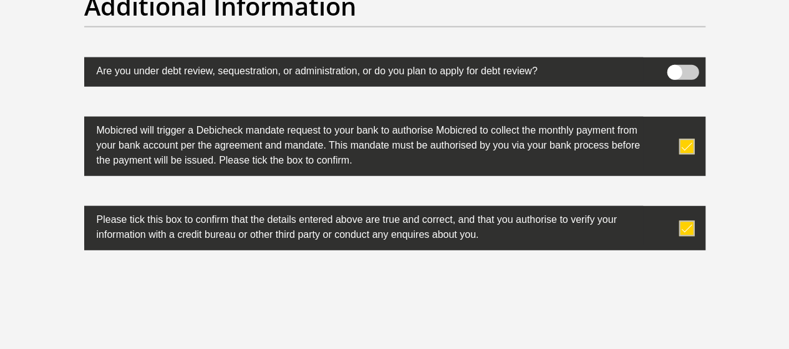
scroll to position [4024, 0]
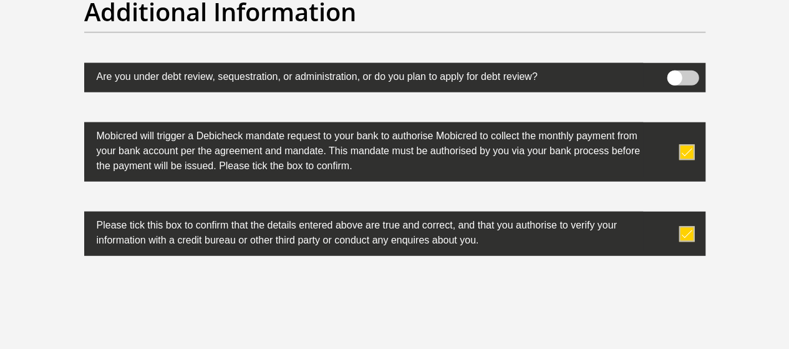
click at [685, 70] on span at bounding box center [683, 77] width 32 height 15
click at [674, 74] on input "checkbox" at bounding box center [674, 74] width 0 height 0
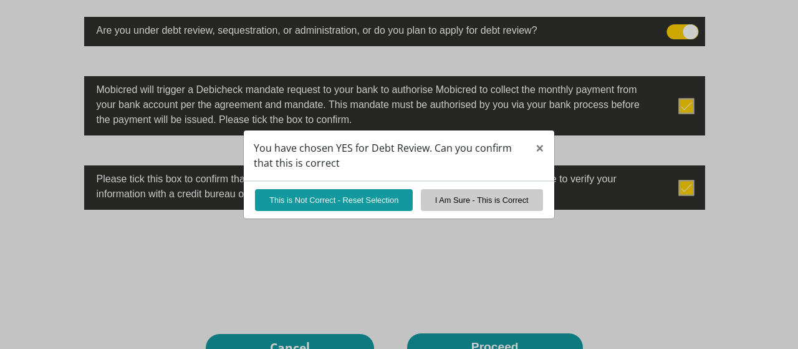
click at [676, 27] on div "You have chosen YES for Debt Review. Can you confirm that this is correct × Thi…" at bounding box center [399, 174] width 798 height 349
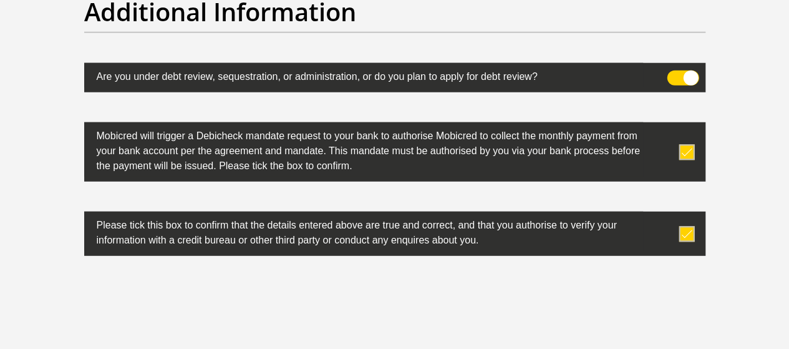
click at [676, 70] on span at bounding box center [683, 77] width 32 height 15
click at [674, 74] on input "checkbox" at bounding box center [674, 74] width 0 height 0
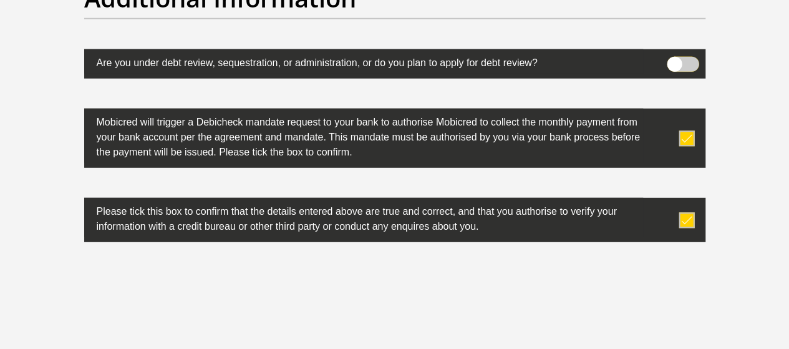
scroll to position [4125, 0]
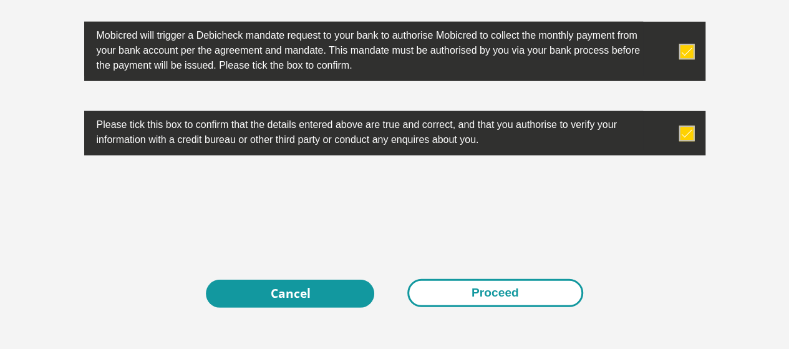
click at [482, 279] on button "Proceed" at bounding box center [495, 293] width 176 height 28
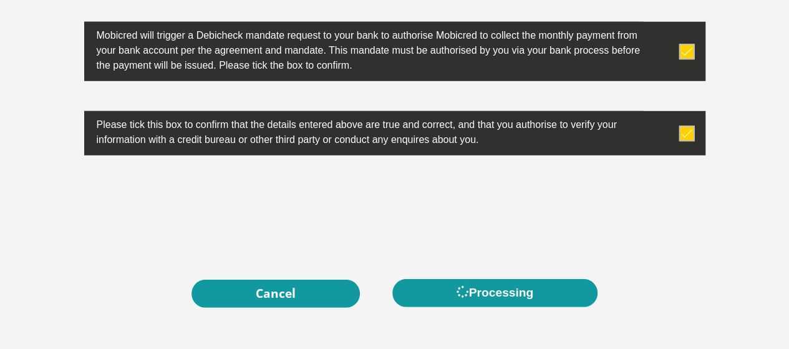
scroll to position [0, 0]
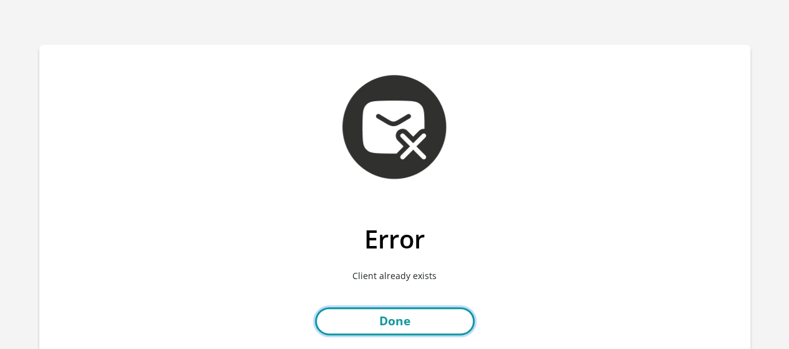
click at [391, 319] on link "Done" at bounding box center [395, 321] width 160 height 28
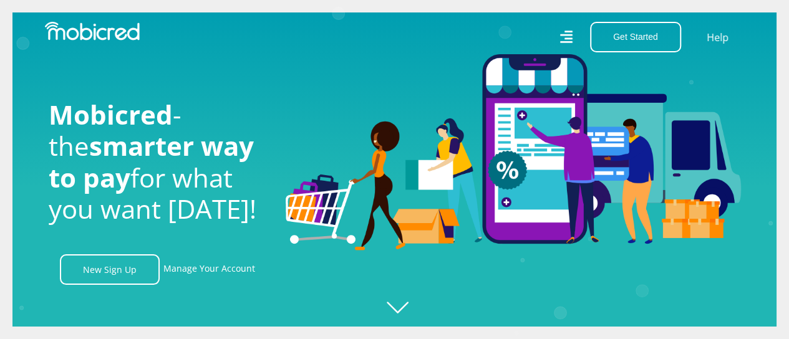
click at [566, 34] on icon at bounding box center [566, 38] width 14 height 14
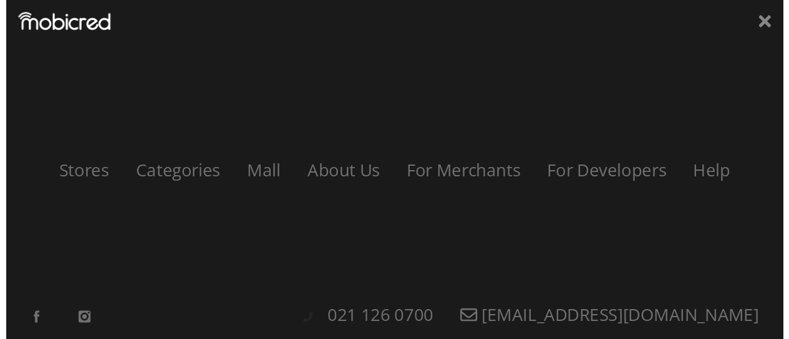
scroll to position [0, 1422]
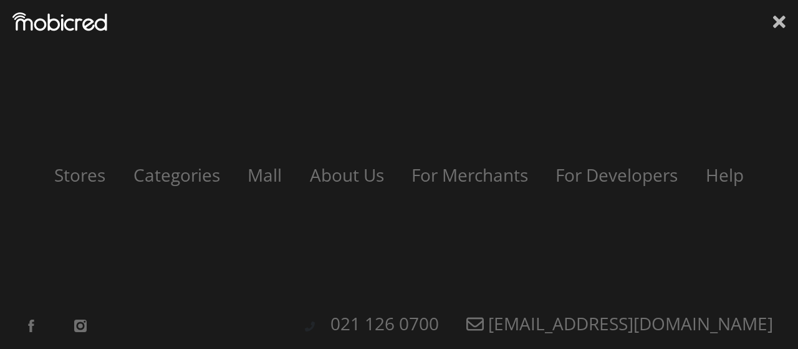
click at [781, 25] on icon at bounding box center [779, 22] width 12 height 12
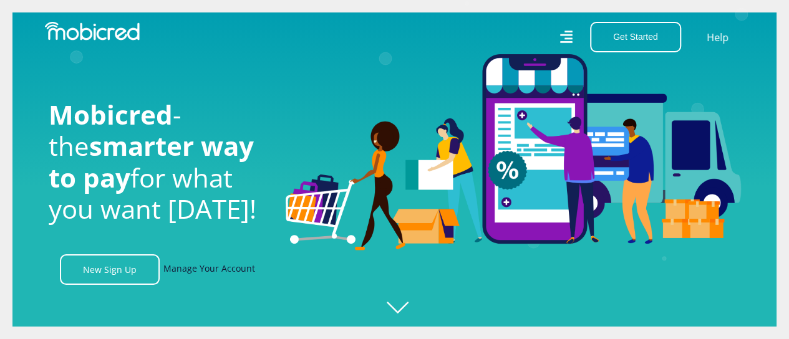
scroll to position [0, 2133]
click at [196, 270] on link "Manage Your Account" at bounding box center [209, 269] width 92 height 31
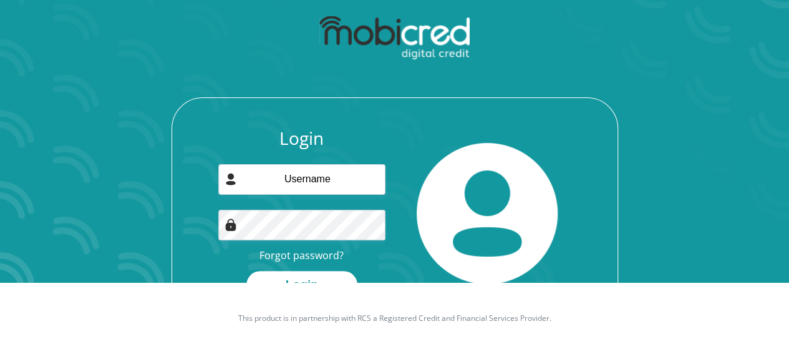
scroll to position [75, 0]
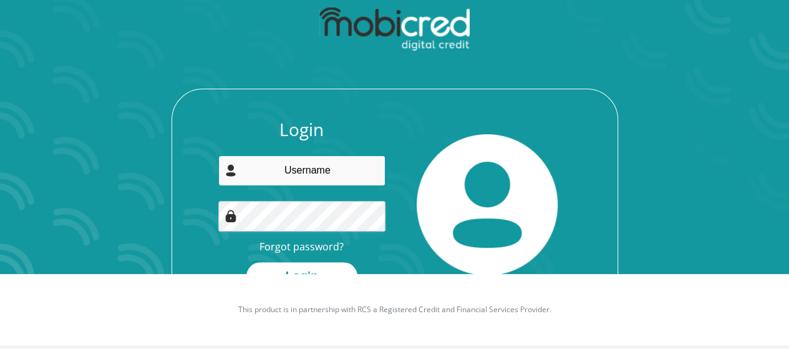
click at [311, 172] on input "email" at bounding box center [301, 170] width 167 height 31
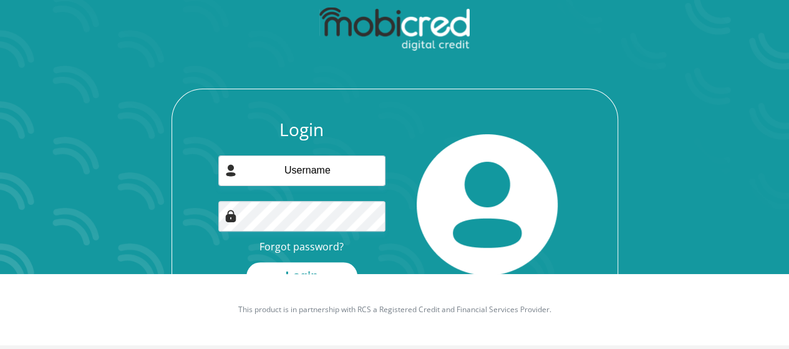
click at [413, 143] on div at bounding box center [488, 204] width 186 height 171
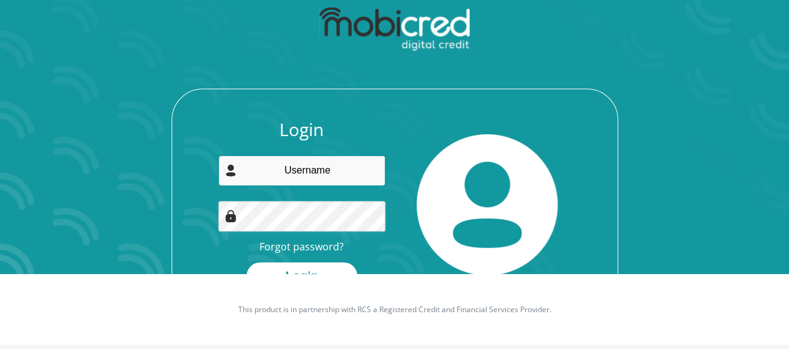
click at [283, 178] on input "email" at bounding box center [301, 170] width 167 height 31
type input "[EMAIL_ADDRESS][PERSON_NAME][DOMAIN_NAME]"
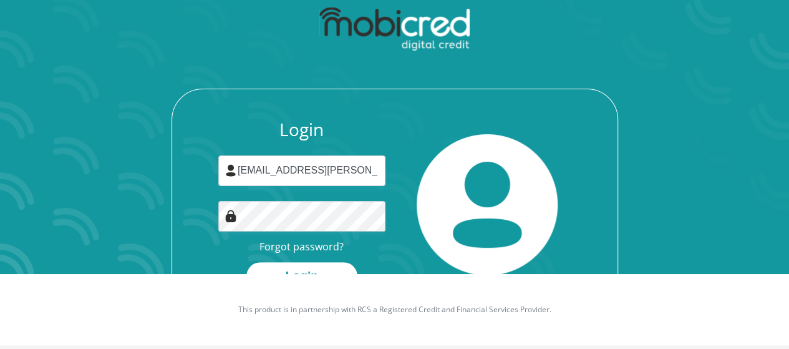
click at [219, 251] on div "Login [EMAIL_ADDRESS][PERSON_NAME][DOMAIN_NAME] Forgot password? Login" at bounding box center [302, 204] width 186 height 171
click at [297, 266] on button "Login" at bounding box center [301, 276] width 111 height 28
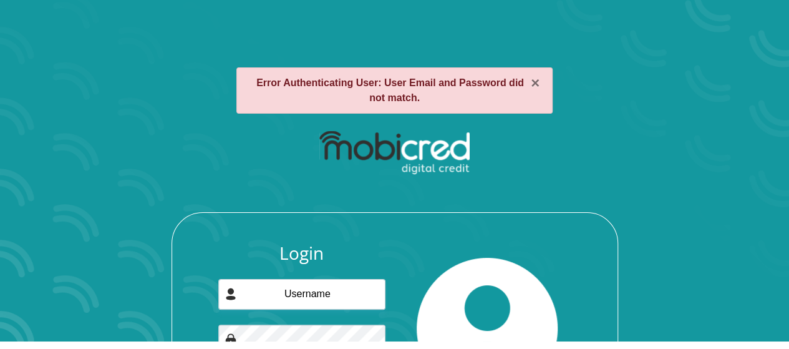
scroll to position [9, 0]
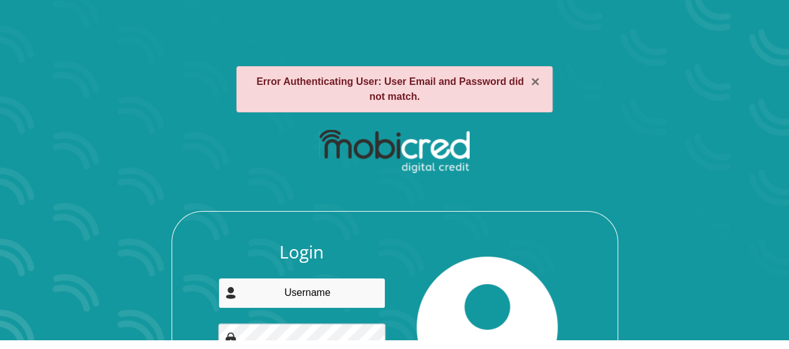
click at [318, 278] on input "email" at bounding box center [301, 292] width 167 height 31
type input "V"
type input "[EMAIL_ADDRESS][PERSON_NAME][DOMAIN_NAME]"
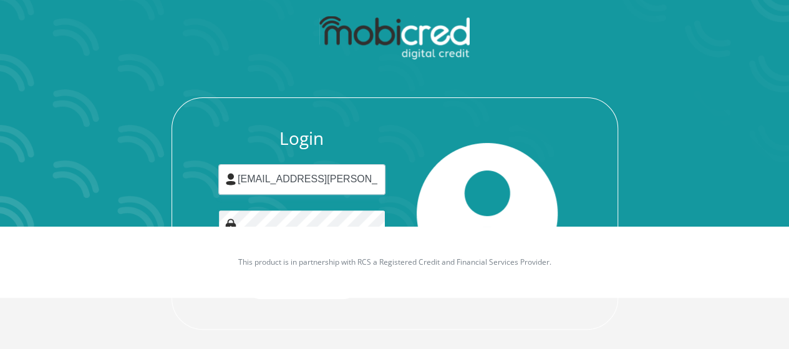
scroll to position [131, 0]
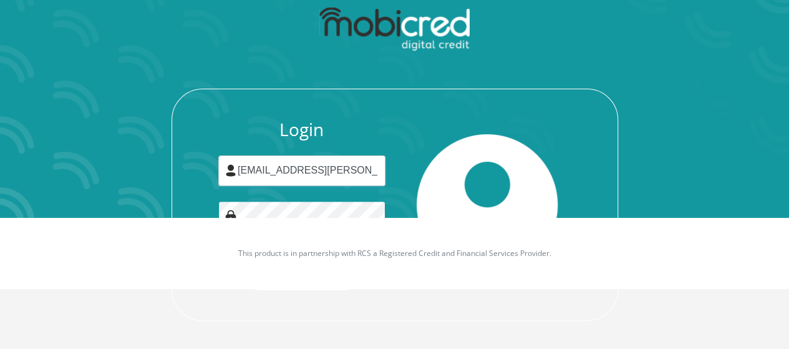
click at [246, 262] on button "Login" at bounding box center [301, 276] width 111 height 28
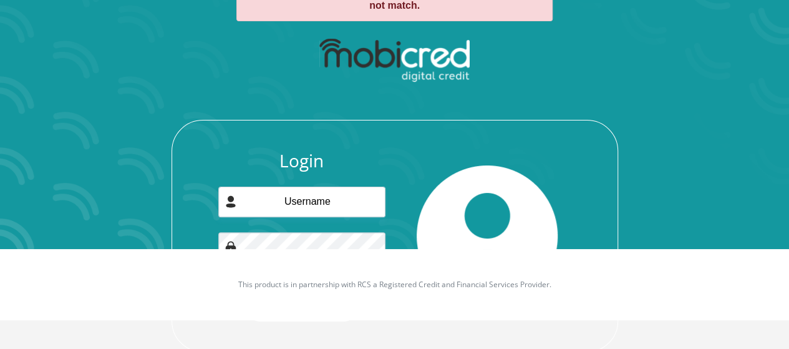
scroll to position [111, 0]
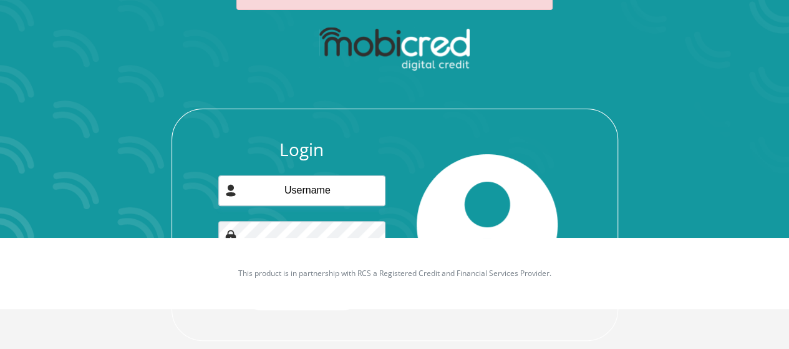
click at [716, 195] on div "Login Forgot password? Login" at bounding box center [395, 180] width 670 height 321
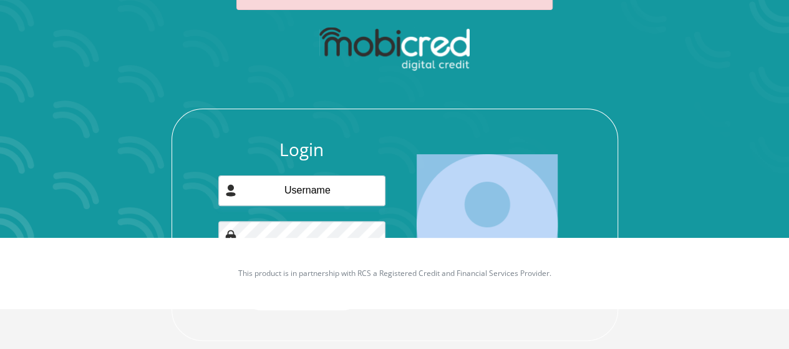
click at [716, 195] on div "Login Forgot password? Login" at bounding box center [395, 180] width 670 height 321
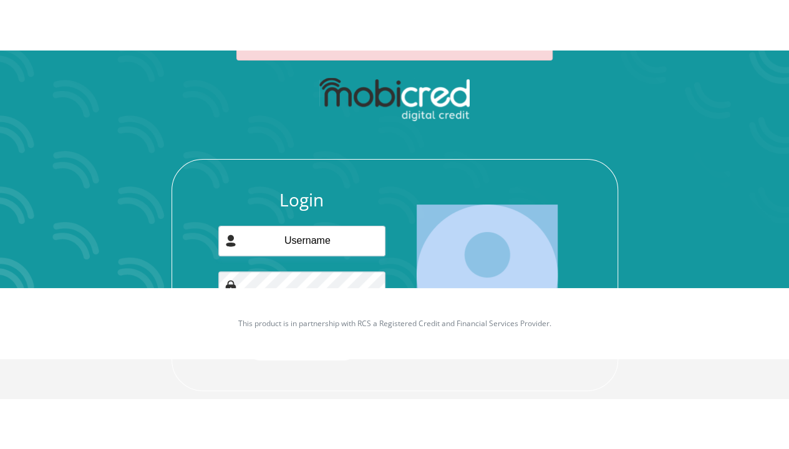
scroll to position [71, 0]
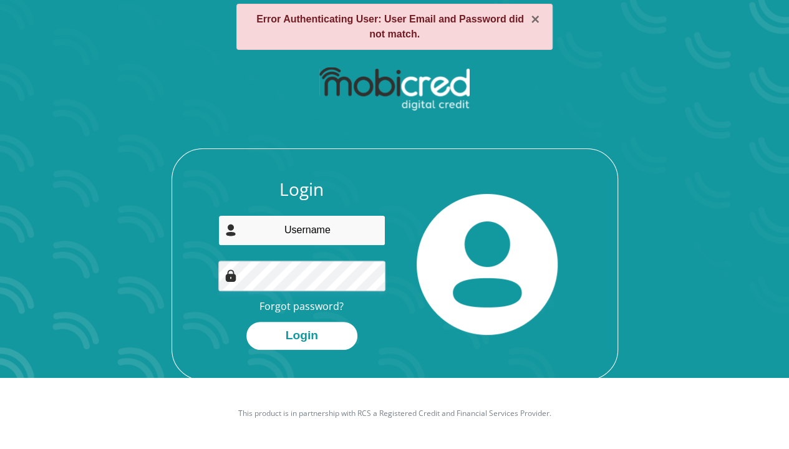
click at [309, 237] on input "email" at bounding box center [301, 230] width 167 height 31
type input "[EMAIL_ADDRESS][PERSON_NAME][DOMAIN_NAME]"
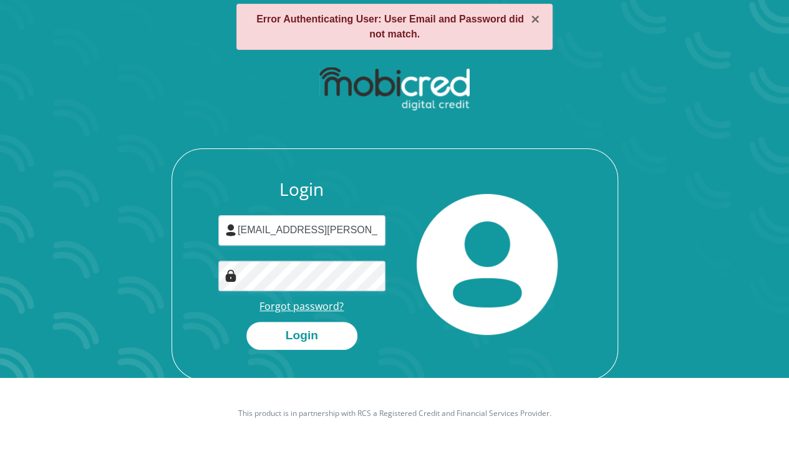
click at [317, 306] on link "Forgot password?" at bounding box center [301, 306] width 84 height 14
click at [304, 325] on button "Login" at bounding box center [301, 336] width 111 height 28
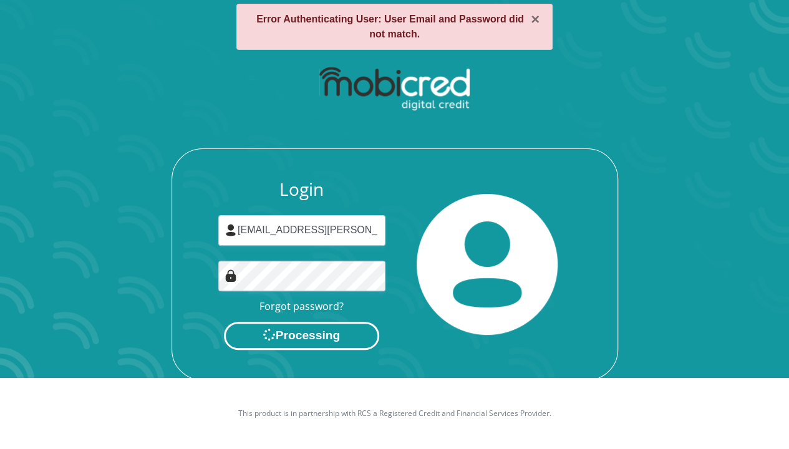
scroll to position [0, 0]
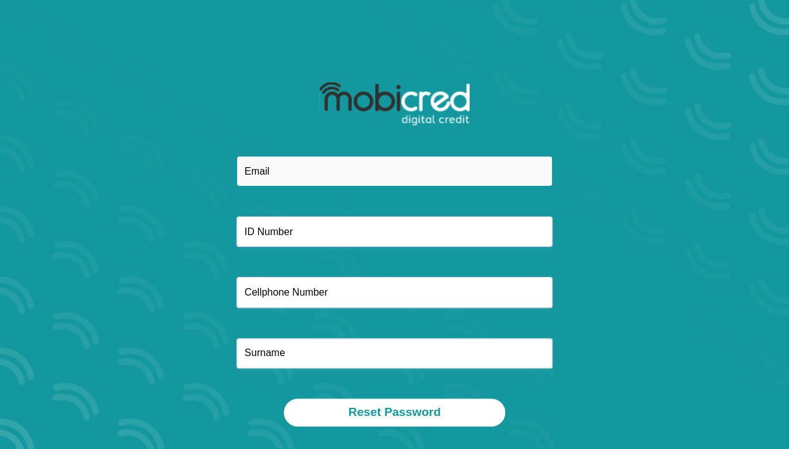
click at [315, 175] on input "email" at bounding box center [394, 171] width 316 height 31
type input "[EMAIL_ADDRESS][PERSON_NAME][DOMAIN_NAME]"
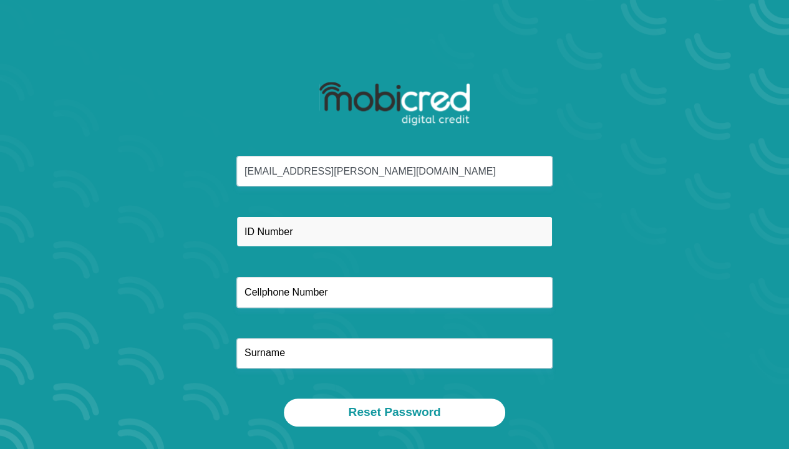
click at [284, 227] on input "text" at bounding box center [394, 231] width 316 height 31
type input "8203030016085"
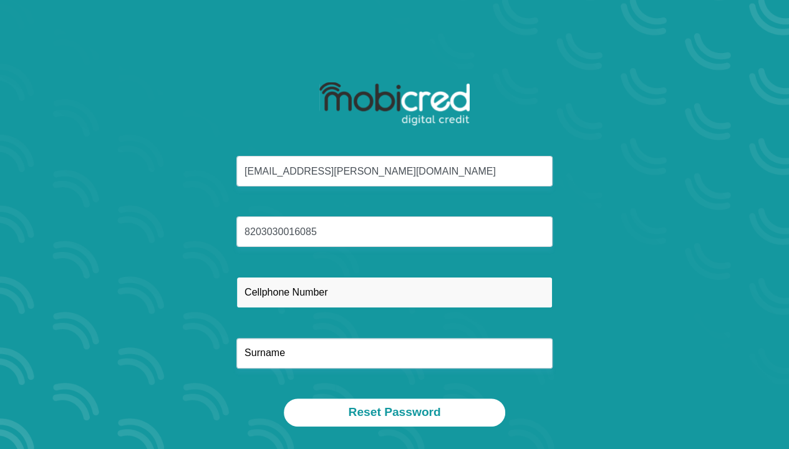
click at [264, 302] on input "text" at bounding box center [394, 292] width 316 height 31
type input "0815939437"
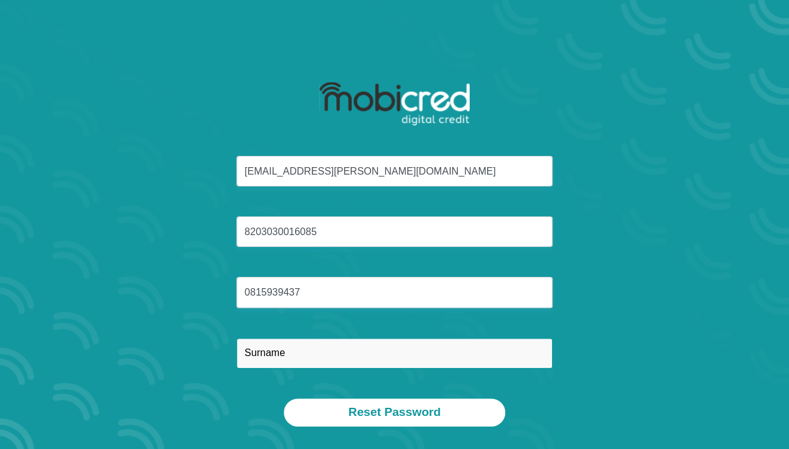
click at [263, 367] on input "text" at bounding box center [394, 353] width 316 height 31
type input "s"
type input "Swartz"
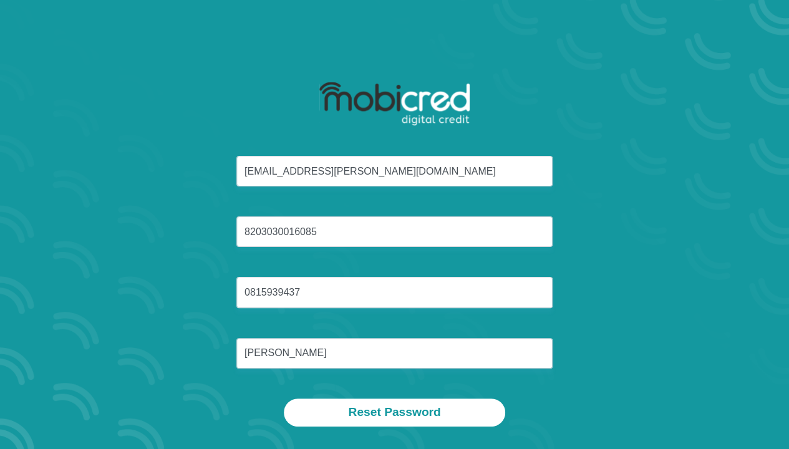
click at [623, 354] on div "vania.swartz@gmail.com 8203030016085 0815939437 Swartz" at bounding box center [395, 277] width 670 height 243
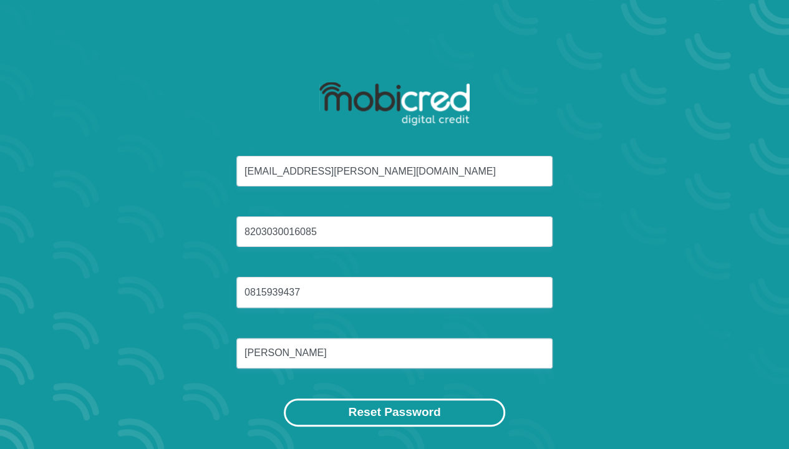
click at [428, 413] on button "Reset Password" at bounding box center [394, 412] width 221 height 28
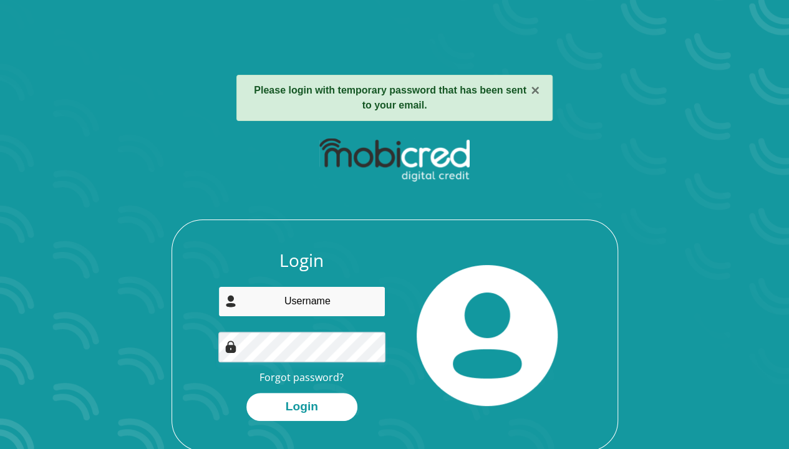
click at [254, 298] on input "email" at bounding box center [301, 301] width 167 height 31
type input "[EMAIL_ADDRESS][PERSON_NAME][DOMAIN_NAME]"
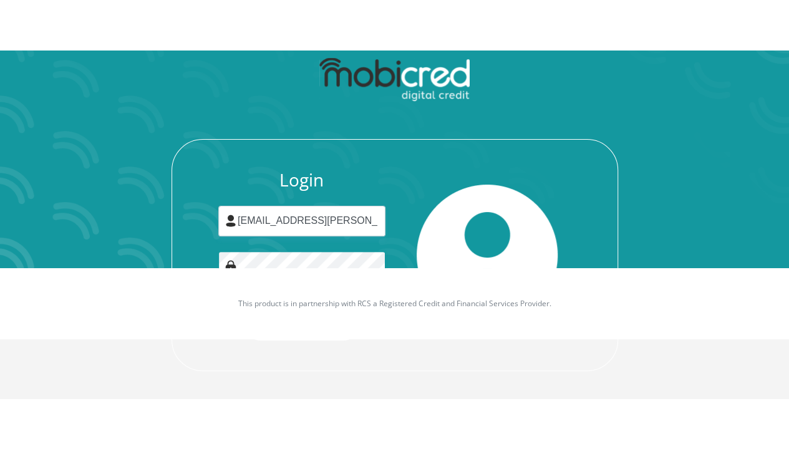
scroll to position [71, 0]
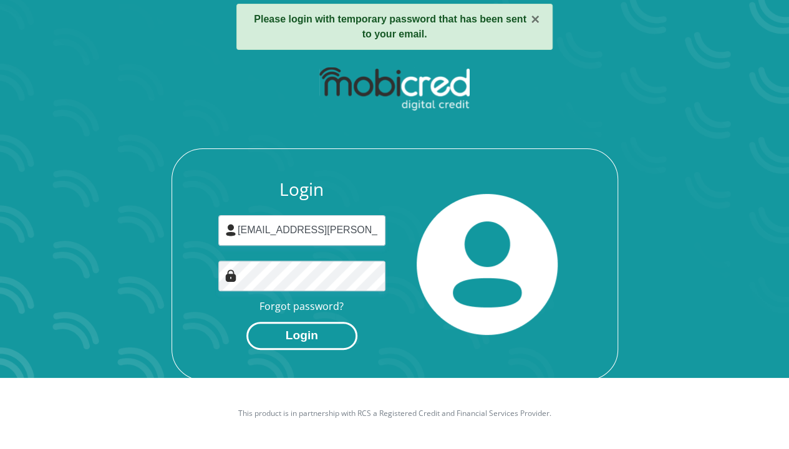
click at [293, 337] on button "Login" at bounding box center [301, 336] width 111 height 28
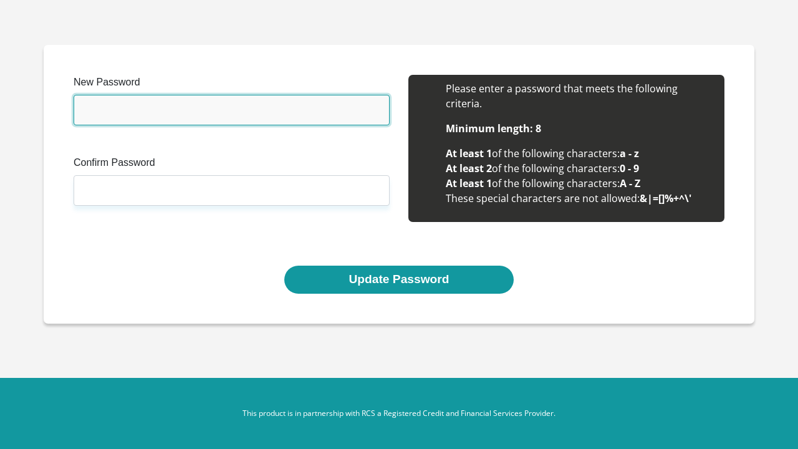
click at [115, 107] on input "New Password" at bounding box center [232, 110] width 316 height 31
paste input "~6OxF4r2"
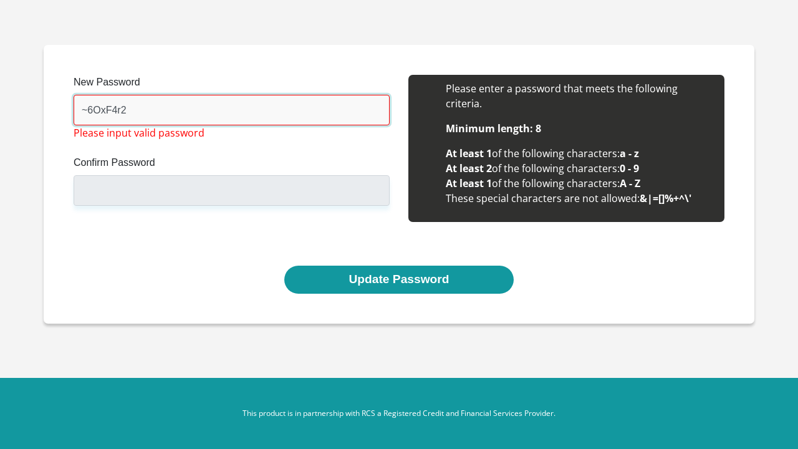
click at [149, 112] on input "~6OxF4r2" at bounding box center [232, 110] width 316 height 31
type input "~"
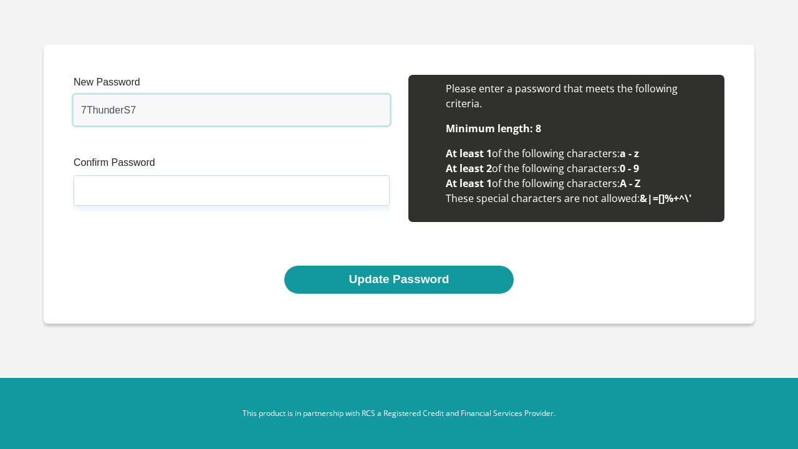
type input "7ThunderS7"
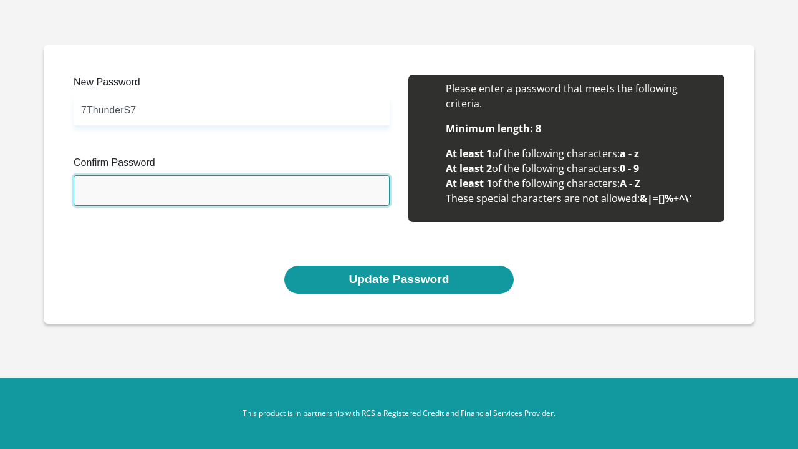
click at [89, 188] on input "Confirm Password" at bounding box center [232, 190] width 316 height 31
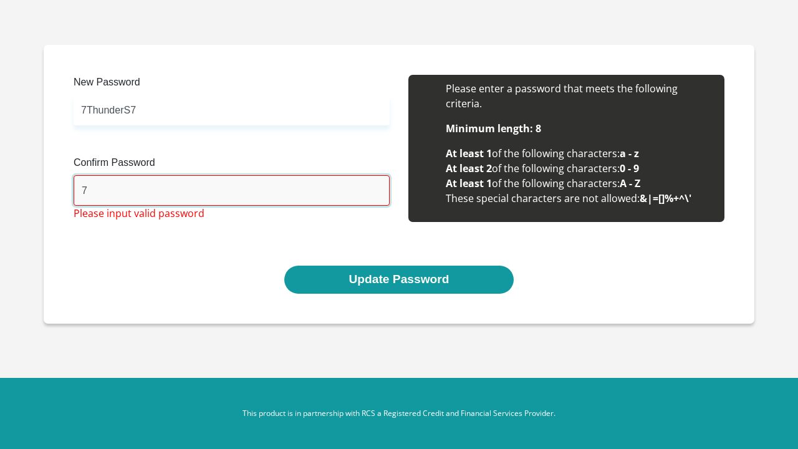
type input "7ThunderS7"
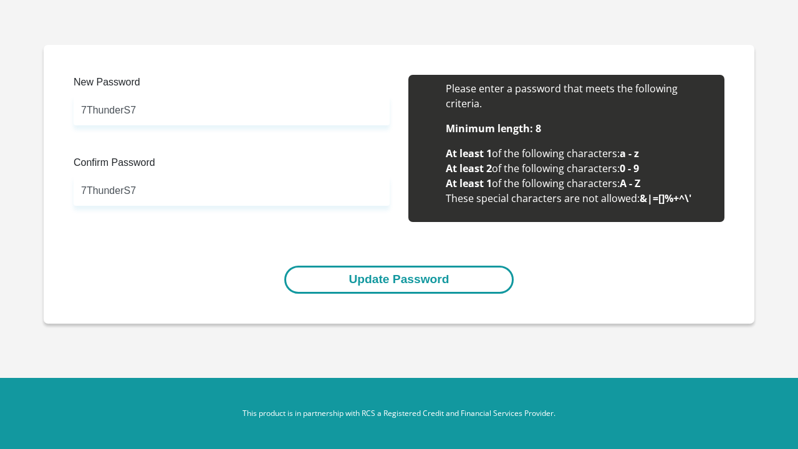
click at [368, 284] on button "Update Password" at bounding box center [398, 280] width 229 height 28
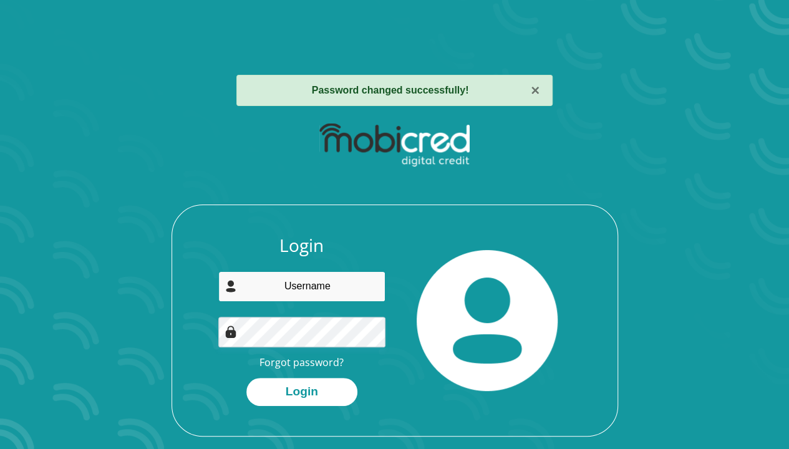
click at [307, 289] on input "email" at bounding box center [301, 286] width 167 height 31
type input "[EMAIL_ADDRESS][PERSON_NAME][DOMAIN_NAME]"
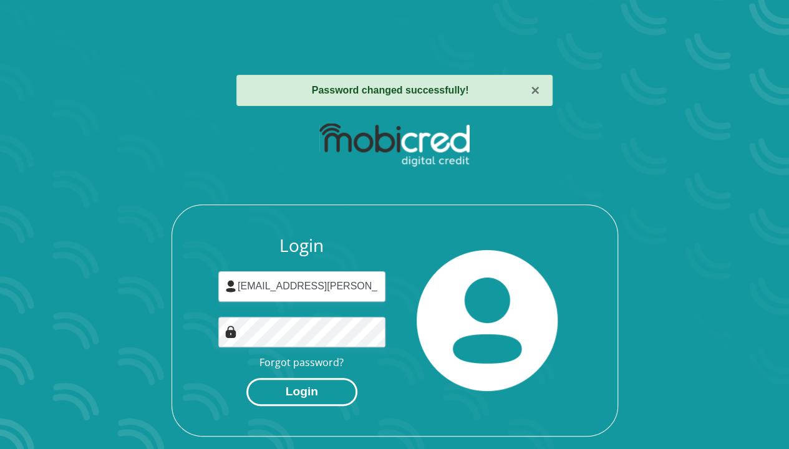
click at [271, 397] on button "Login" at bounding box center [301, 392] width 111 height 28
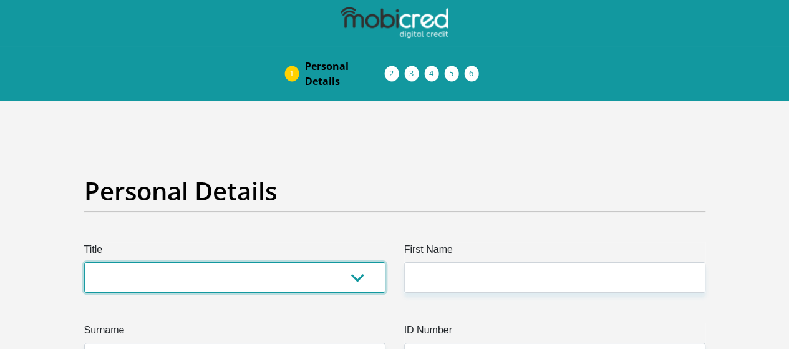
click at [354, 262] on select "Mr Ms Mrs Dr [PERSON_NAME]" at bounding box center [234, 277] width 301 height 31
select select "Mrs"
click at [84, 262] on select "Mr Ms Mrs Dr [PERSON_NAME]" at bounding box center [234, 277] width 301 height 31
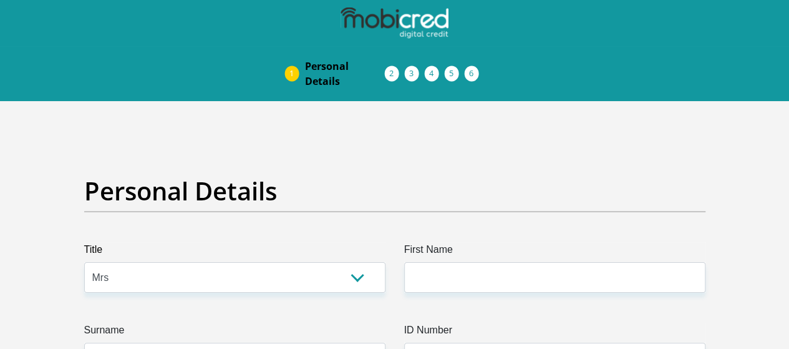
click at [115, 178] on div "Personal Details" at bounding box center [395, 209] width 640 height 66
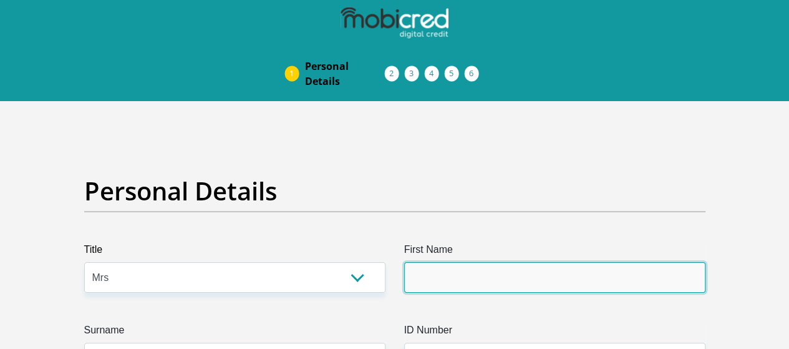
click at [502, 262] on input "First Name" at bounding box center [554, 277] width 301 height 31
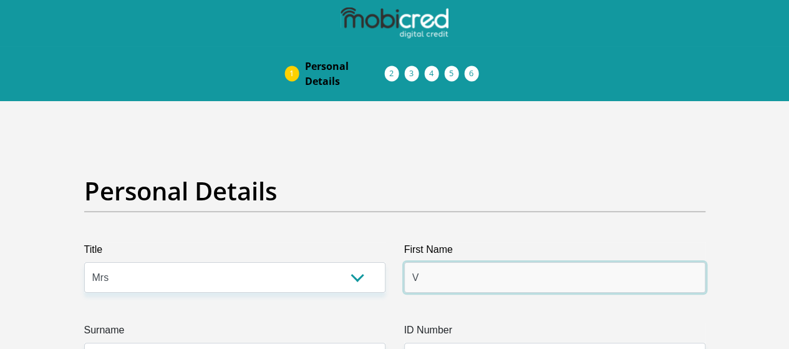
type input "Vania"
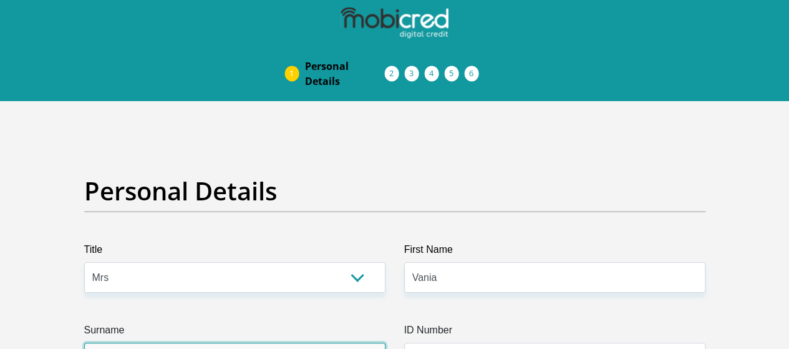
type input "Swartz"
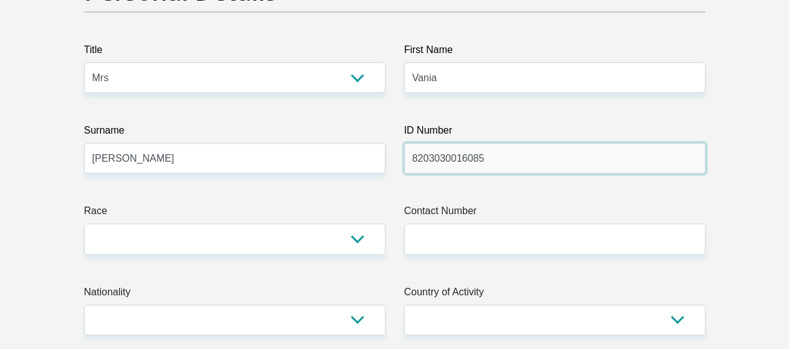
scroll to position [224, 0]
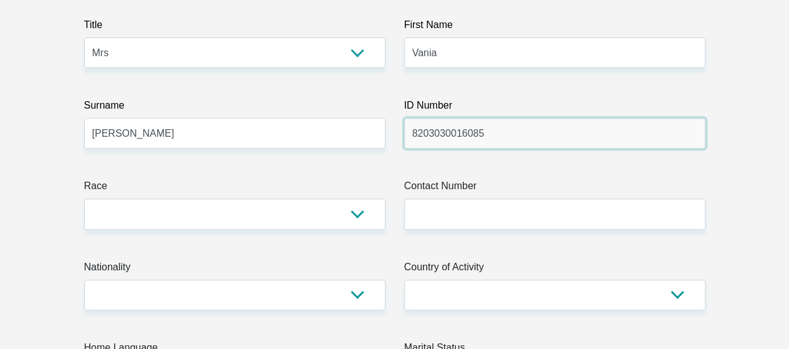
type input "8203030016085"
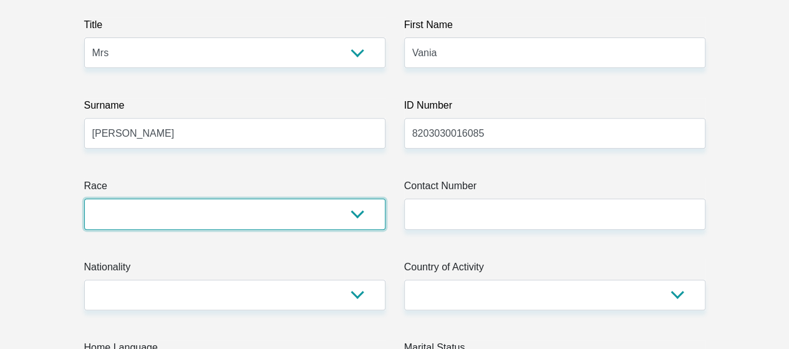
click at [359, 198] on select "Black Coloured Indian White Other" at bounding box center [234, 213] width 301 height 31
select select "2"
click at [84, 198] on select "Black Coloured Indian White Other" at bounding box center [234, 213] width 301 height 31
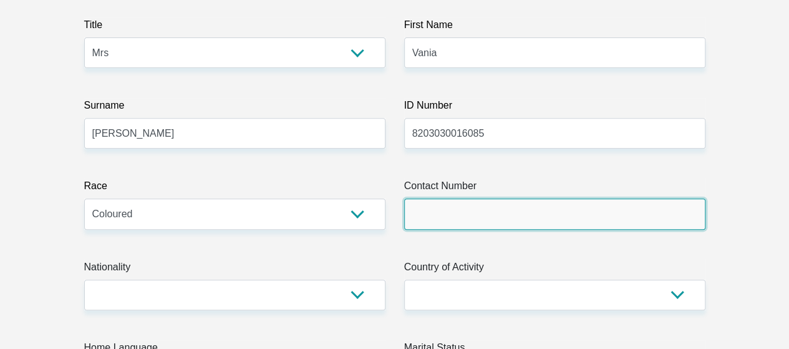
click at [490, 198] on input "Contact Number" at bounding box center [554, 213] width 301 height 31
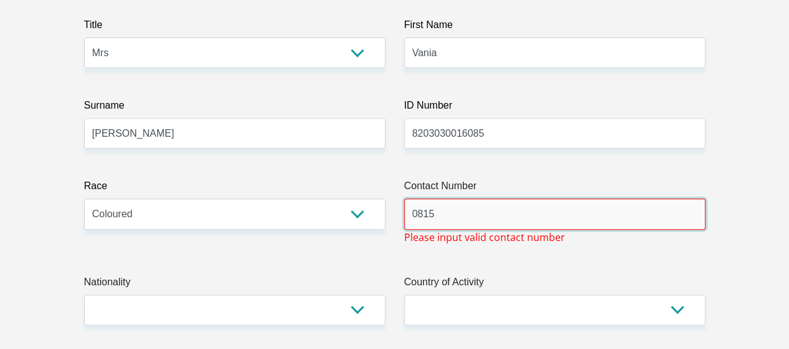
type input "0815939437"
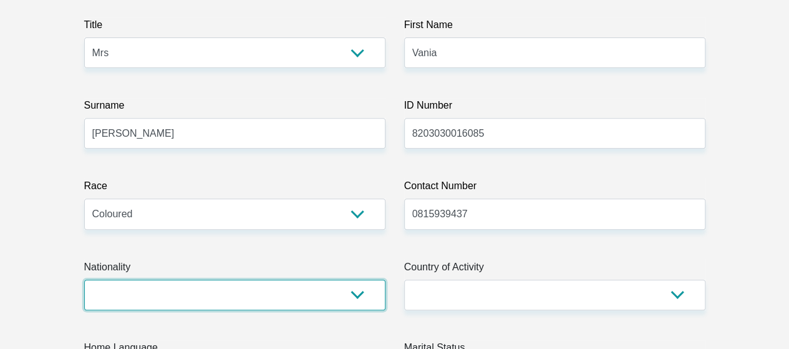
click at [314, 279] on select "South Africa Afghanistan Aland Islands Albania Algeria America Samoa American V…" at bounding box center [234, 294] width 301 height 31
select select "ZAF"
click at [194, 279] on select "South Africa Afghanistan Aland Islands Albania Algeria America Samoa American V…" at bounding box center [234, 294] width 301 height 31
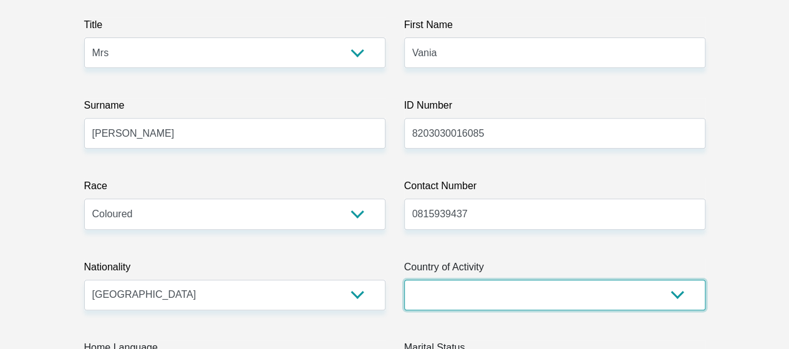
click at [429, 279] on select "South Africa Afghanistan Aland Islands Albania Algeria America Samoa American V…" at bounding box center [554, 294] width 301 height 31
select select "ZAF"
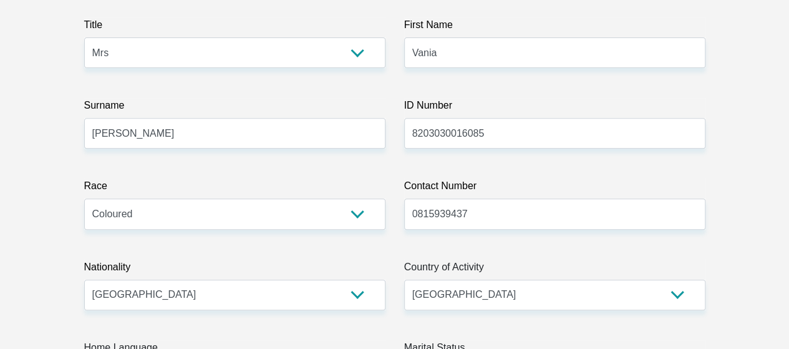
select select "eng"
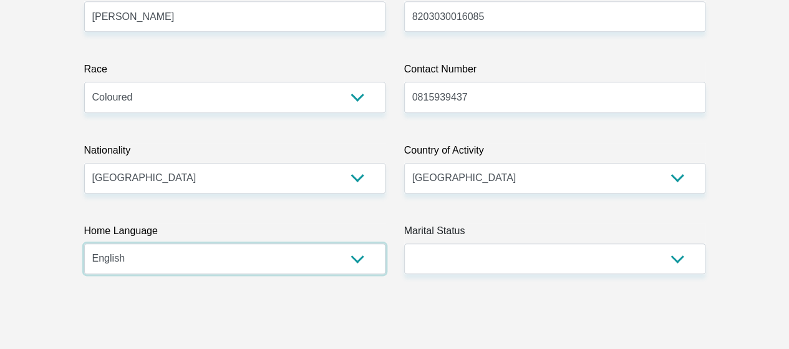
scroll to position [415, 0]
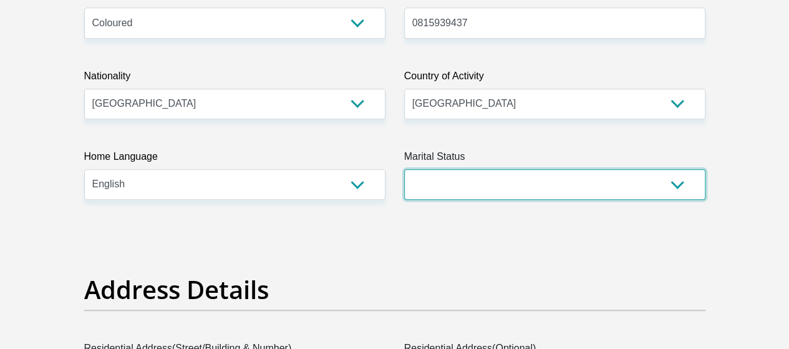
click at [670, 169] on select "Married ANC Single Divorced Widowed Married COP or Customary Law" at bounding box center [554, 184] width 301 height 31
select select "5"
click at [404, 169] on select "Married ANC Single Divorced Widowed Married COP or Customary Law" at bounding box center [554, 184] width 301 height 31
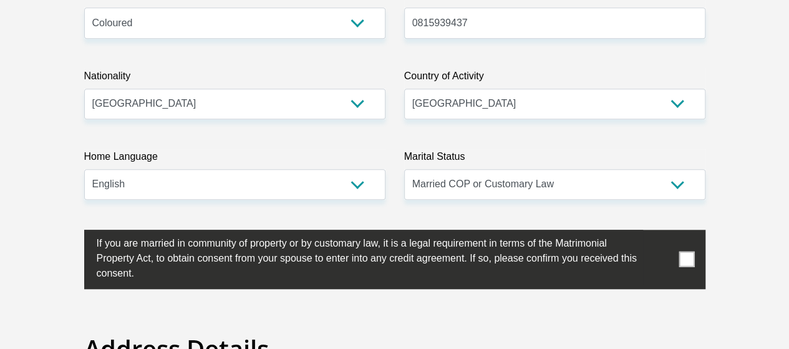
click at [685, 251] on span at bounding box center [686, 259] width 16 height 16
click at [72, 233] on input "checkbox" at bounding box center [72, 233] width 0 height 0
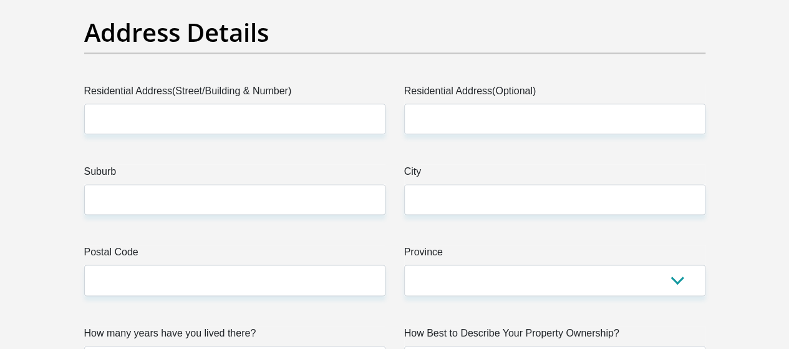
scroll to position [740, 0]
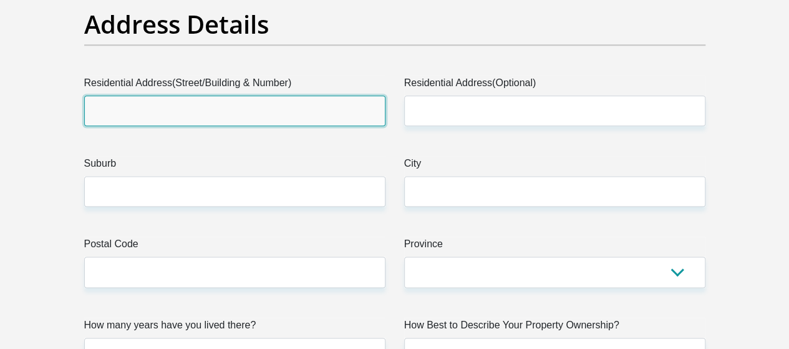
click at [316, 95] on input "Residential Address(Street/Building & Number)" at bounding box center [234, 110] width 301 height 31
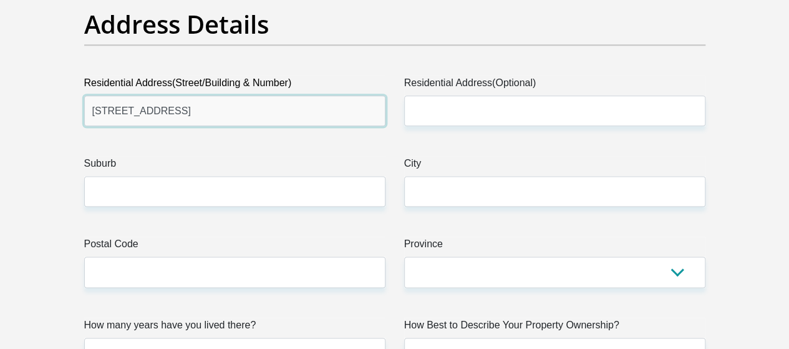
type input "71a Hill Street, Stutterheim, 4930"
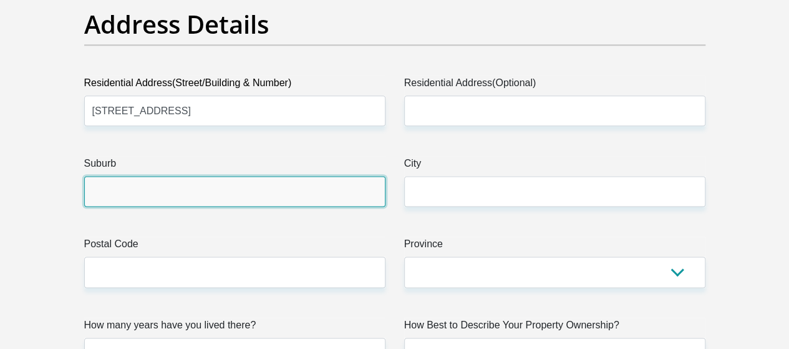
click at [206, 176] on input "Suburb" at bounding box center [234, 191] width 301 height 31
type input "Stutterheim"
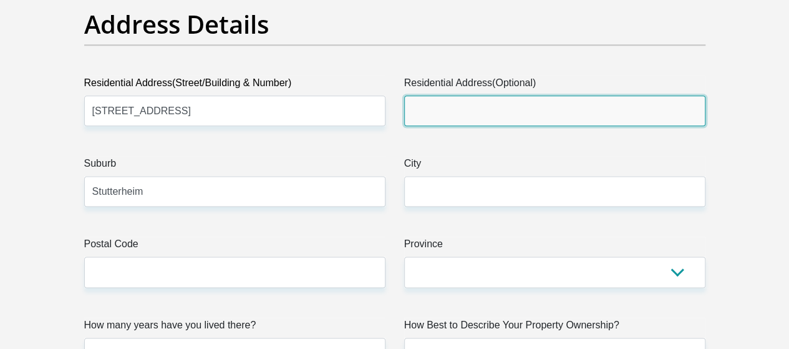
type input "Stutterheim"
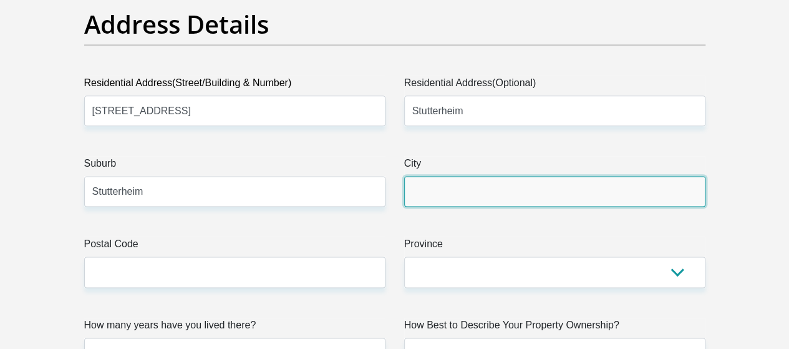
type input "Stutterheim"
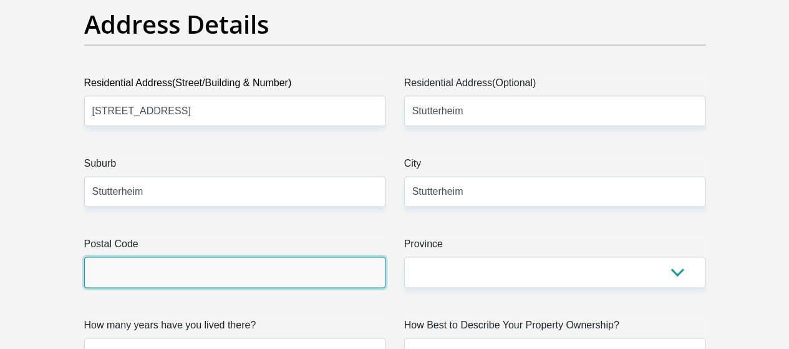
type input "4930"
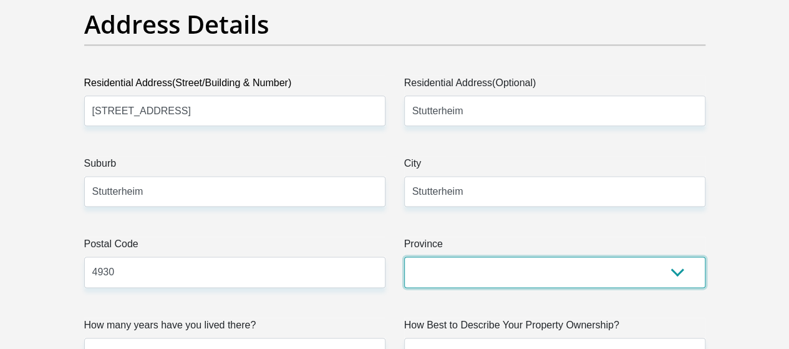
select select "[GEOGRAPHIC_DATA]"
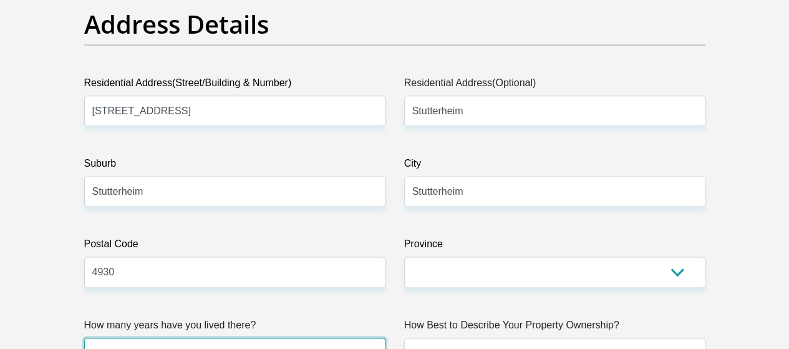
click at [355, 337] on select "less than 1 year 1-3 years 3-5 years 5+ years" at bounding box center [234, 352] width 301 height 31
select select "5"
click at [84, 337] on select "less than 1 year 1-3 years 3-5 years 5+ years" at bounding box center [234, 352] width 301 height 31
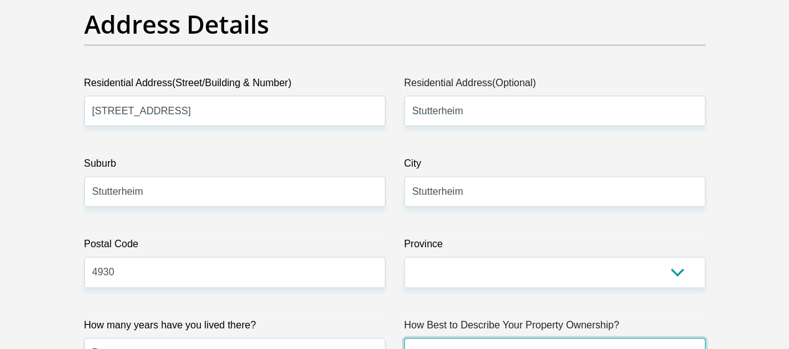
click at [680, 337] on select "Owned Rented Family Owned Company Dwelling" at bounding box center [554, 352] width 301 height 31
select select "Owned"
click at [404, 337] on select "Owned Rented Family Owned Company Dwelling" at bounding box center [554, 352] width 301 height 31
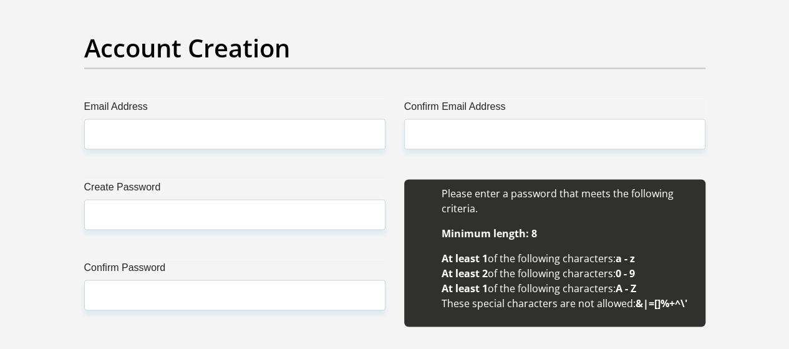
scroll to position [1167, 0]
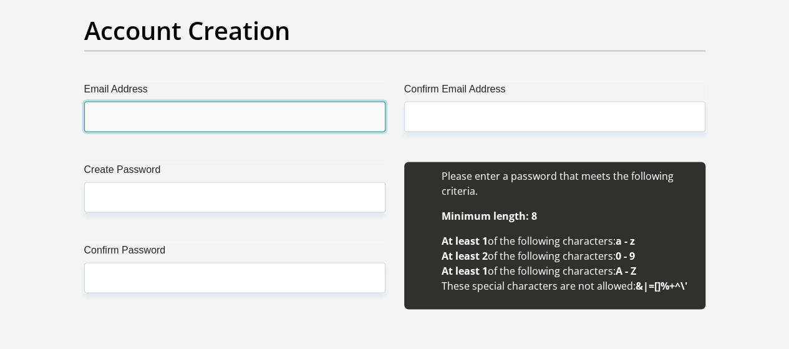
click at [231, 101] on input "Email Address" at bounding box center [234, 116] width 301 height 31
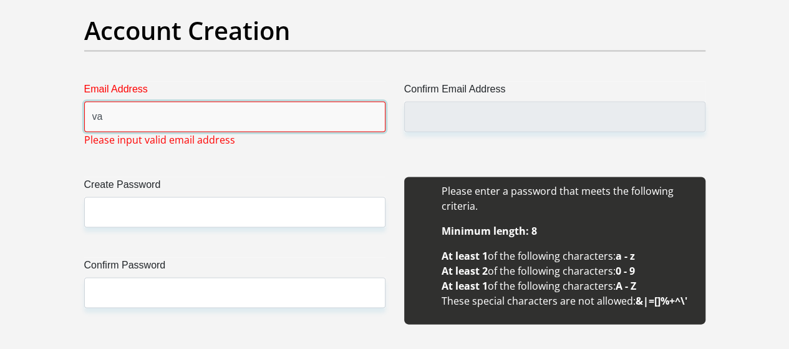
type input "vania.swartz@gmail.com"
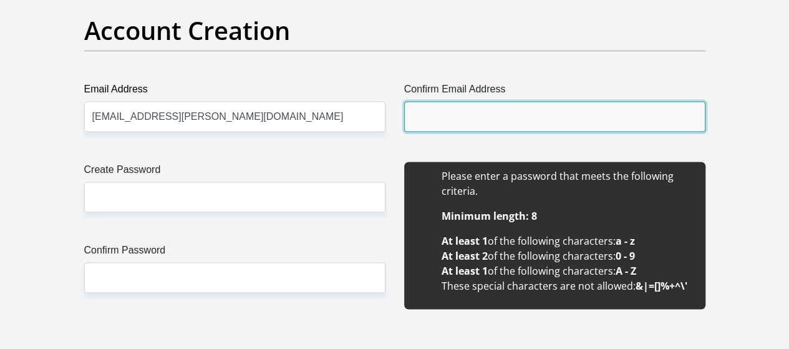
click at [458, 101] on input "Confirm Email Address" at bounding box center [554, 116] width 301 height 31
type input "vania.swartz@gmail.com"
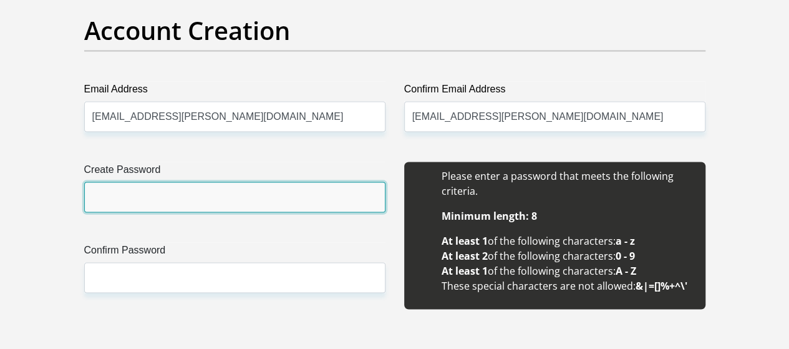
click at [216, 181] on input "Create Password" at bounding box center [234, 196] width 301 height 31
type input "7ThunderS7"
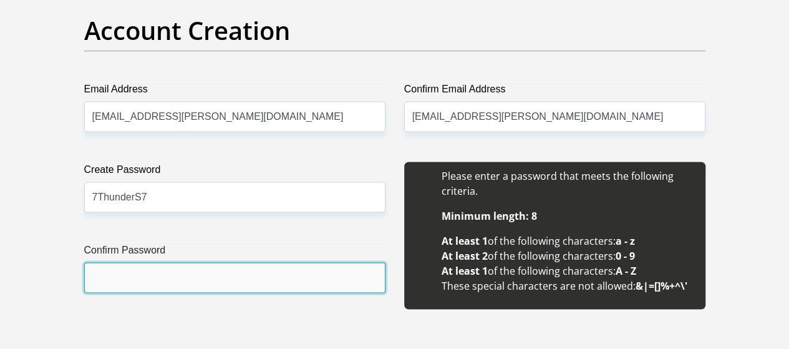
click at [163, 262] on input "Confirm Password" at bounding box center [234, 277] width 301 height 31
type input "7ThunderS7"
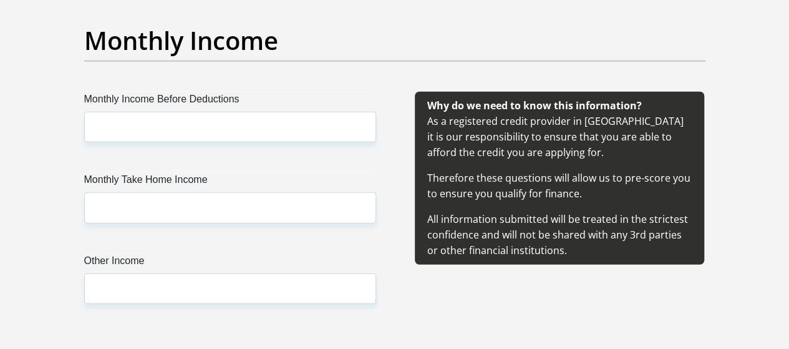
scroll to position [1574, 0]
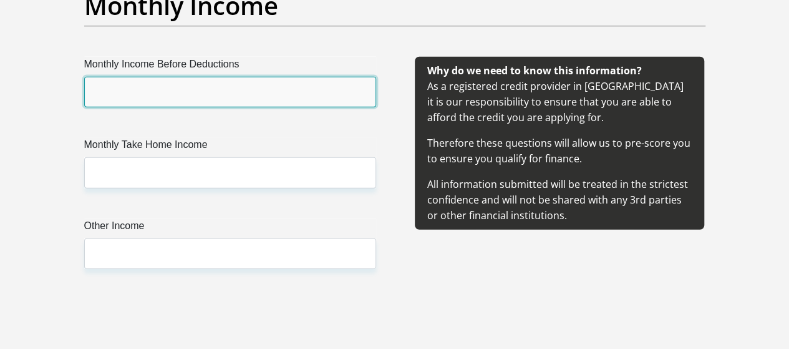
click at [319, 77] on input "Monthly Income Before Deductions" at bounding box center [230, 92] width 292 height 31
type input "24054"
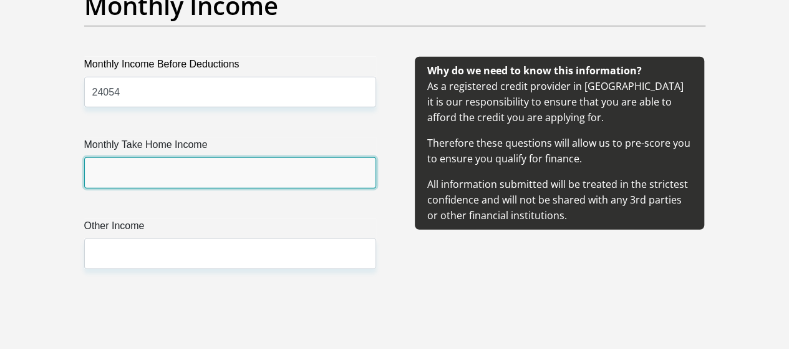
click at [170, 157] on input "Monthly Take Home Income" at bounding box center [230, 172] width 292 height 31
type input "16234"
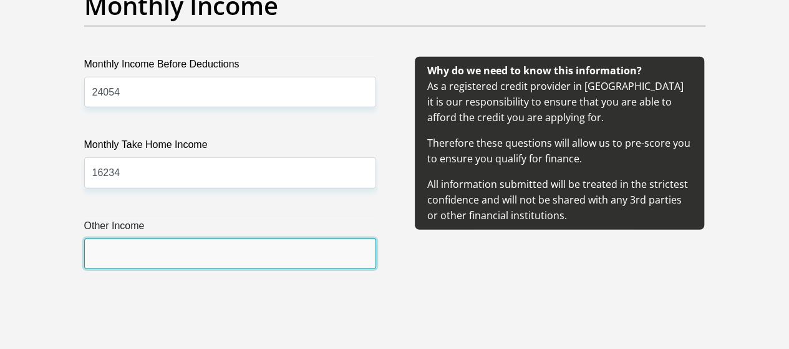
click at [148, 238] on input "Other Income" at bounding box center [230, 253] width 292 height 31
type input "0"
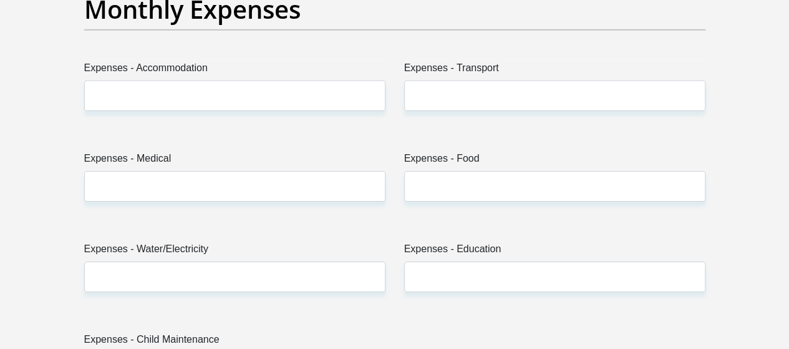
scroll to position [1917, 0]
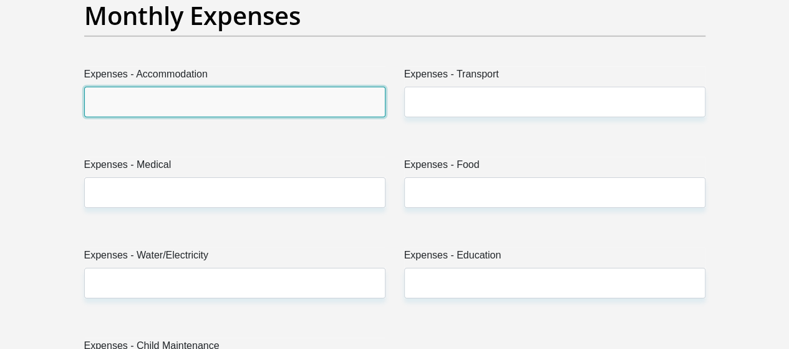
click at [364, 87] on input "Expenses - Accommodation" at bounding box center [234, 102] width 301 height 31
type input "0"
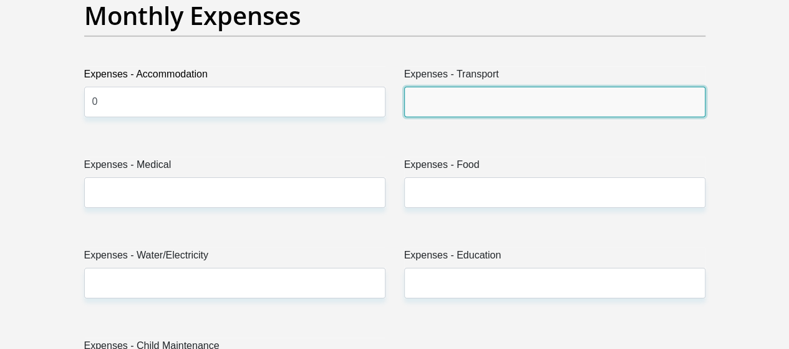
click at [559, 87] on input "Expenses - Transport" at bounding box center [554, 102] width 301 height 31
type input "600"
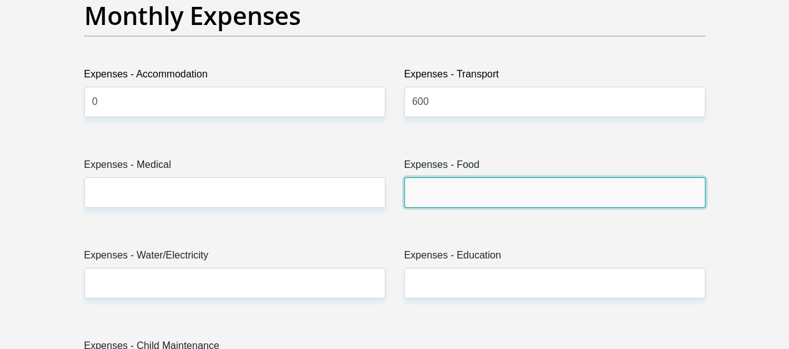
click at [465, 177] on input "Expenses - Food" at bounding box center [554, 192] width 301 height 31
type input "3500"
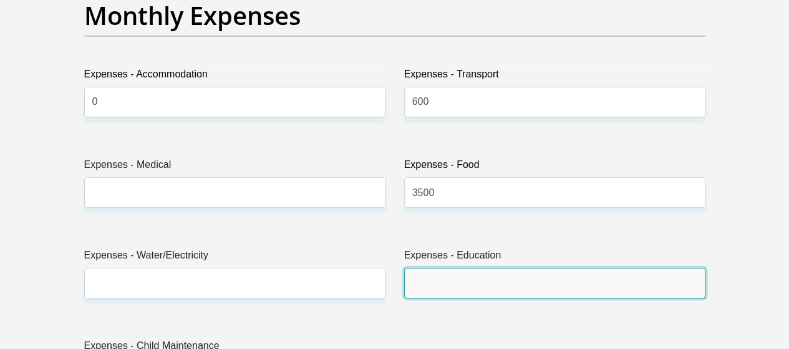
click at [441, 268] on input "Expenses - Education" at bounding box center [554, 283] width 301 height 31
type input "0"
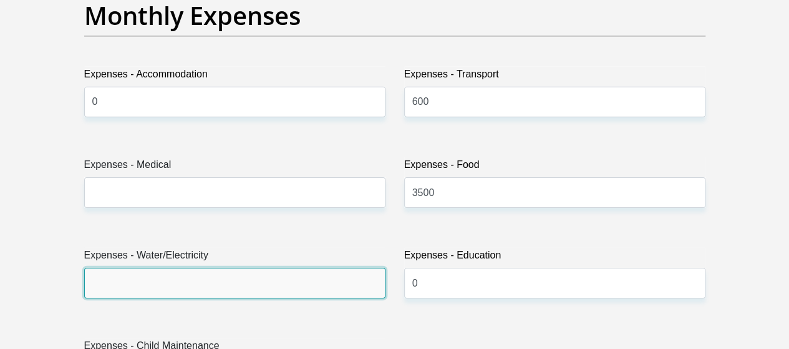
click at [327, 268] on input "Expenses - Water/Electricity" at bounding box center [234, 283] width 301 height 31
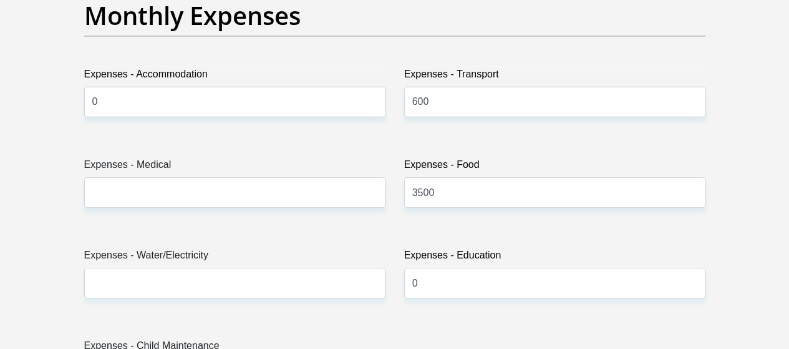
type input "Ethen"
type input "0813047829"
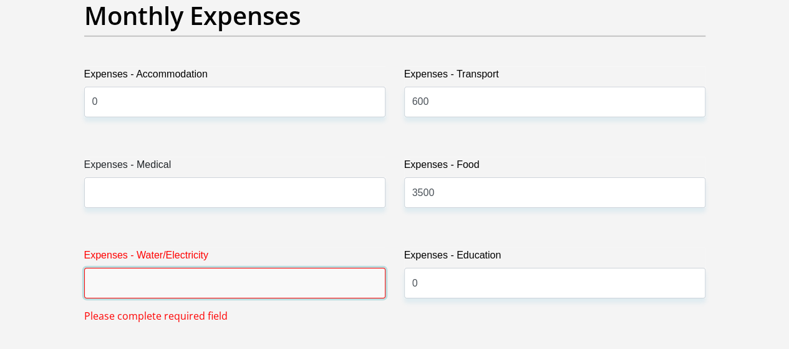
click at [182, 268] on input "Expenses - Water/Electricity" at bounding box center [234, 283] width 301 height 31
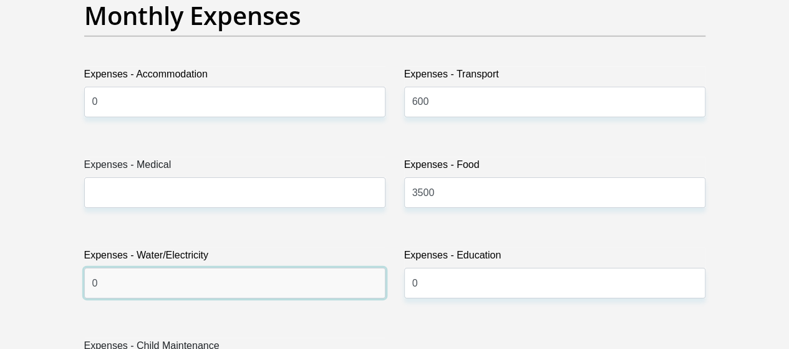
type input "0"
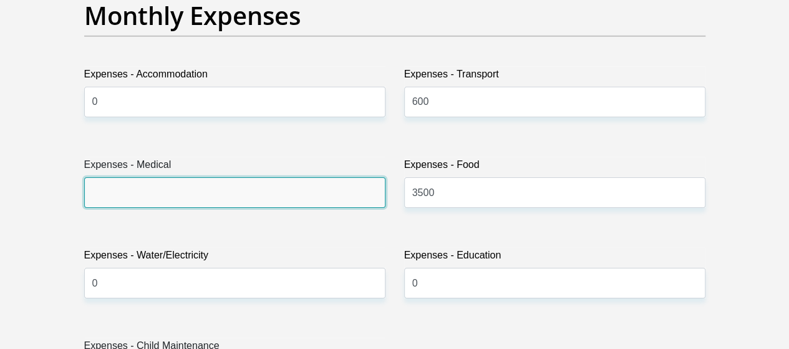
click at [199, 177] on input "Expenses - Medical" at bounding box center [234, 192] width 301 height 31
type input "300"
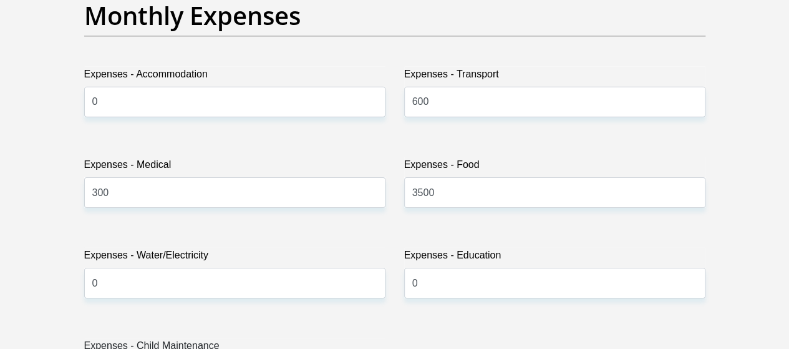
type input "0"
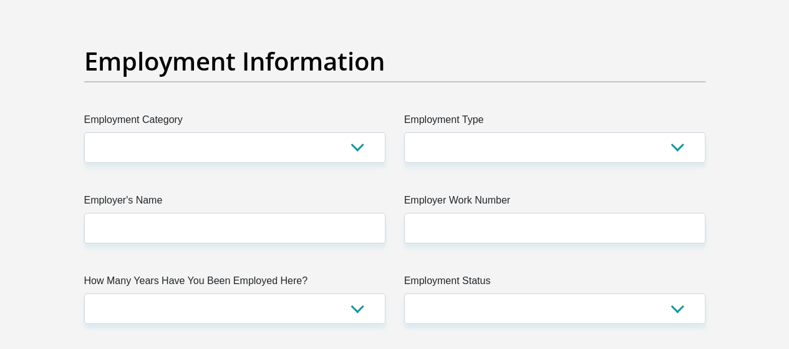
scroll to position [2387, 0]
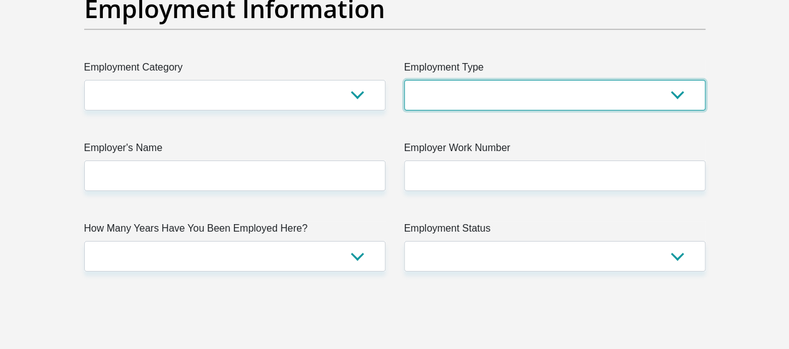
click at [569, 80] on select "College/Lecturer Craft Seller Creative Driver Executive Farmer Forces - Non Com…" at bounding box center [554, 95] width 301 height 31
select select "Office Staff/Clerk"
click at [404, 80] on select "College/Lecturer Craft Seller Creative Driver Executive Farmer Forces - Non Com…" at bounding box center [554, 95] width 301 height 31
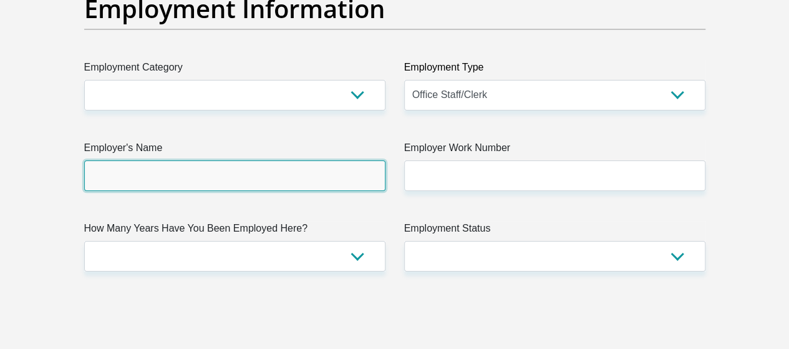
click at [319, 160] on input "Employer's Name" at bounding box center [234, 175] width 301 height 31
type input "DepartmentofAgriculture"
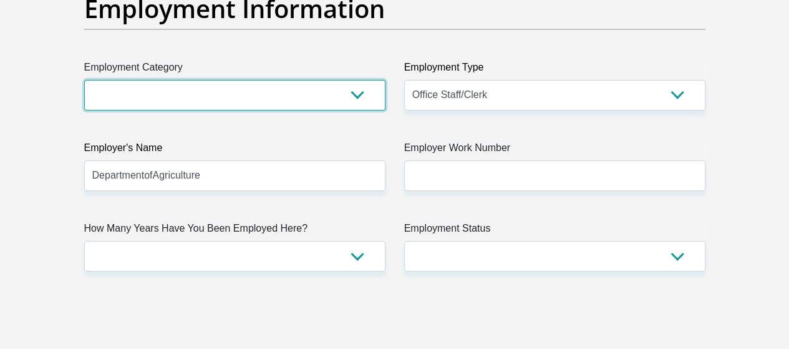
click at [267, 80] on select "AGRICULTURE ALCOHOL & TOBACCO CONSTRUCTION MATERIALS METALLURGY EQUIPMENT FOR R…" at bounding box center [234, 95] width 301 height 31
select select "2"
click at [84, 80] on select "AGRICULTURE ALCOHOL & TOBACCO CONSTRUCTION MATERIALS METALLURGY EQUIPMENT FOR R…" at bounding box center [234, 95] width 301 height 31
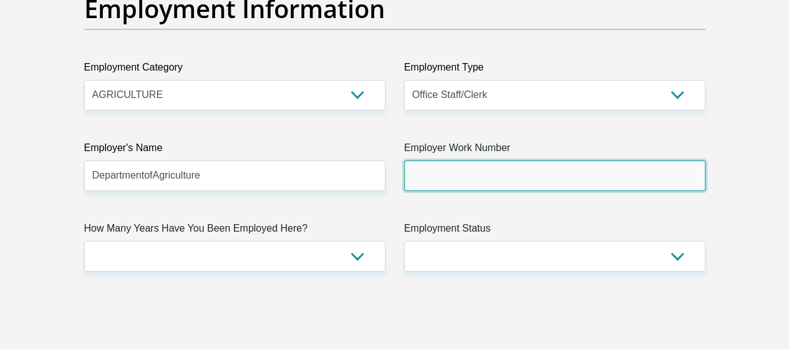
click at [441, 160] on input "Employer Work Number" at bounding box center [554, 175] width 301 height 31
type input "0436834007"
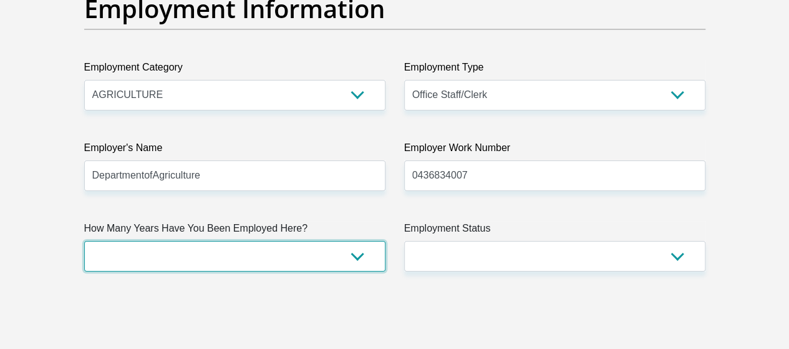
click at [324, 241] on select "less than 1 year 1-3 years 3-5 years 5+ years" at bounding box center [234, 256] width 301 height 31
select select "60"
click at [84, 241] on select "less than 1 year 1-3 years 3-5 years 5+ years" at bounding box center [234, 256] width 301 height 31
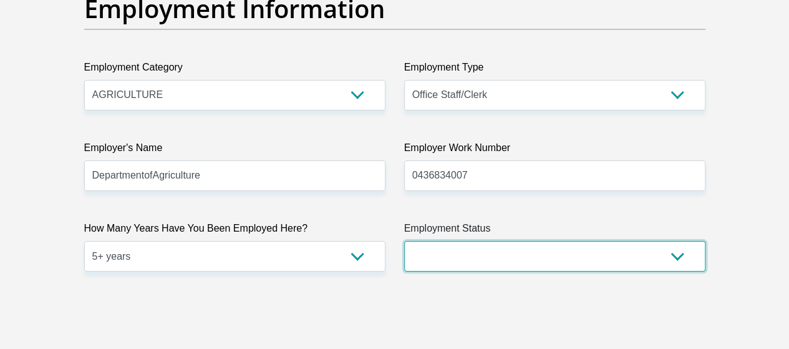
click at [455, 241] on select "Permanent/Full-time Part-time/Casual Contract Worker Self-Employed Housewife Re…" at bounding box center [554, 256] width 301 height 31
select select "1"
click at [404, 241] on select "Permanent/Full-time Part-time/Casual Contract Worker Self-Employed Housewife Re…" at bounding box center [554, 256] width 301 height 31
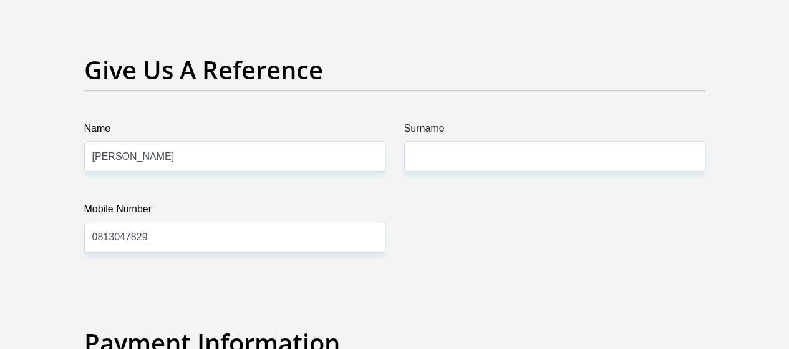
scroll to position [2701, 0]
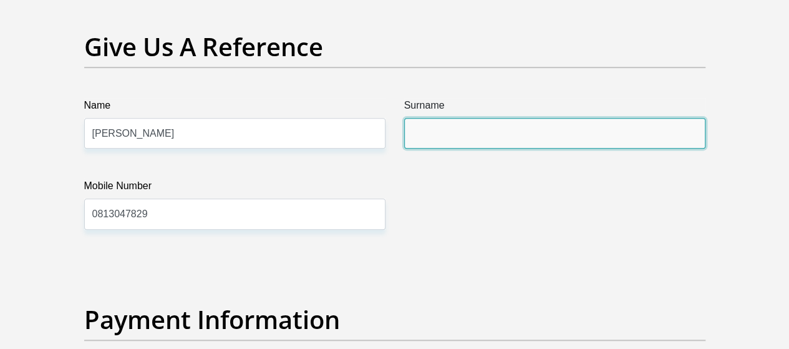
click at [501, 118] on input "Surname" at bounding box center [554, 133] width 301 height 31
type input "Swartz"
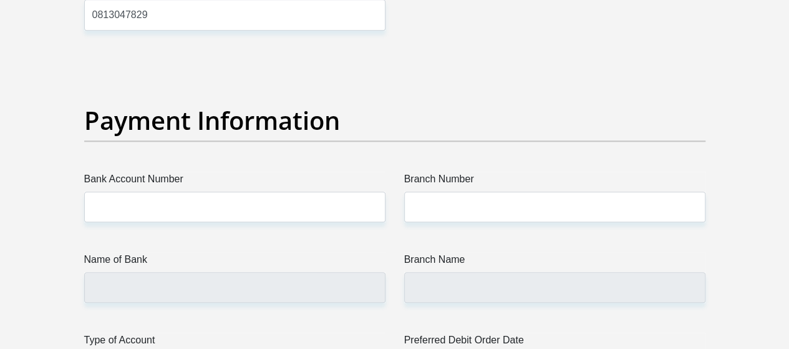
scroll to position [2877, 0]
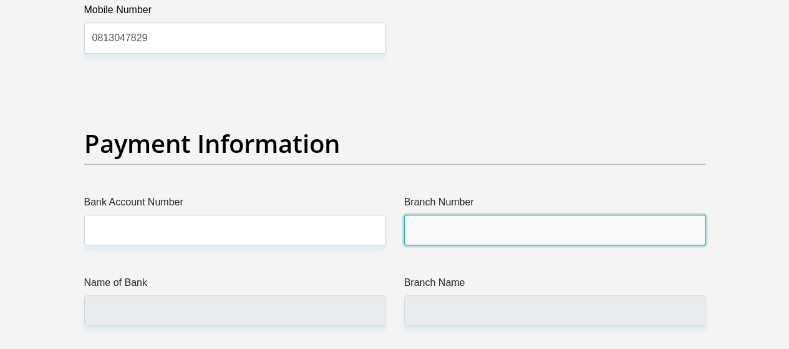
click at [430, 215] on input "Branch Number" at bounding box center [554, 230] width 301 height 31
type input "050521"
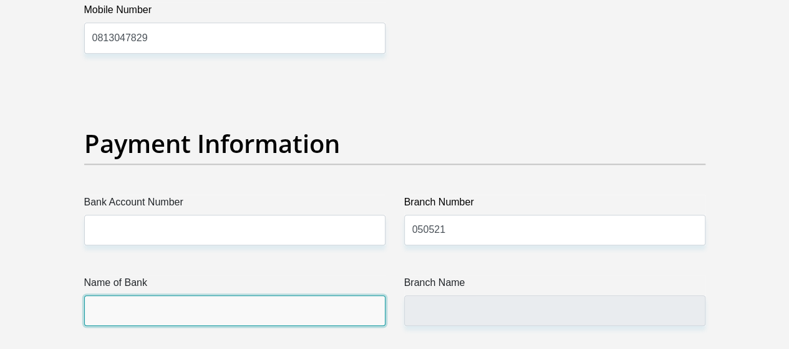
click at [332, 295] on input "Name of Bank" at bounding box center [234, 310] width 301 height 31
type input "STANDARD BANK"
type input "STUTTERHEIM"
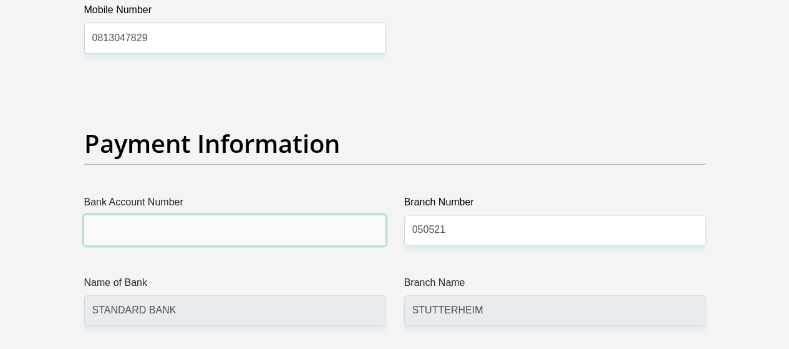
click at [261, 215] on input "Bank Account Number" at bounding box center [234, 230] width 301 height 31
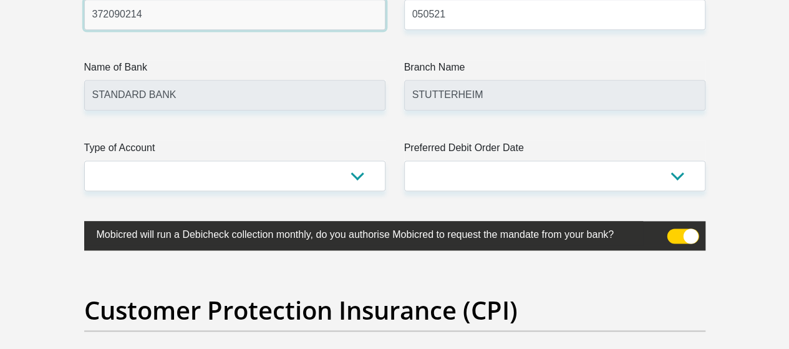
scroll to position [3121, 0]
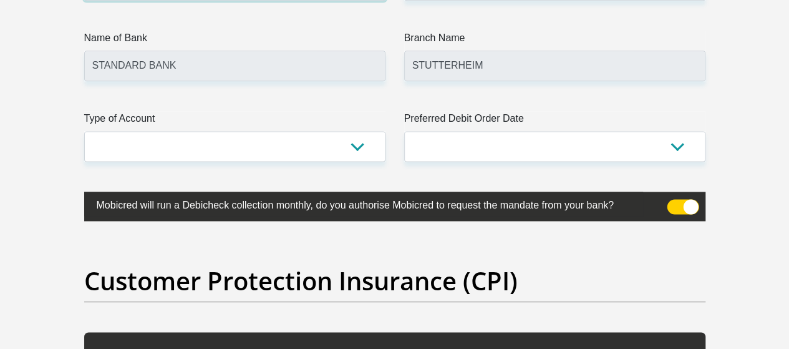
type input "372090214"
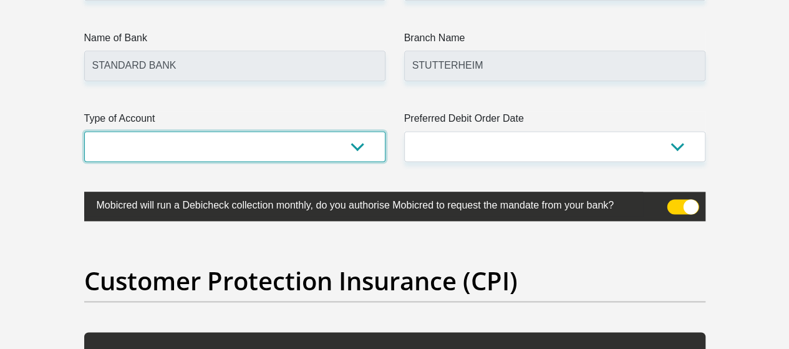
click at [349, 131] on select "Cheque Savings" at bounding box center [234, 146] width 301 height 31
select select "CUR"
click at [84, 131] on select "Cheque Savings" at bounding box center [234, 146] width 301 height 31
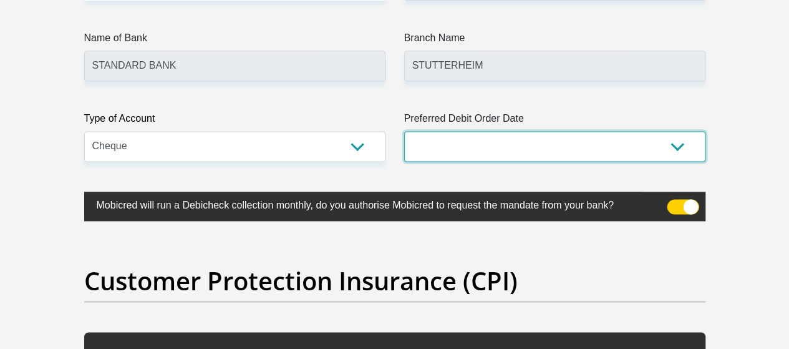
click at [474, 131] on select "1st 2nd 3rd 4th 5th 7th 18th 19th 20th 21st 22nd 23rd 24th 25th 26th 27th 28th …" at bounding box center [554, 146] width 301 height 31
select select "21"
click at [404, 131] on select "1st 2nd 3rd 4th 5th 7th 18th 19th 20th 21st 22nd 23rd 24th 25th 26th 27th 28th …" at bounding box center [554, 146] width 301 height 31
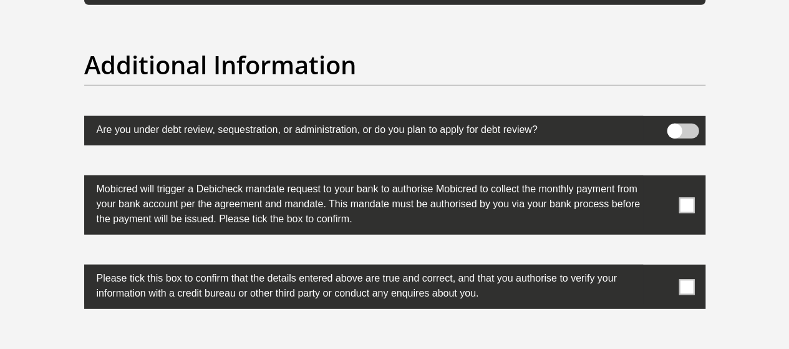
scroll to position [3983, 0]
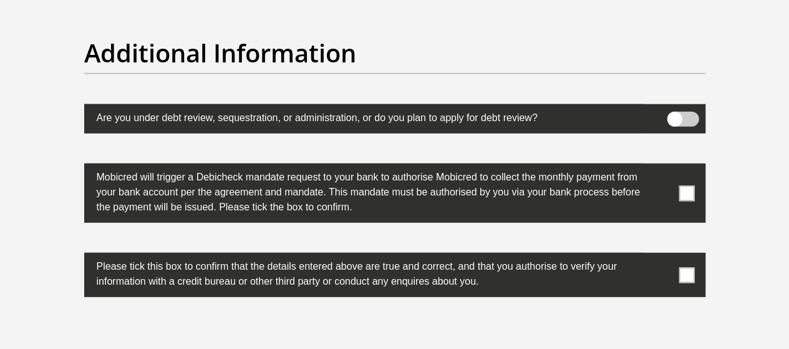
click at [686, 185] on span at bounding box center [686, 193] width 16 height 16
click at [662, 166] on input "checkbox" at bounding box center [662, 166] width 0 height 0
click at [688, 267] on span at bounding box center [686, 275] width 16 height 16
click at [662, 256] on input "checkbox" at bounding box center [662, 256] width 0 height 0
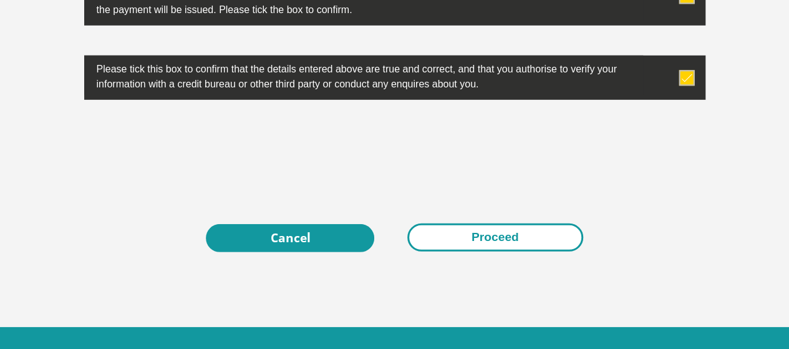
click at [524, 223] on button "Proceed" at bounding box center [495, 237] width 176 height 28
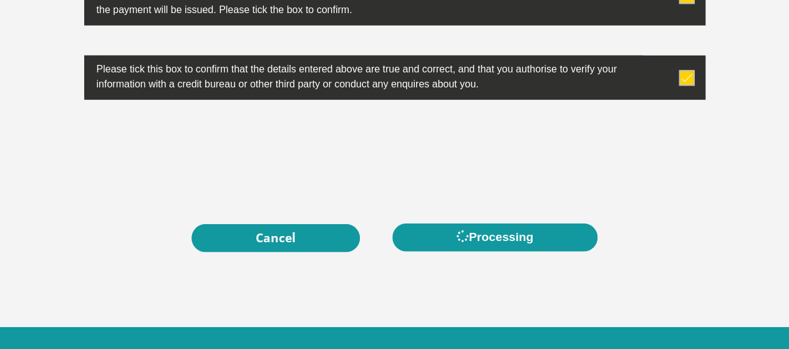
scroll to position [0, 0]
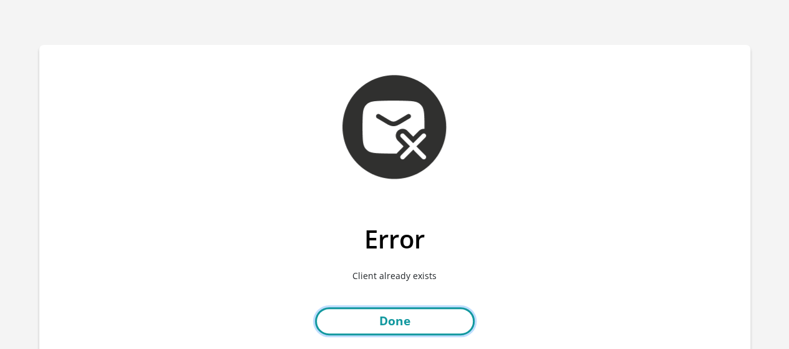
click at [405, 326] on link "Done" at bounding box center [395, 321] width 160 height 28
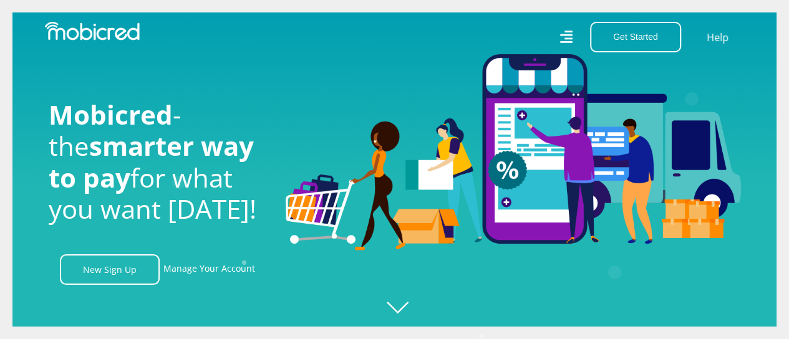
scroll to position [0, 458]
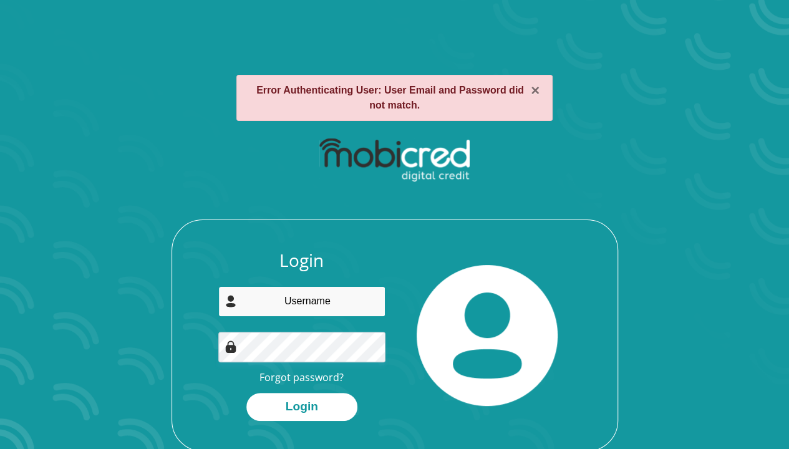
type input "[EMAIL_ADDRESS][PERSON_NAME][DOMAIN_NAME]"
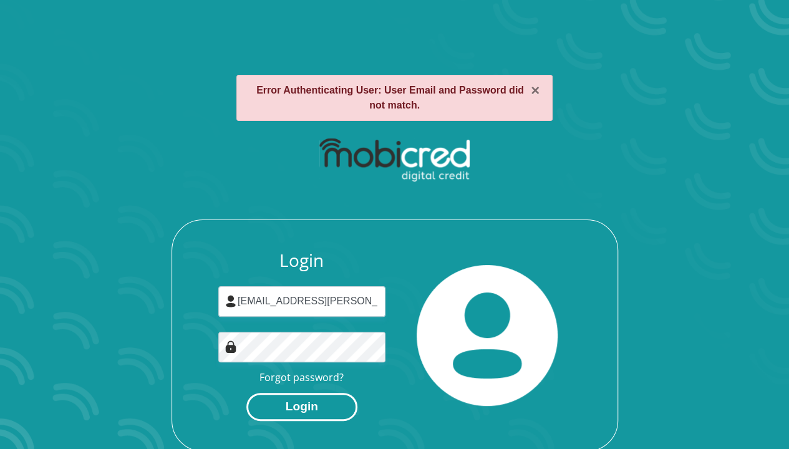
click at [292, 401] on button "Login" at bounding box center [301, 407] width 111 height 28
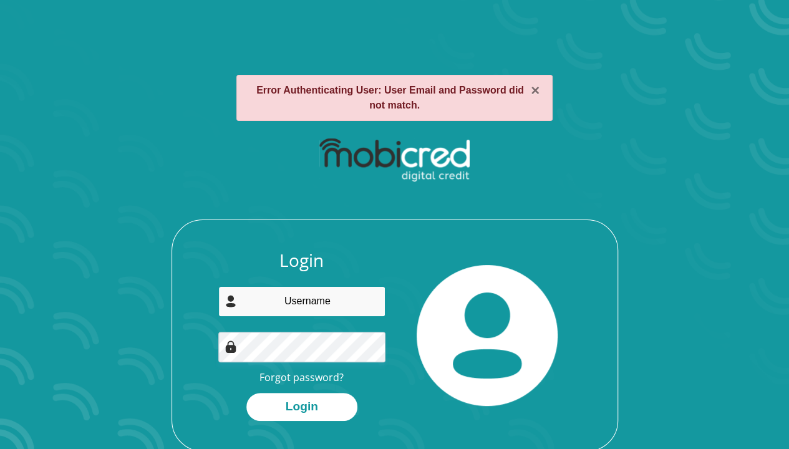
type input "vania.swartz@gmail.com"
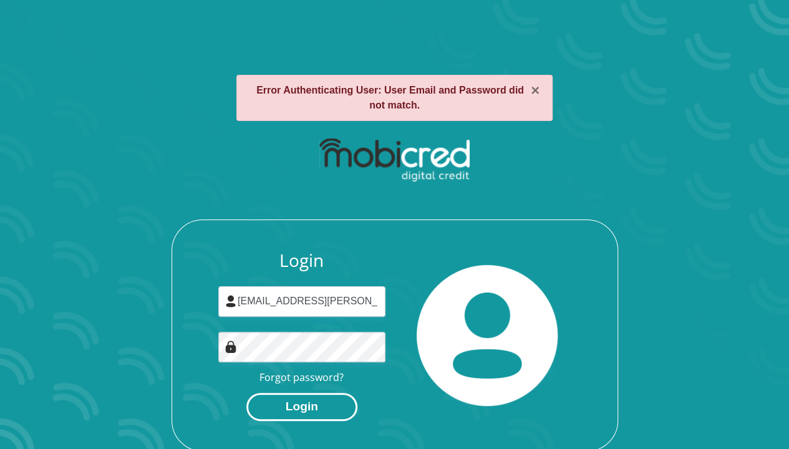
click at [325, 401] on button "Login" at bounding box center [301, 407] width 111 height 28
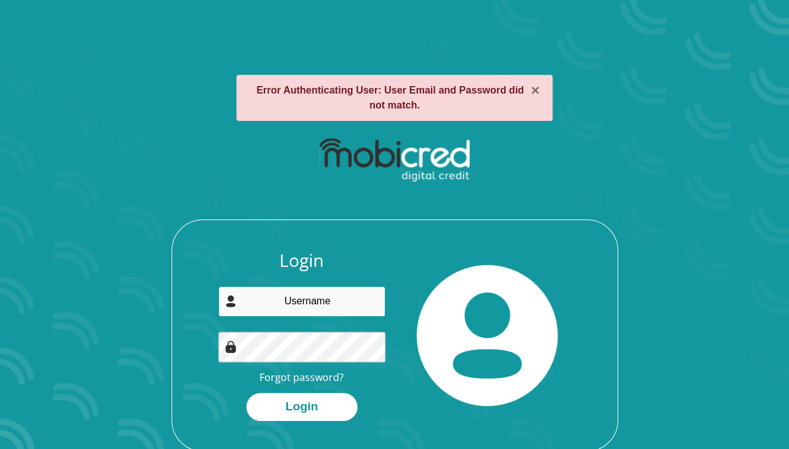
type input "[EMAIL_ADDRESS][PERSON_NAME][DOMAIN_NAME]"
click at [741, 82] on div "× Error Authenticating User: User Email and Password did not match. Login [EMAI…" at bounding box center [394, 263] width 711 height 436
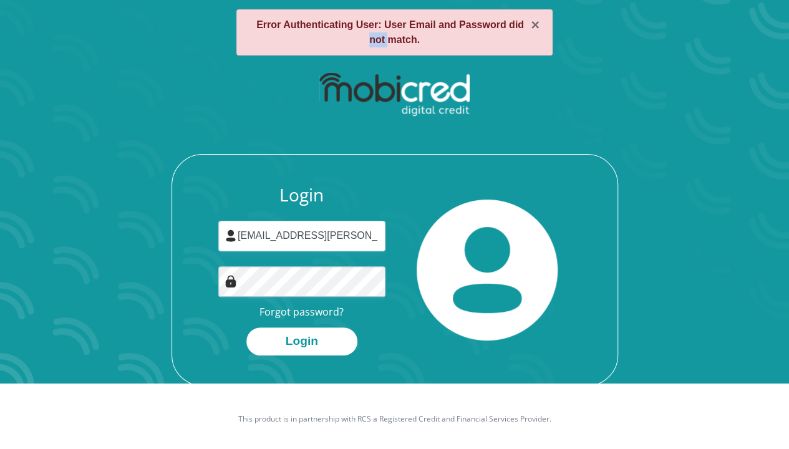
scroll to position [71, 0]
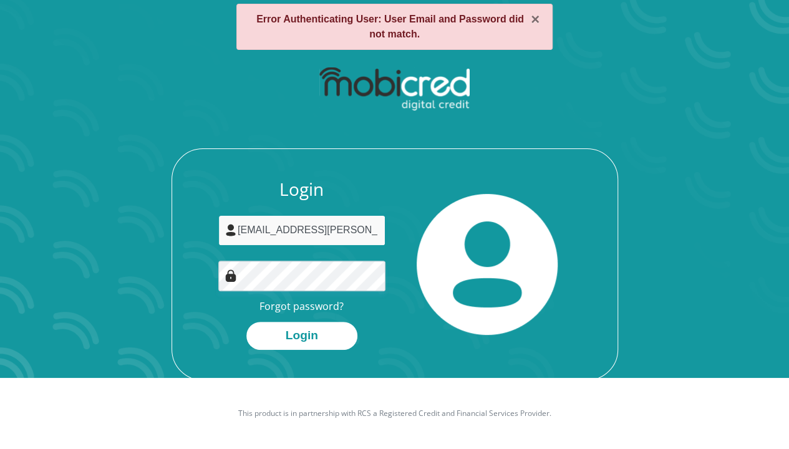
click at [363, 230] on input "vania.swartz@gmail.com" at bounding box center [301, 230] width 167 height 31
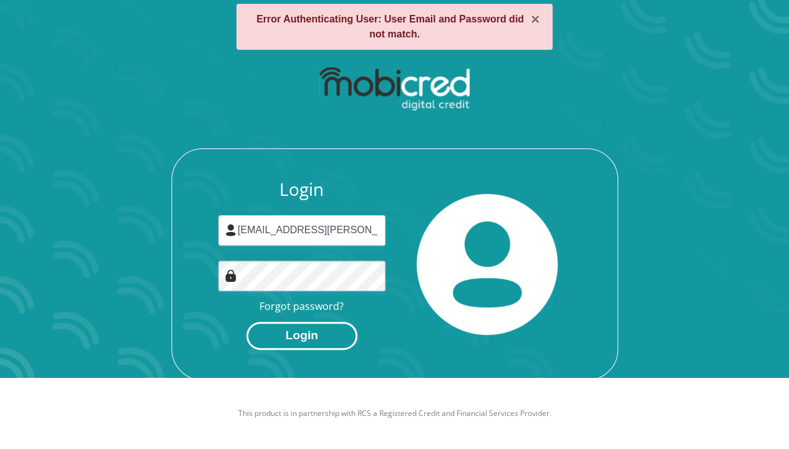
click at [305, 331] on button "Login" at bounding box center [301, 336] width 111 height 28
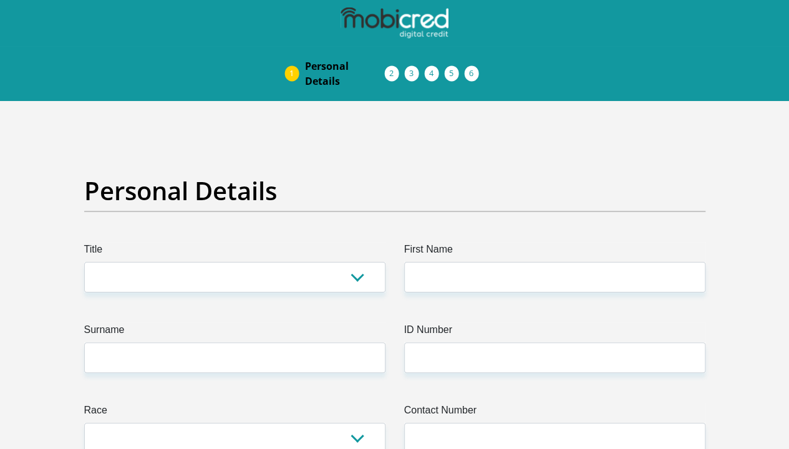
click at [0, 0] on span "Acceptance of Services" at bounding box center [0, 0] width 0 height 0
click at [395, 69] on li "Acceptance of Services" at bounding box center [405, 74] width 20 height 10
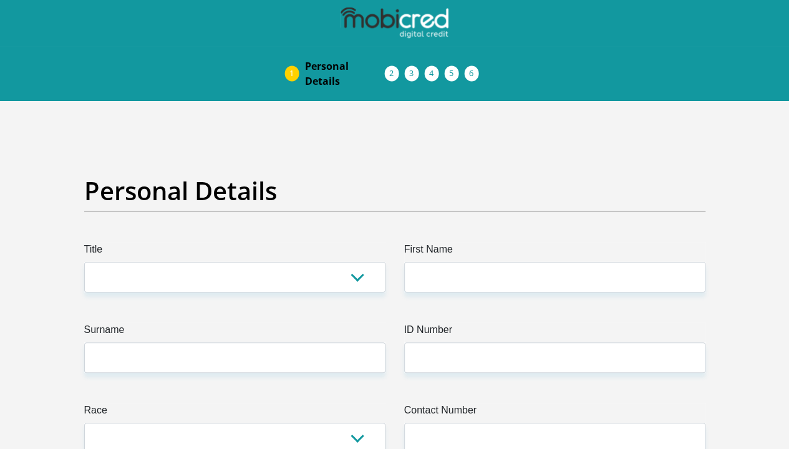
click at [0, 0] on span "Documents" at bounding box center [0, 0] width 0 height 0
click at [0, 0] on span "Debicheck Mandate" at bounding box center [0, 0] width 0 height 0
click at [0, 0] on span "Curata Authentication" at bounding box center [0, 0] width 0 height 0
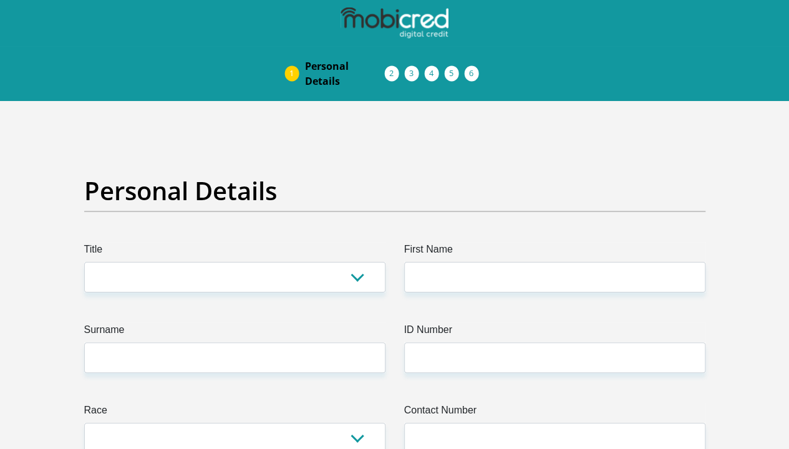
click at [0, 0] on span "Pre Agreement Signoff" at bounding box center [0, 0] width 0 height 0
click at [395, 69] on li "Acceptance of Services" at bounding box center [405, 74] width 20 height 10
click at [295, 54] on li "Personal Details" at bounding box center [345, 74] width 100 height 40
click at [395, 69] on li "Acceptance of Services" at bounding box center [405, 74] width 20 height 10
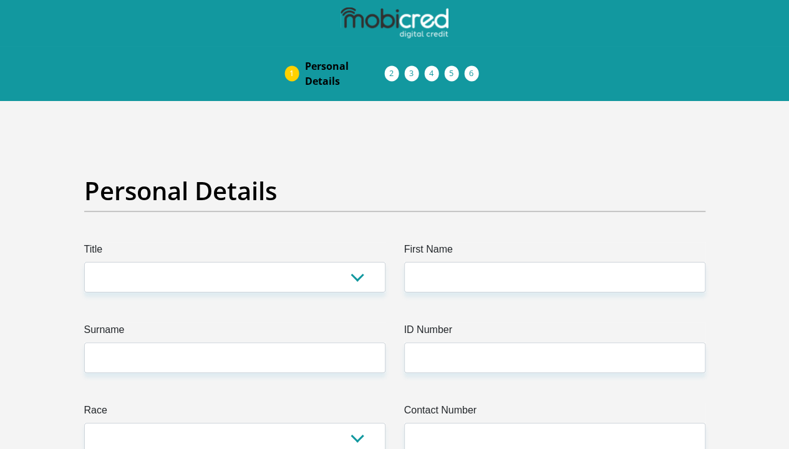
click at [395, 69] on li "Acceptance of Services" at bounding box center [405, 74] width 20 height 10
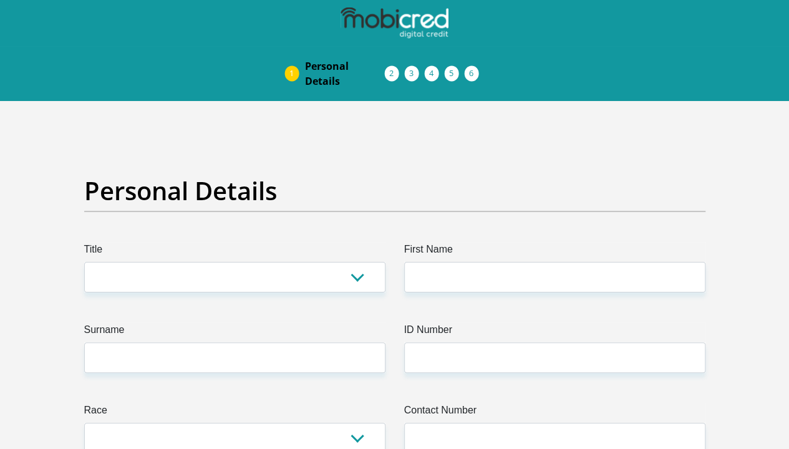
click at [395, 69] on li "Acceptance of Services" at bounding box center [405, 74] width 20 height 10
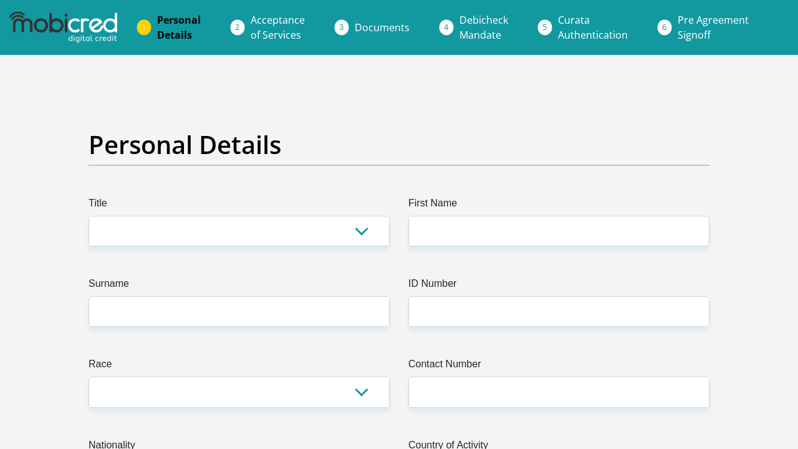
click at [270, 27] on link "Acceptance of Services" at bounding box center [278, 27] width 74 height 40
click at [364, 28] on span "Documents" at bounding box center [382, 28] width 55 height 14
